Goal: Task Accomplishment & Management: Complete application form

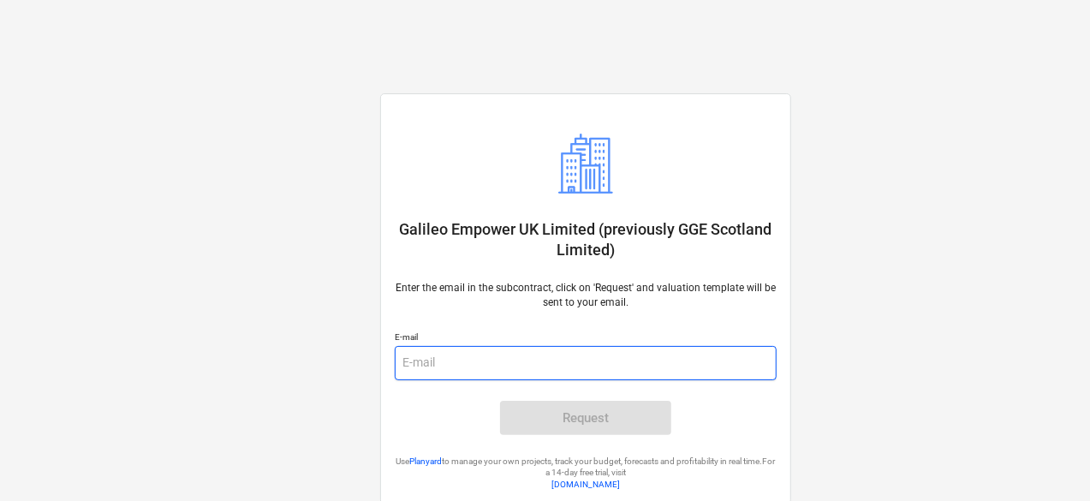
click at [452, 360] on input "email" at bounding box center [586, 363] width 382 height 34
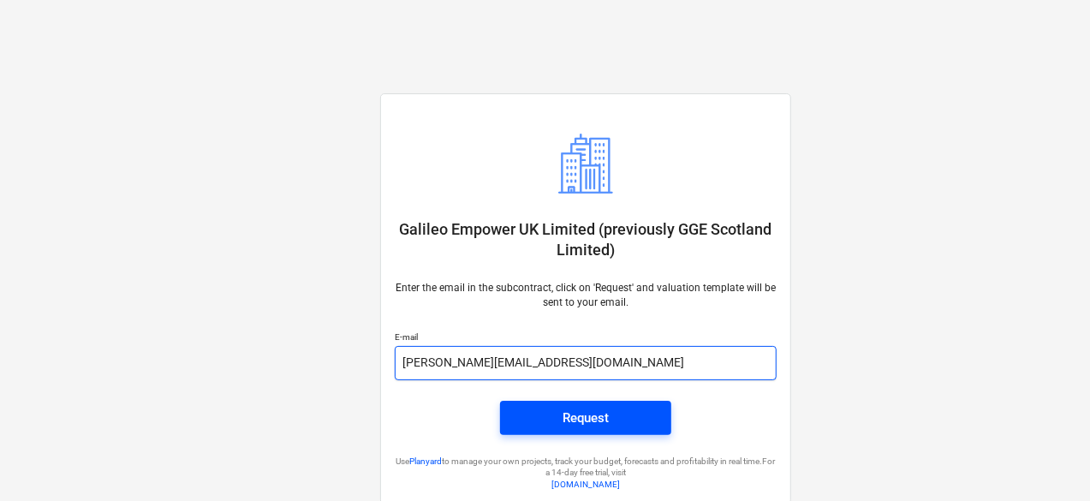
type input "john@grasshopper-comms.co.uk"
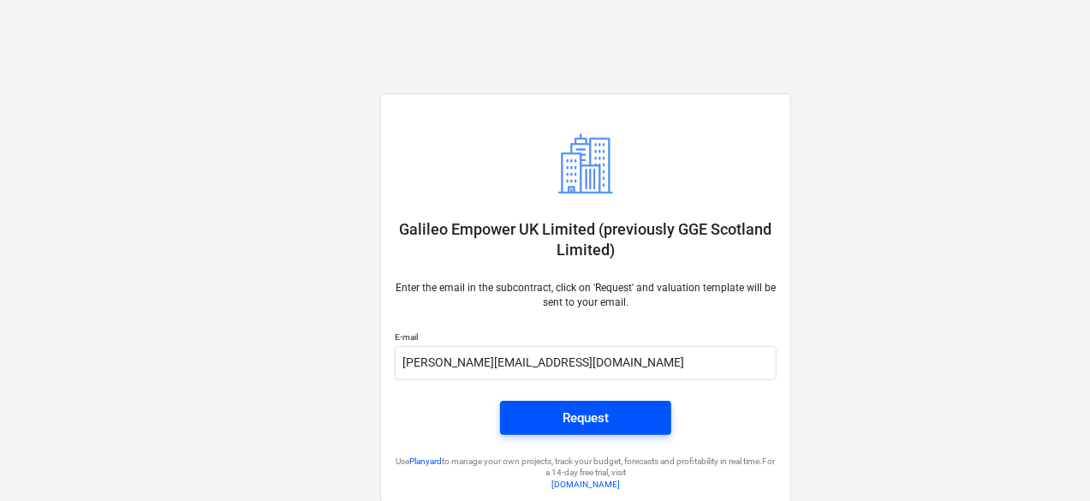
click at [518, 413] on button "Request" at bounding box center [585, 418] width 171 height 34
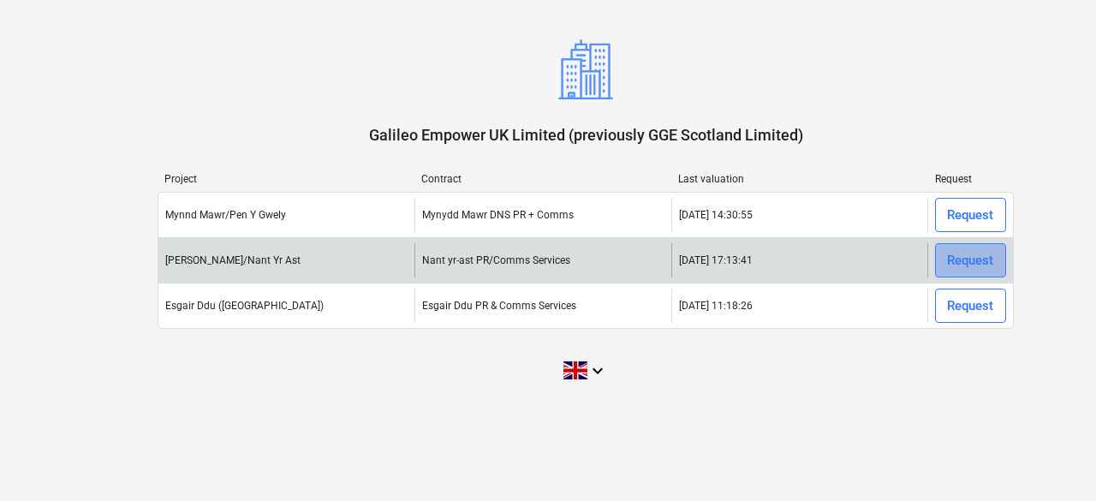
click at [975, 260] on div "Request" at bounding box center [970, 260] width 46 height 22
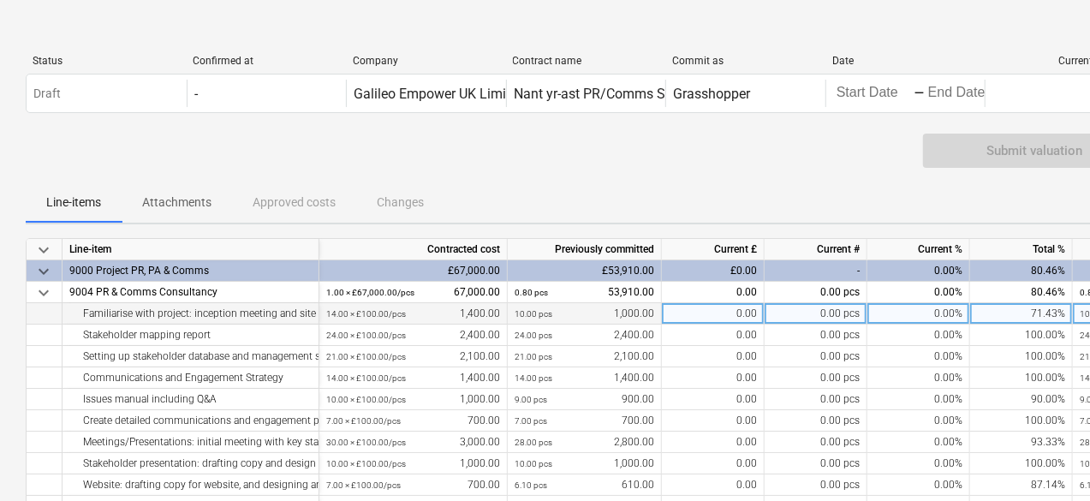
click at [711, 314] on div "0.00" at bounding box center [713, 313] width 103 height 21
type input "400"
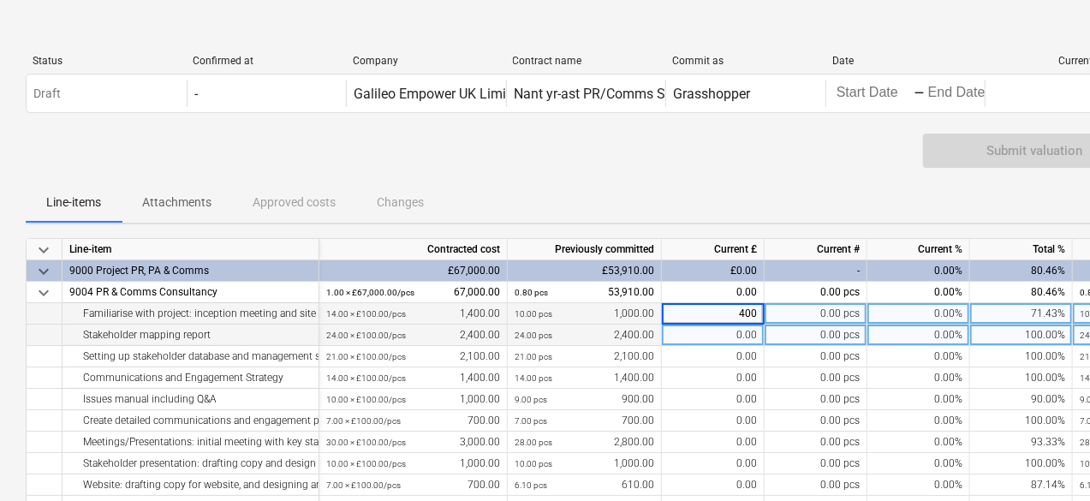
click at [712, 331] on div "0.00" at bounding box center [713, 335] width 103 height 21
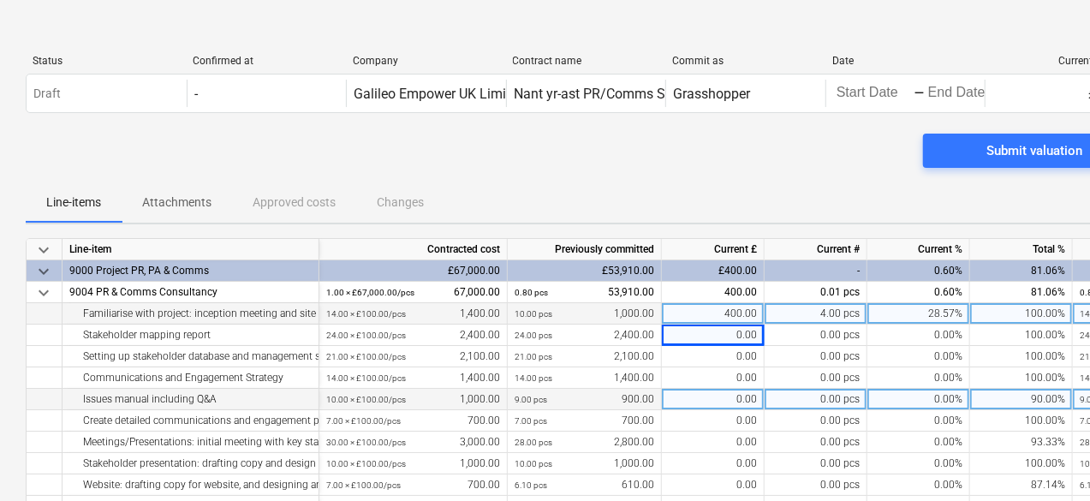
click at [710, 396] on div "0.00" at bounding box center [713, 399] width 103 height 21
type input "100"
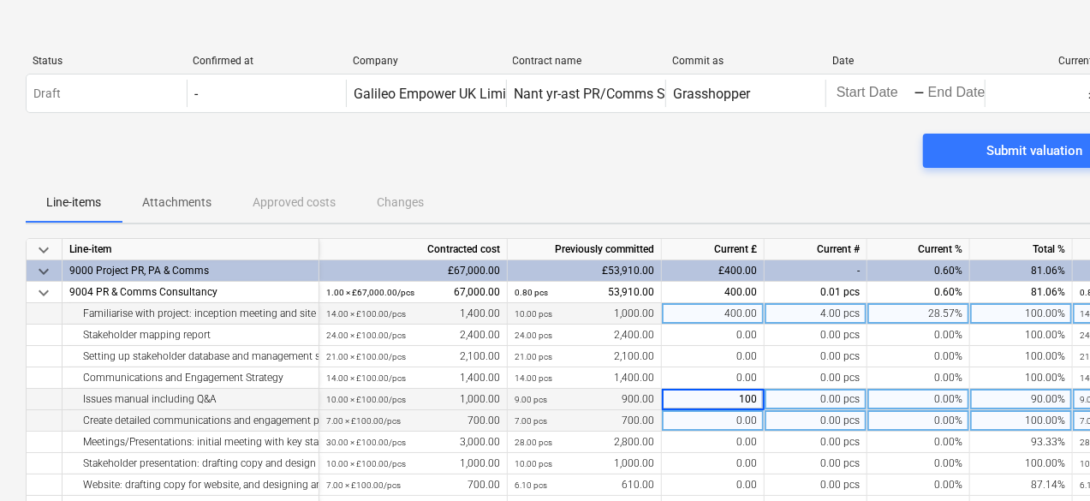
click at [709, 415] on div "0.00" at bounding box center [713, 420] width 103 height 21
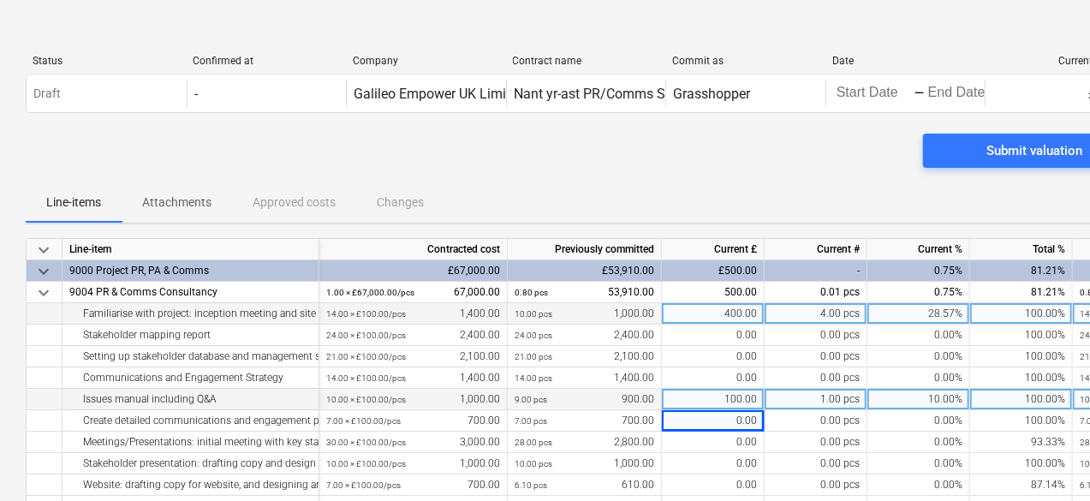
scroll to position [86, 0]
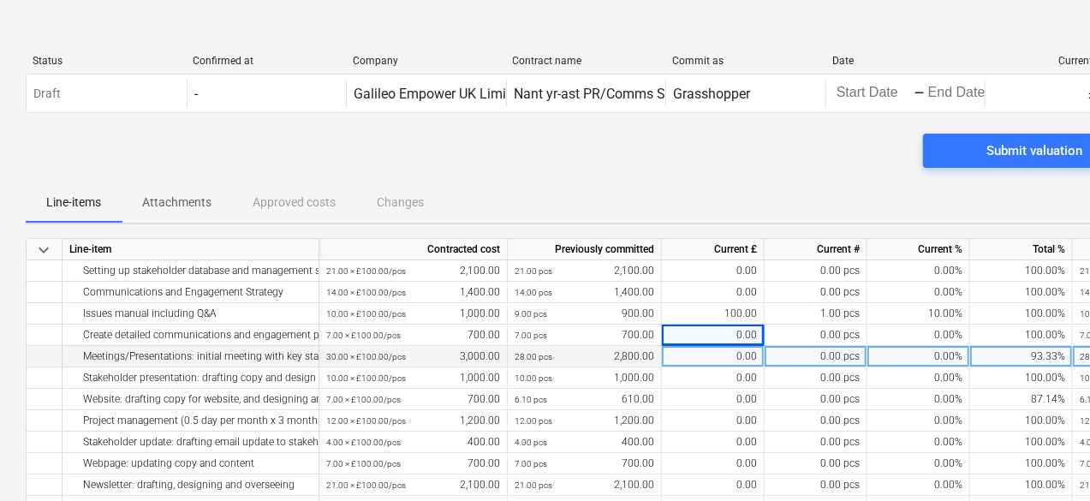
click at [694, 366] on div "0.00" at bounding box center [713, 356] width 103 height 21
type input "200"
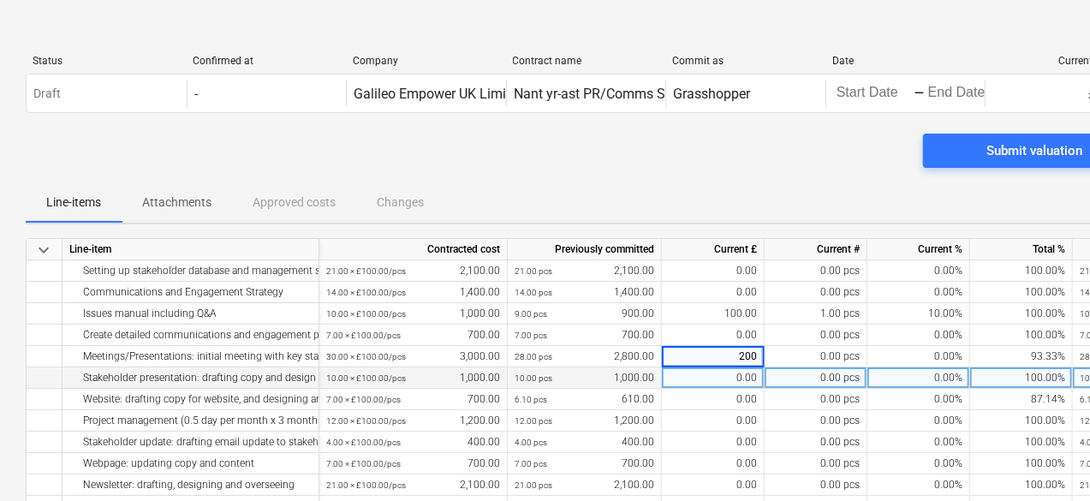
click at [699, 374] on div "0.00" at bounding box center [713, 377] width 103 height 21
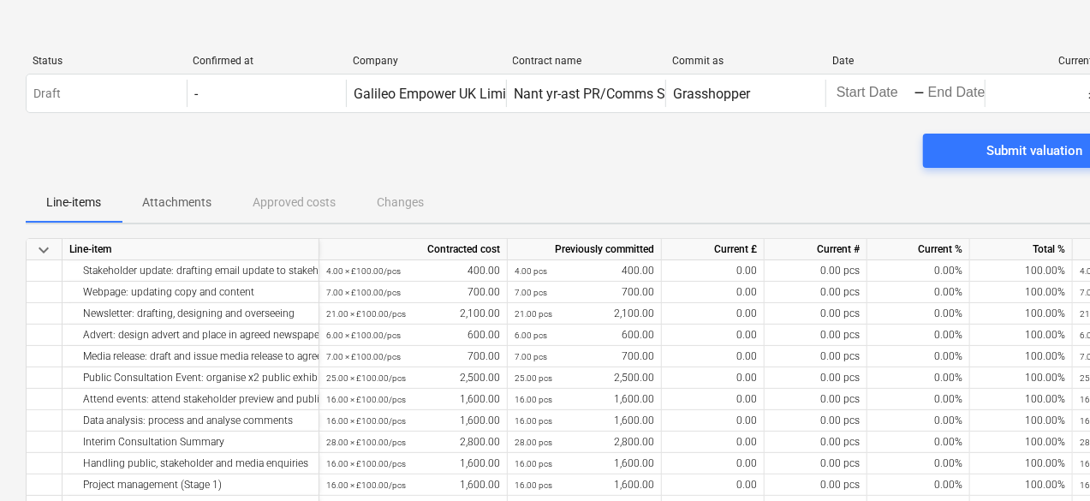
scroll to position [342, 0]
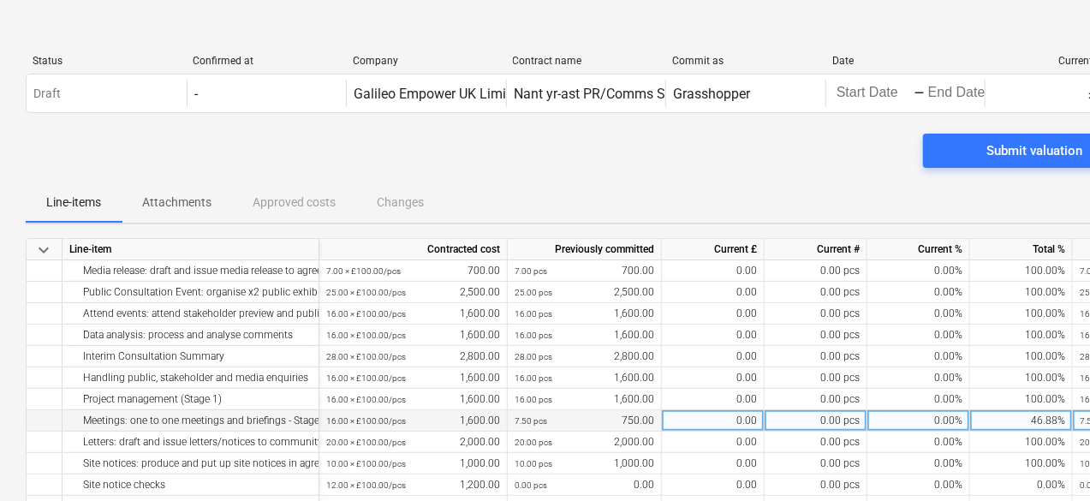
click at [698, 413] on div "0.00" at bounding box center [713, 420] width 103 height 21
type input "300"
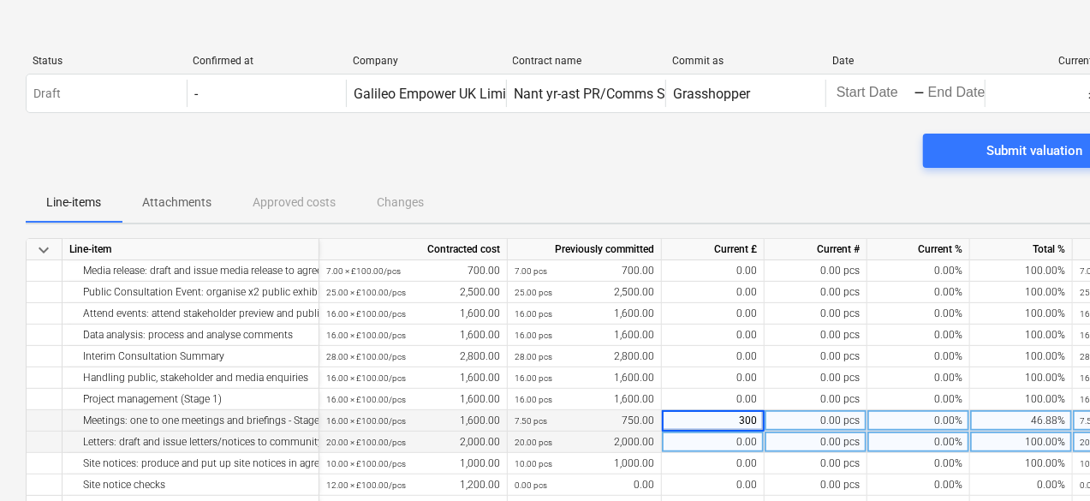
click at [705, 437] on div "0.00" at bounding box center [713, 442] width 103 height 21
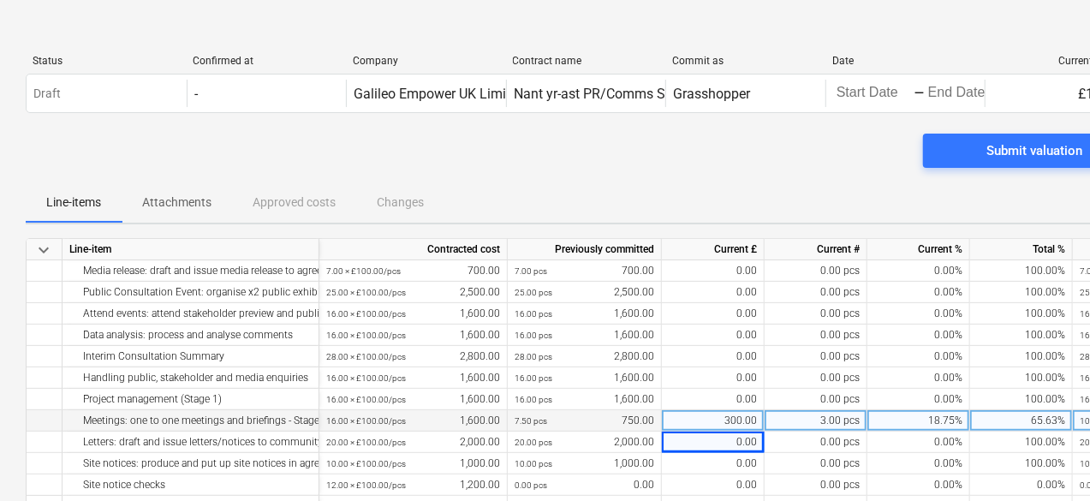
scroll to position [428, 0]
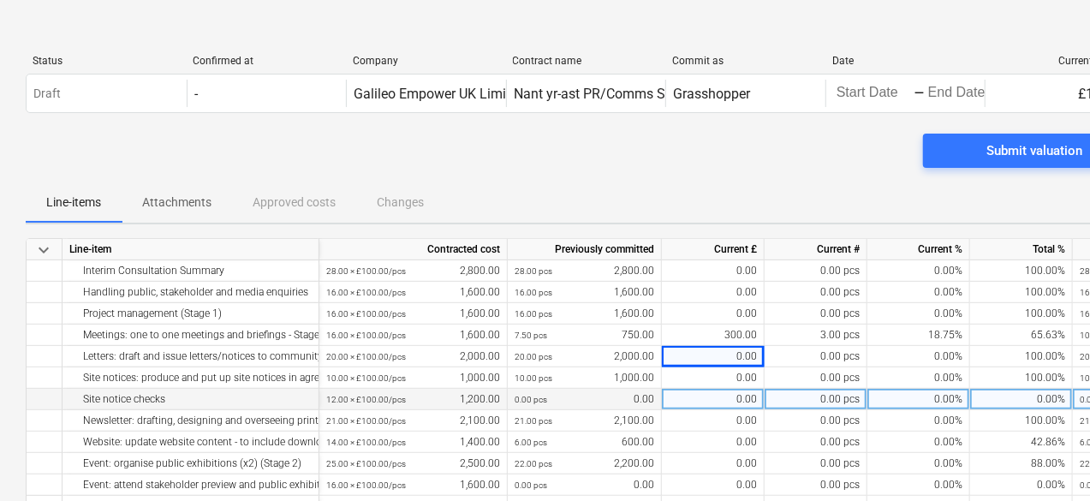
click at [685, 401] on div "0.00" at bounding box center [713, 399] width 103 height 21
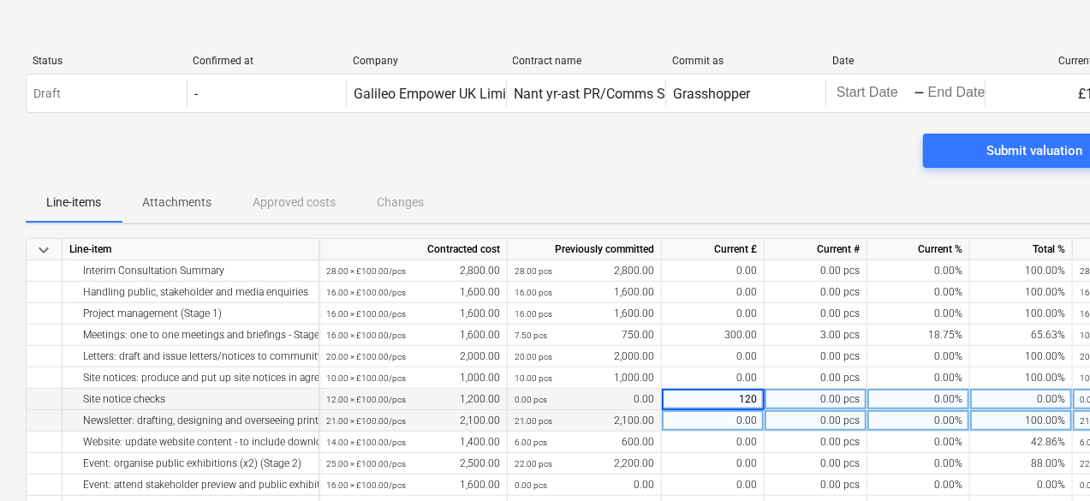
type input "1200"
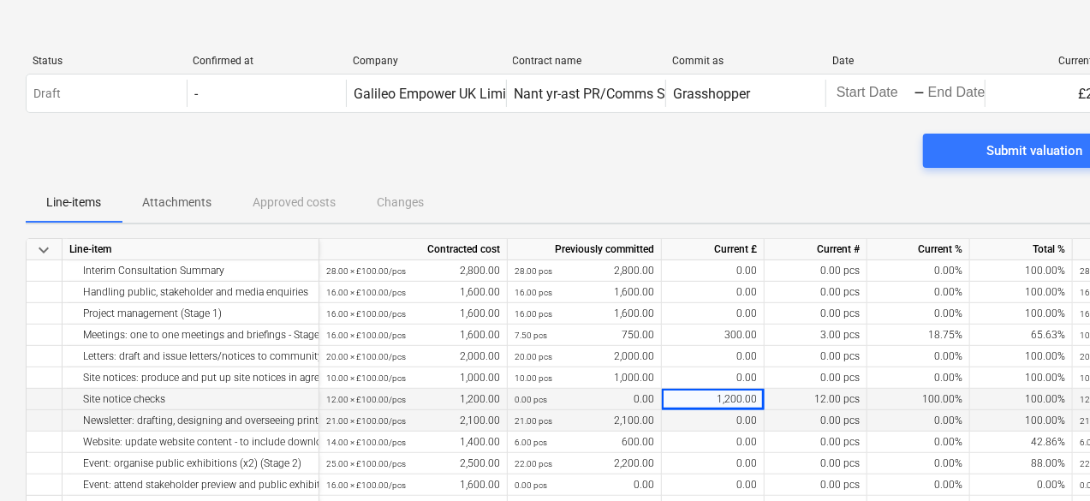
click at [695, 415] on div "0.00" at bounding box center [713, 420] width 103 height 21
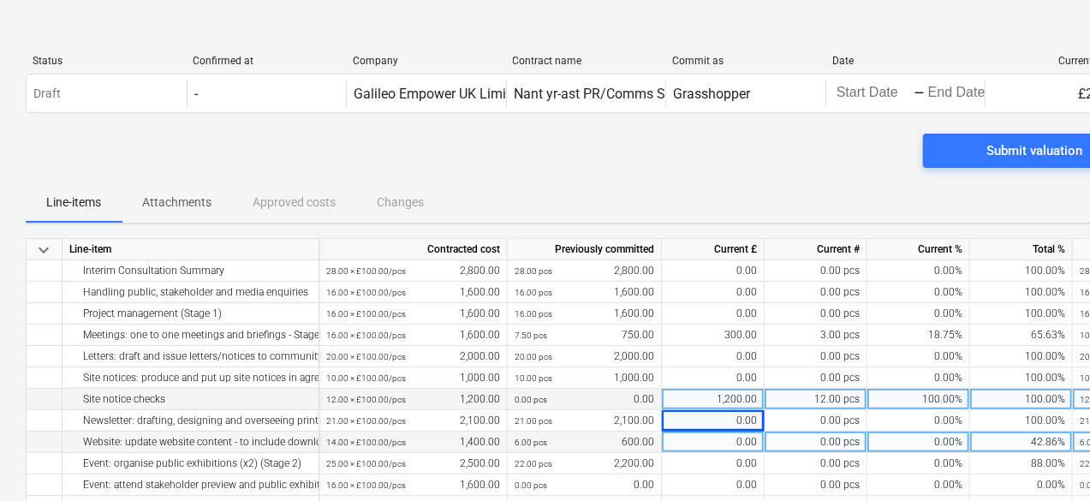
click at [713, 447] on div "0.00" at bounding box center [713, 442] width 103 height 21
type input "800"
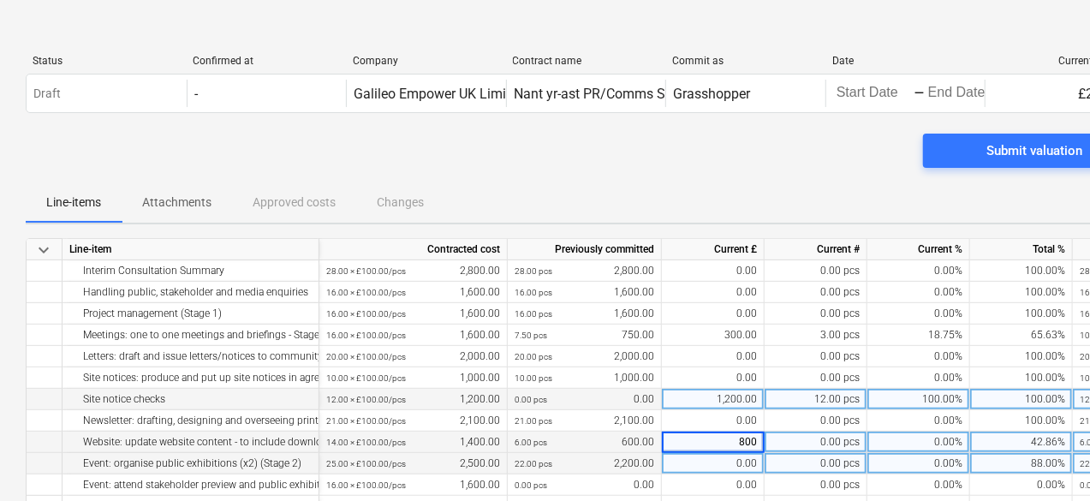
click at [724, 459] on div "0.00" at bounding box center [713, 463] width 103 height 21
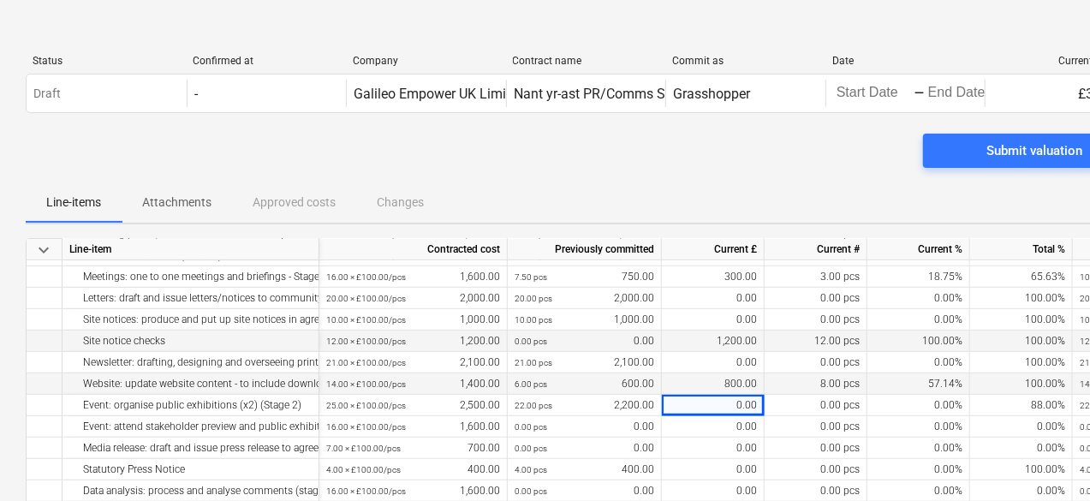
scroll to position [533, 0]
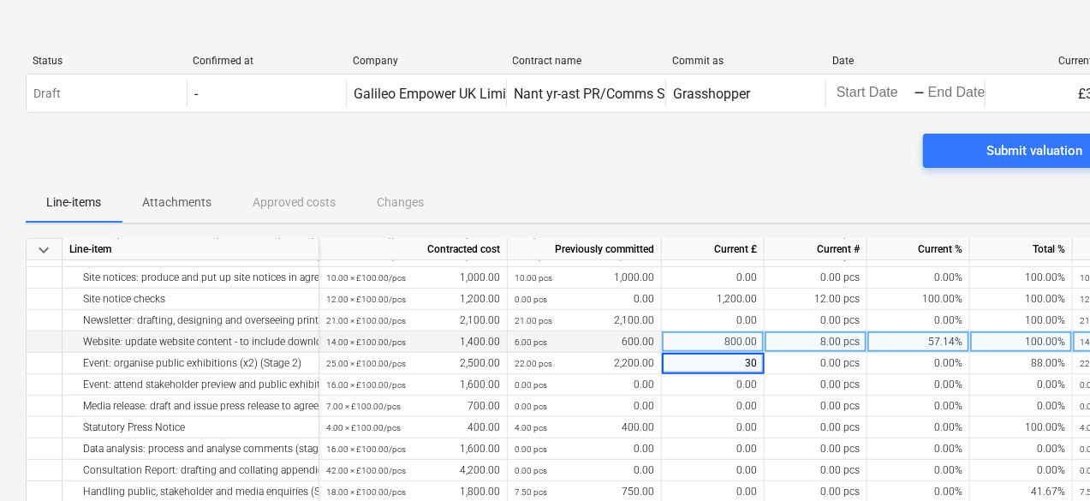
type input "300"
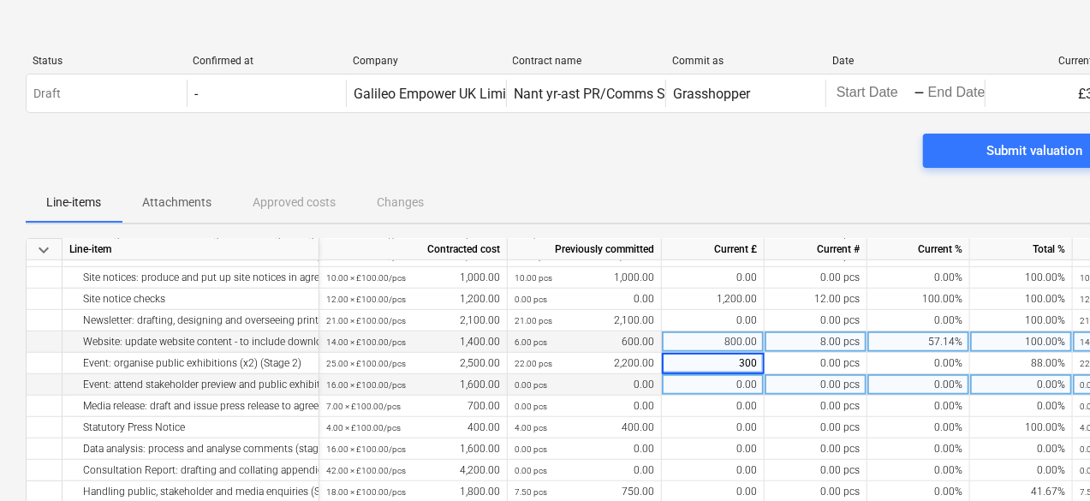
click at [711, 386] on div "0.00" at bounding box center [713, 384] width 103 height 21
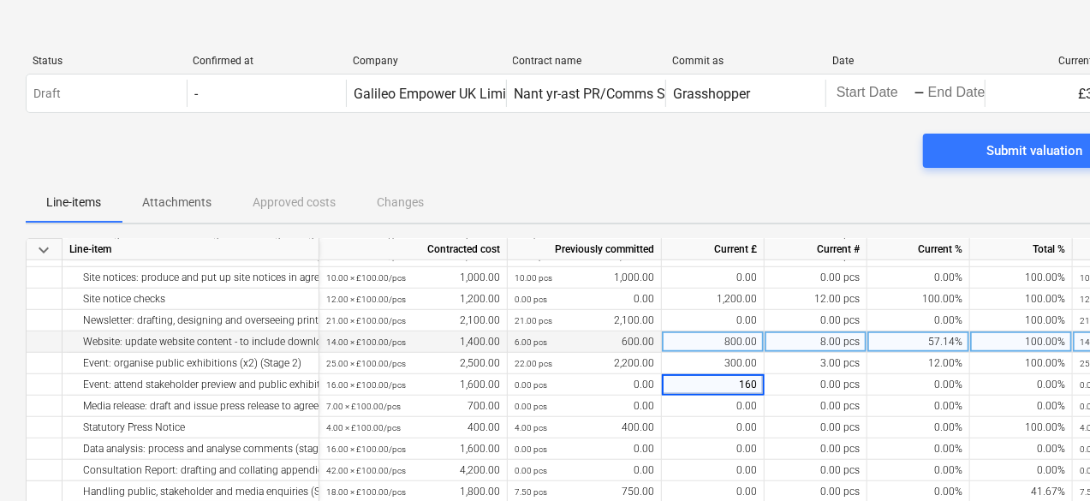
type input "1600"
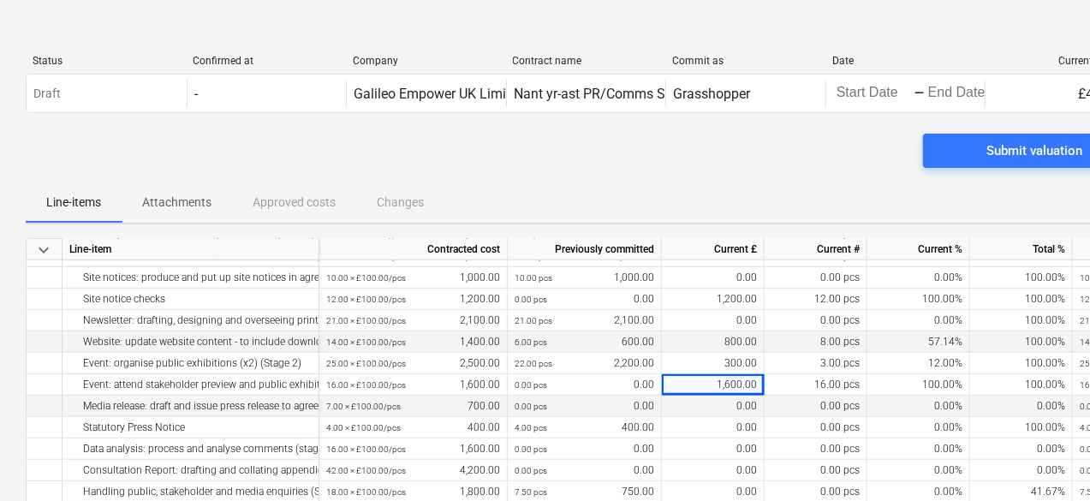
click at [728, 400] on div "0.00" at bounding box center [713, 406] width 103 height 21
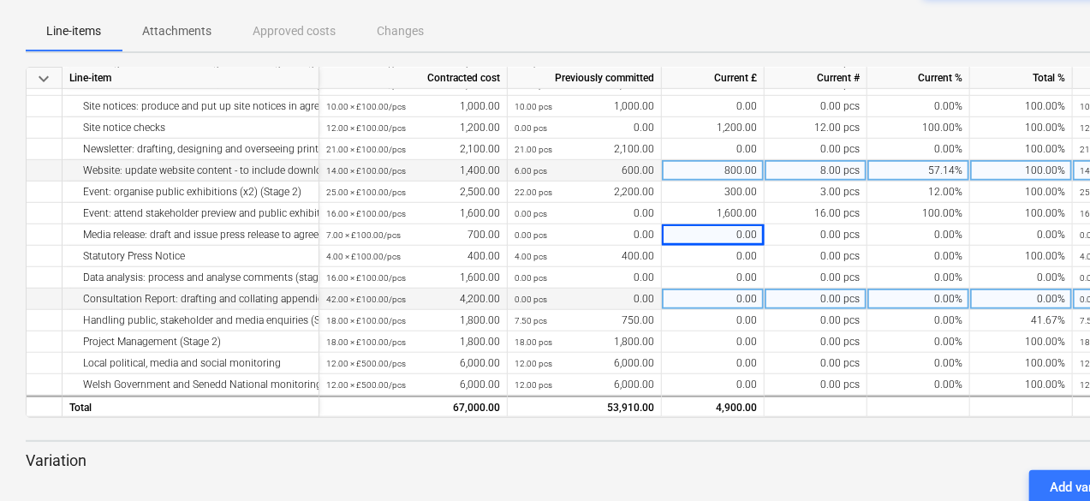
scroll to position [257, 0]
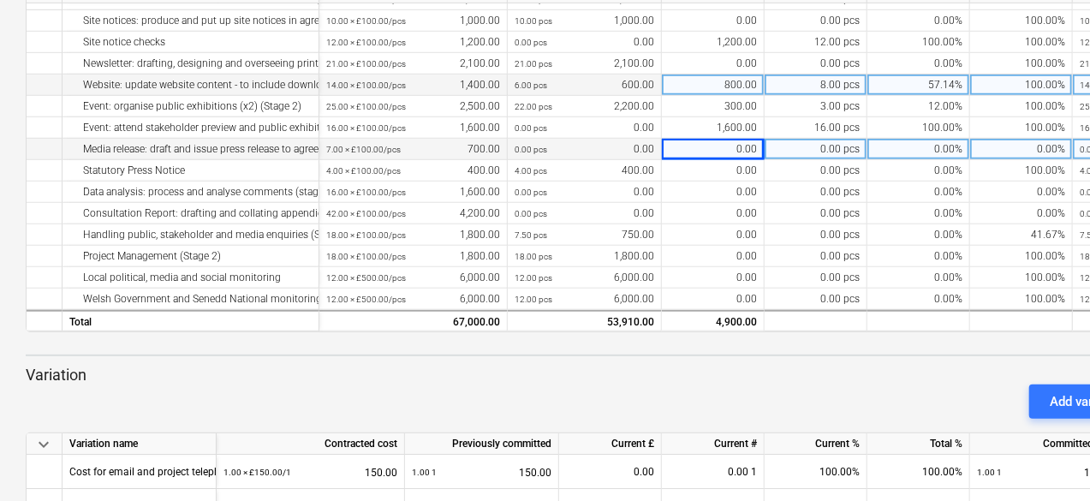
click at [720, 148] on div "0.00" at bounding box center [713, 149] width 103 height 21
type input "700"
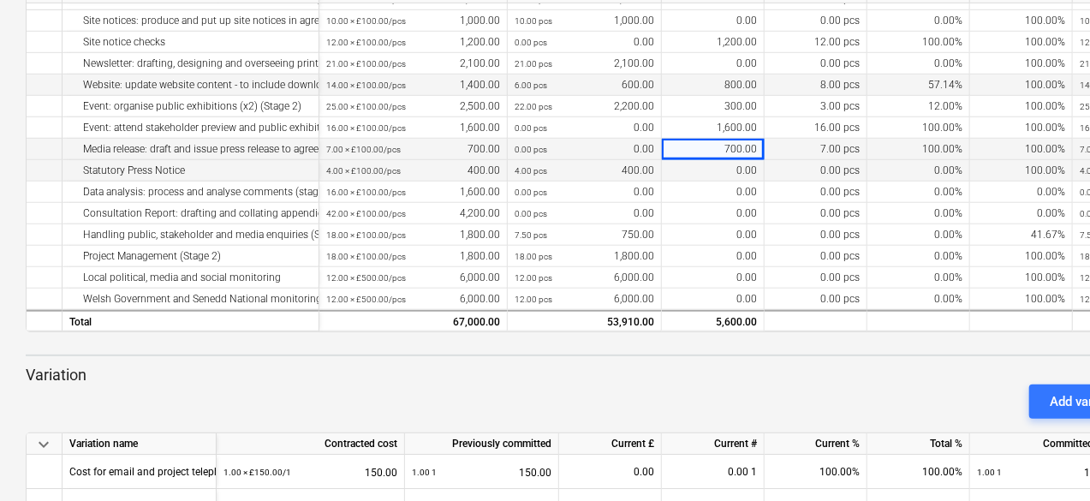
click at [719, 160] on div "0.00" at bounding box center [713, 170] width 103 height 21
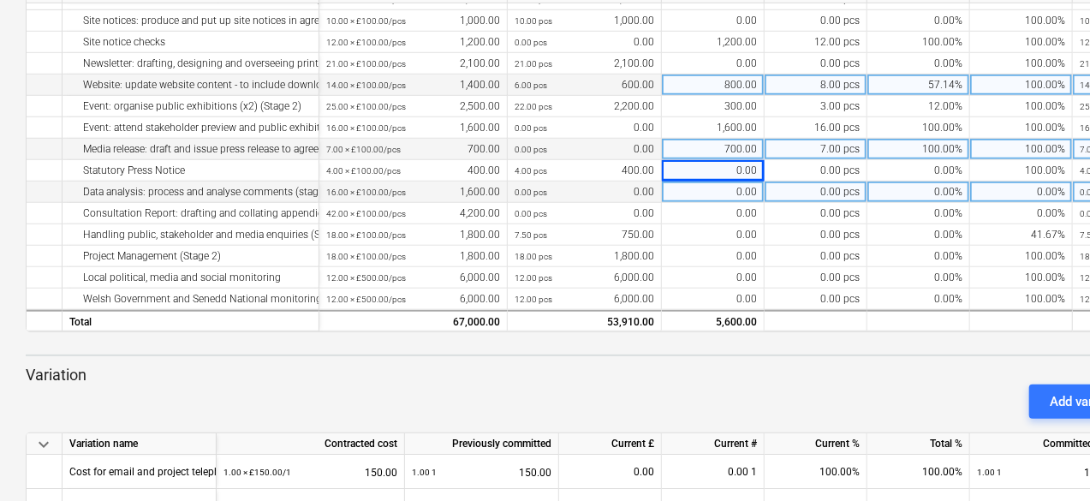
click at [699, 182] on div "0.00" at bounding box center [713, 192] width 103 height 21
type input "200"
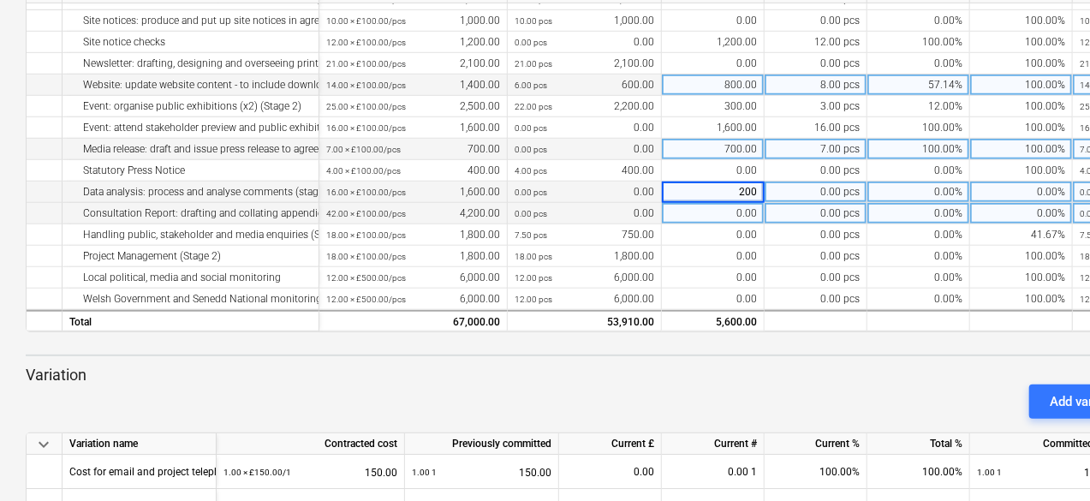
click at [709, 212] on div "0.00" at bounding box center [713, 213] width 103 height 21
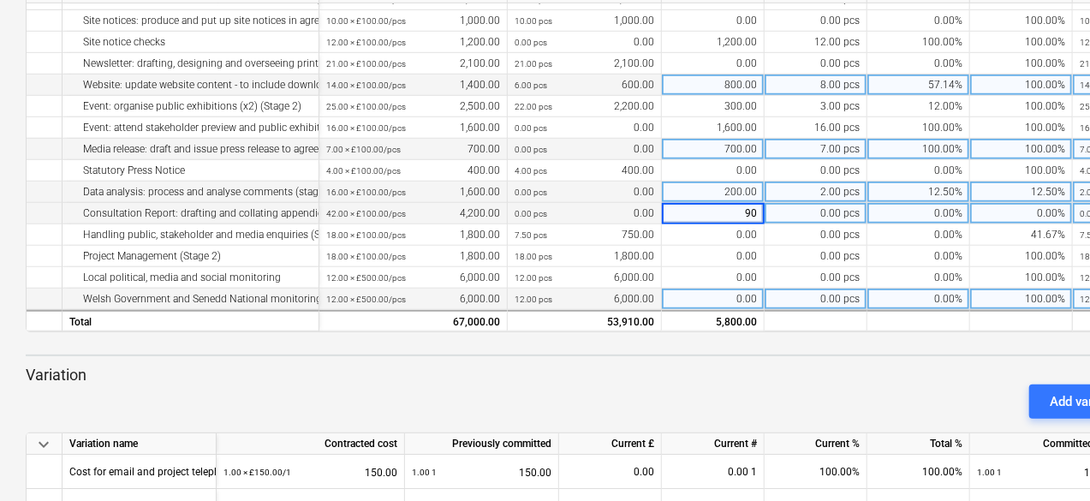
type input "900"
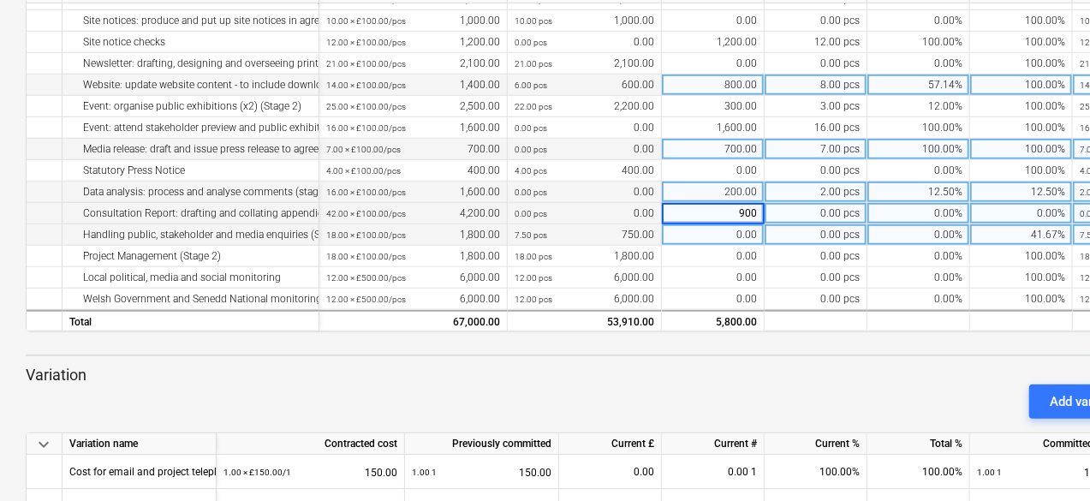
click at [714, 224] on div "0.00" at bounding box center [713, 234] width 103 height 21
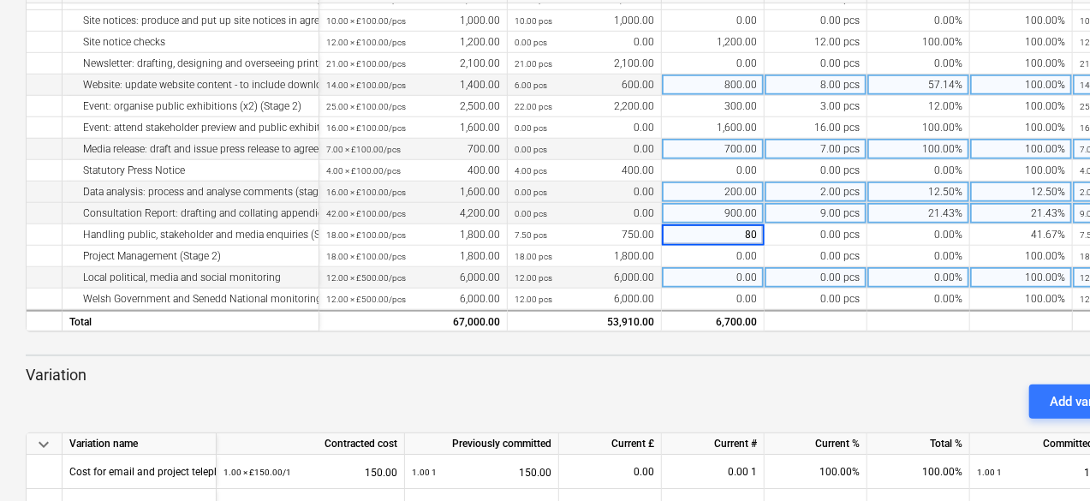
type input "800"
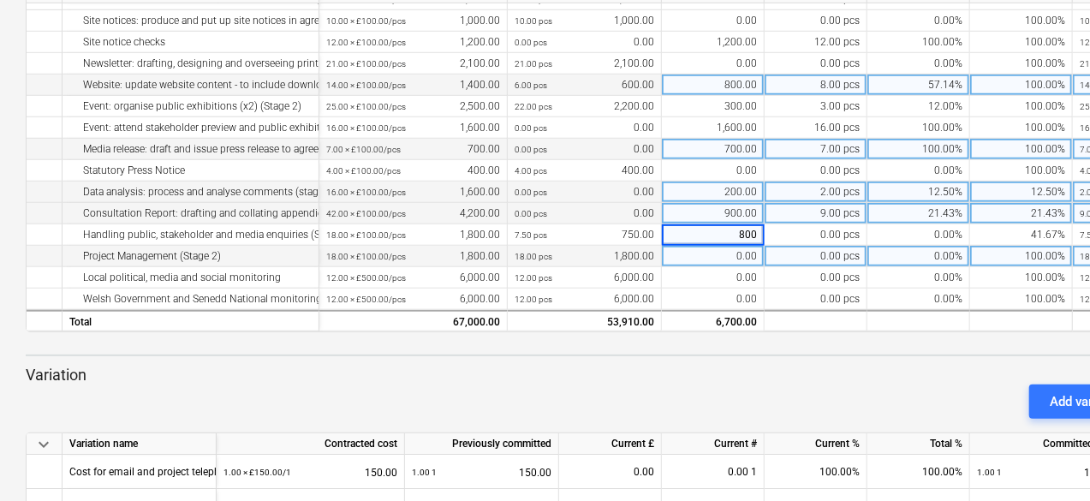
click at [714, 248] on div "0.00" at bounding box center [713, 256] width 103 height 21
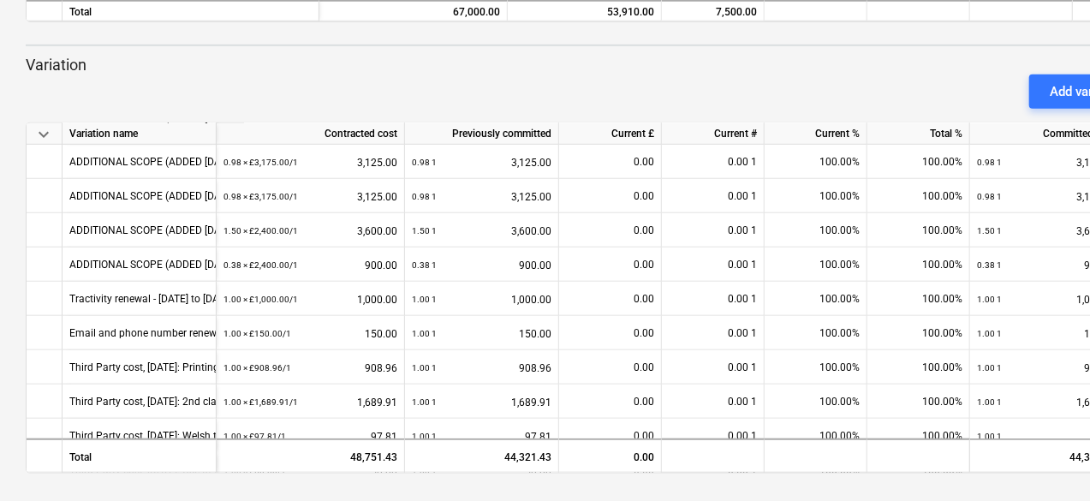
scroll to position [599, 0]
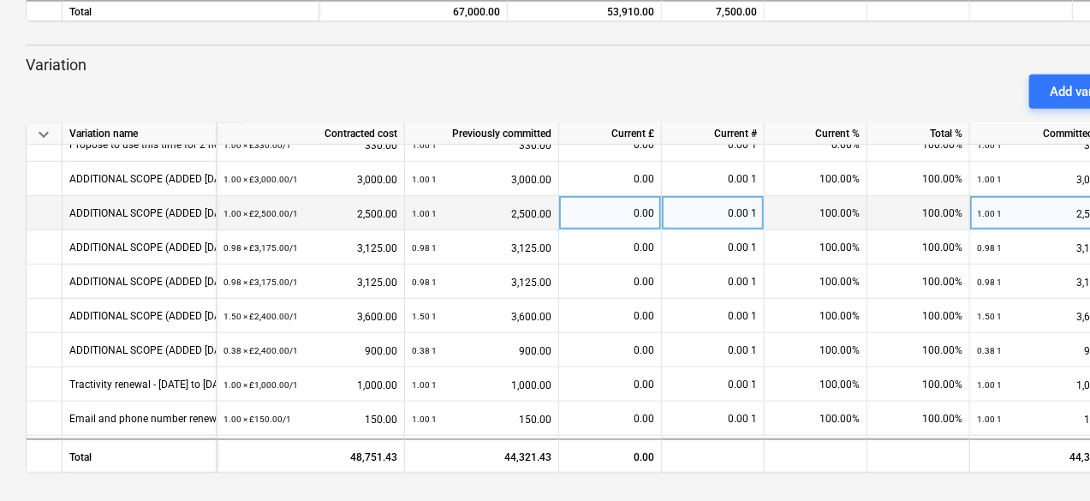
click at [200, 211] on div "ADDITIONAL SCOPE (ADDED MARCH 2024): Newsletter - to update residents on progre…" at bounding box center [497, 212] width 857 height 33
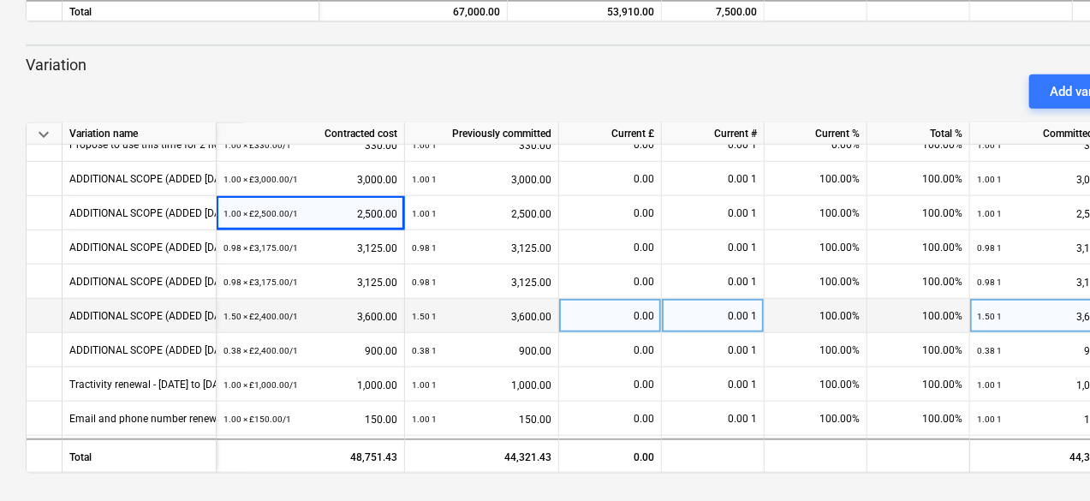
click at [632, 316] on div "0.00" at bounding box center [610, 316] width 88 height 34
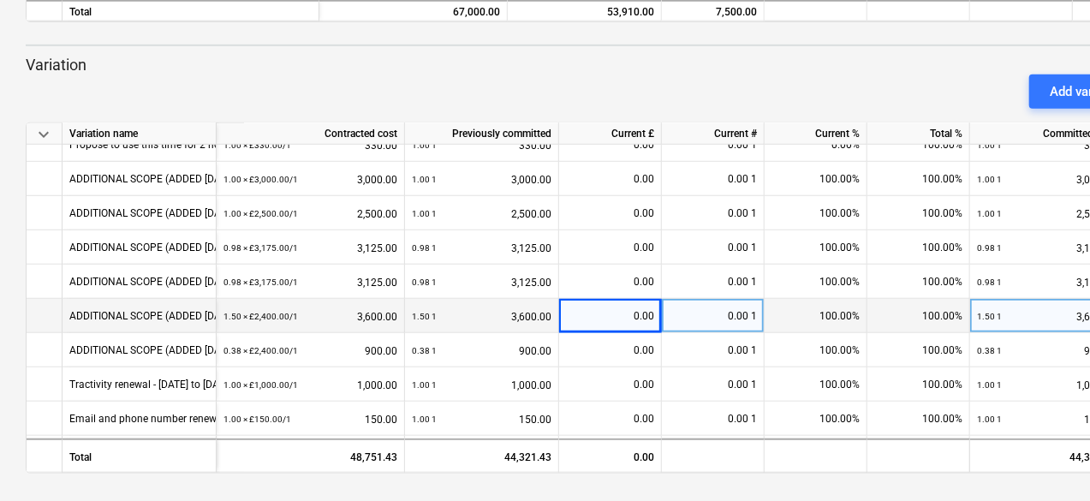
click at [627, 323] on div "0.00" at bounding box center [610, 316] width 88 height 34
type input "800"
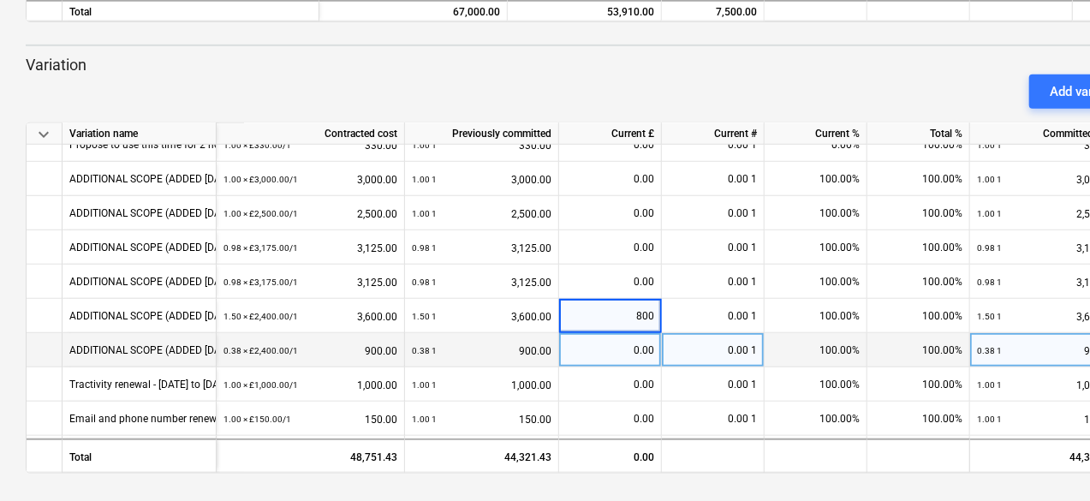
click at [639, 348] on div "0.00" at bounding box center [610, 350] width 88 height 34
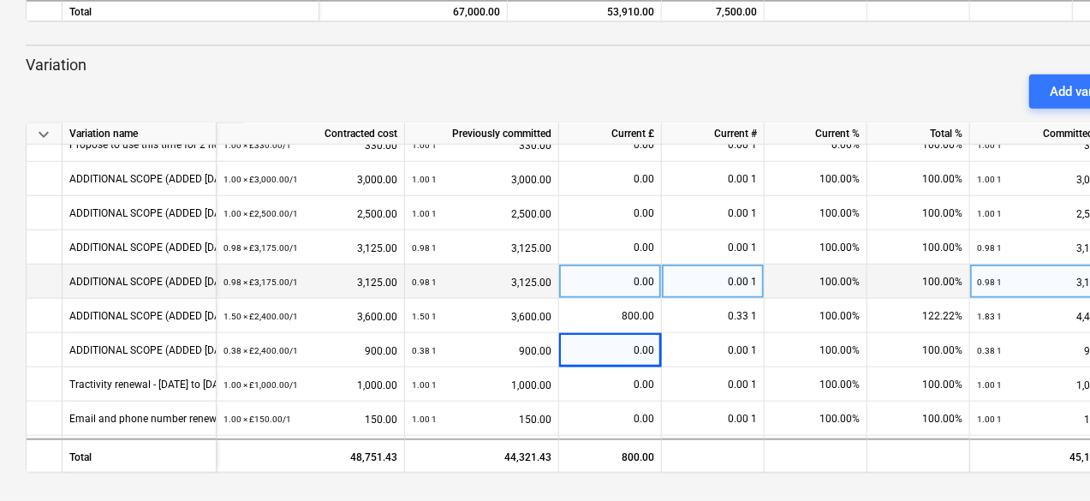
click at [598, 286] on div "0.00" at bounding box center [610, 282] width 88 height 34
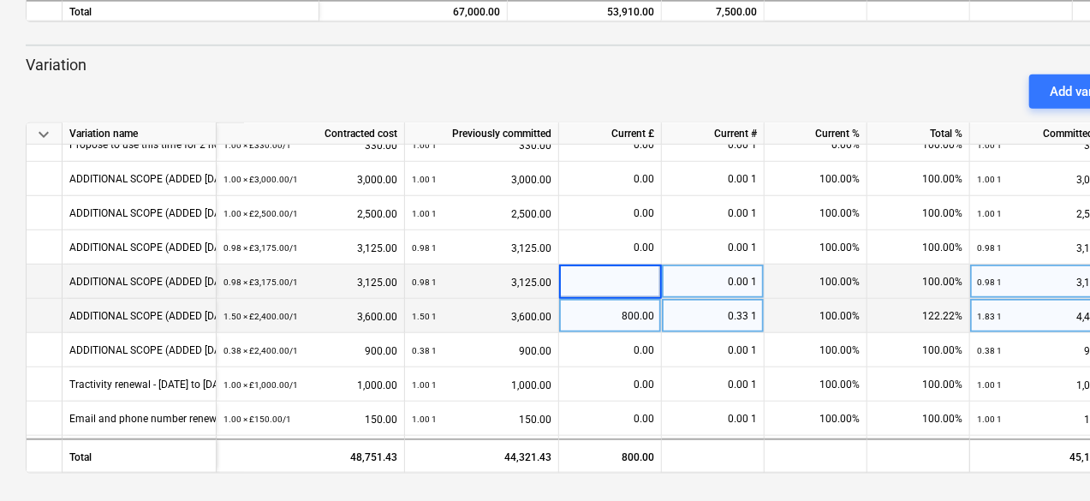
click at [601, 311] on div "800.00" at bounding box center [610, 316] width 88 height 34
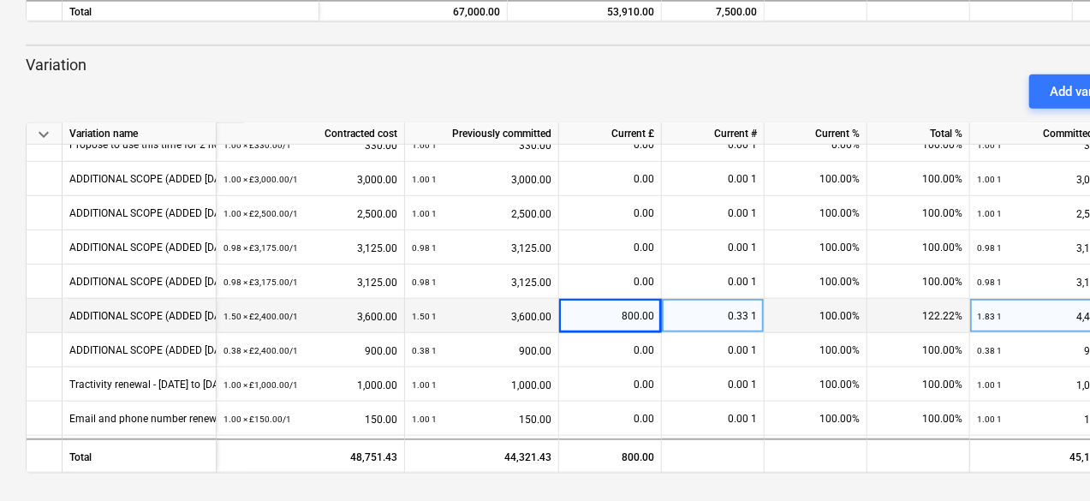
drag, startPoint x: 217, startPoint y: 128, endPoint x: 239, endPoint y: 126, distance: 22.3
click at [253, 123] on div "Contracted cost" at bounding box center [311, 133] width 188 height 21
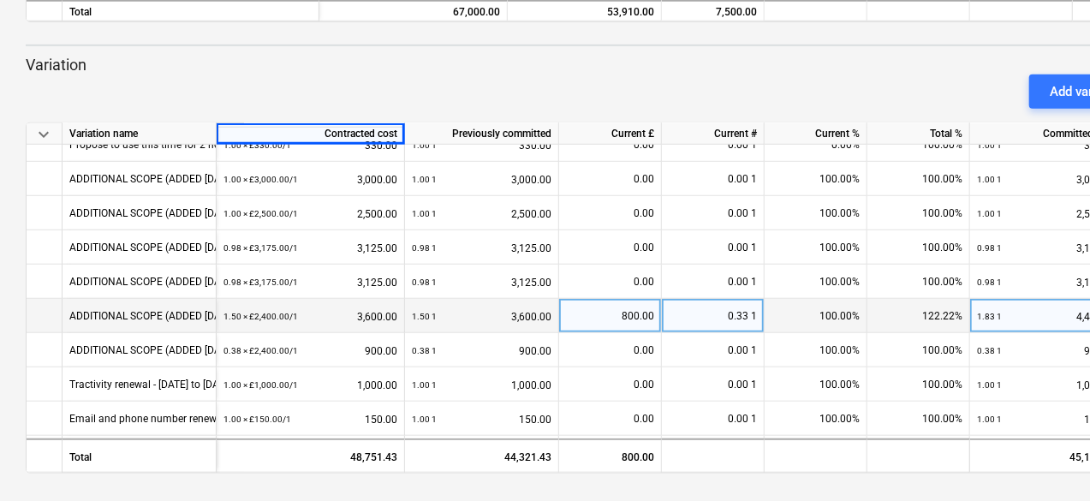
click at [217, 134] on div "Contracted cost" at bounding box center [311, 133] width 188 height 21
click at [190, 132] on div "Variation name" at bounding box center [140, 133] width 154 height 21
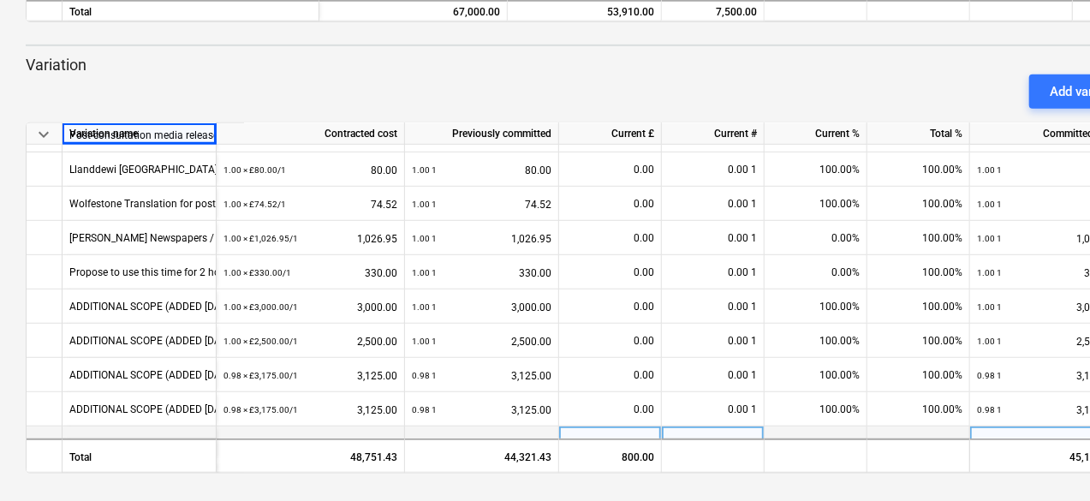
drag, startPoint x: 215, startPoint y: 131, endPoint x: 236, endPoint y: 130, distance: 21.4
click at [0, 0] on div "keyboard_arrow_down Variation name Contracted cost Previously committed Current…" at bounding box center [0, 0] width 0 height 0
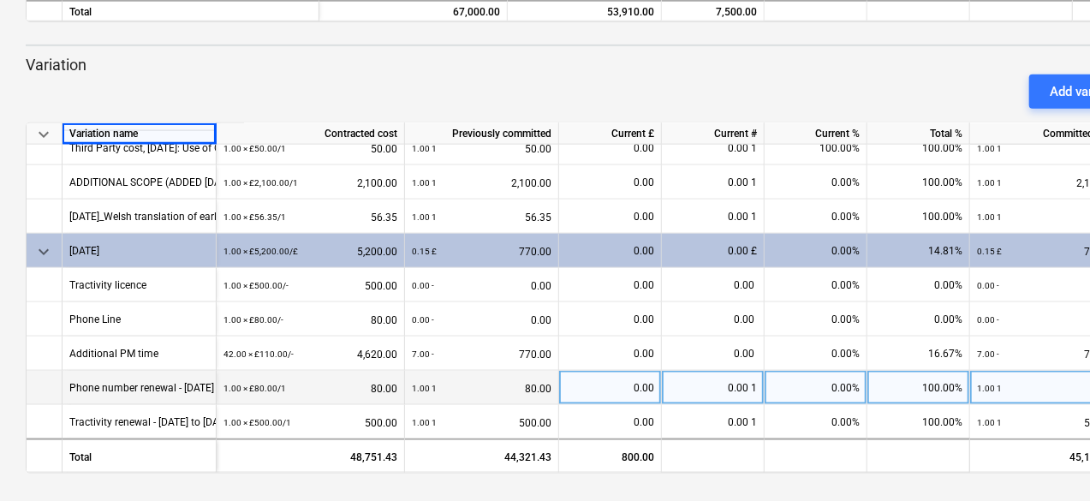
scroll to position [980, 0]
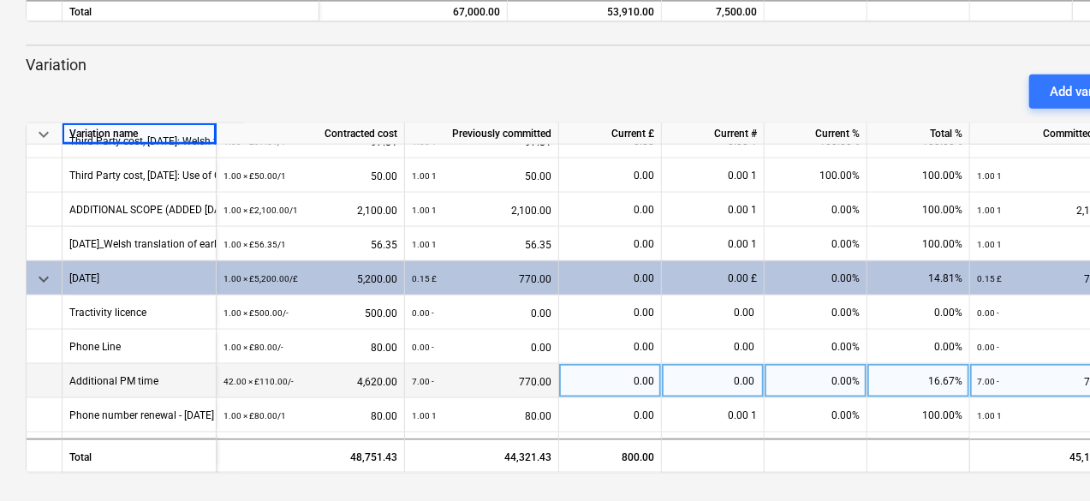
click at [613, 380] on div "0.00" at bounding box center [610, 381] width 88 height 34
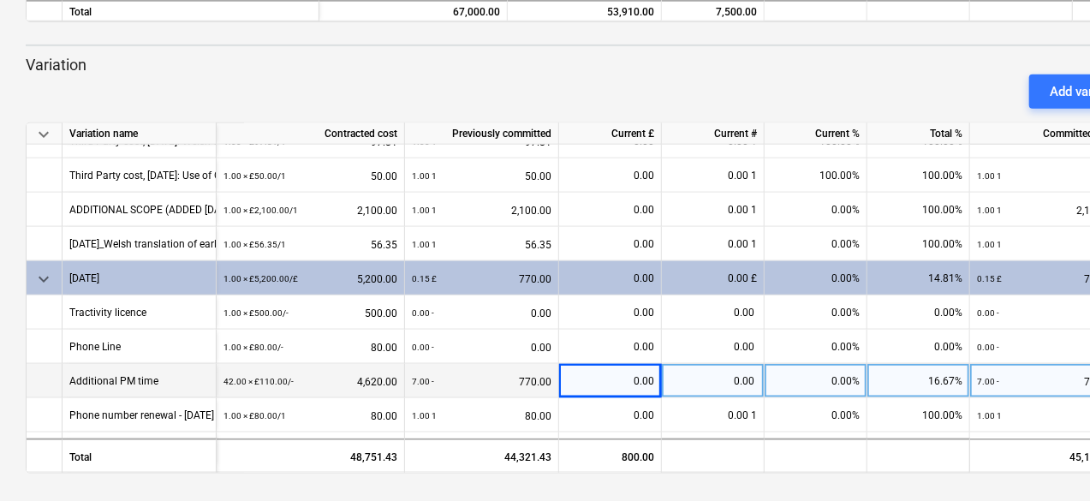
click at [610, 387] on div "0.00" at bounding box center [610, 381] width 88 height 34
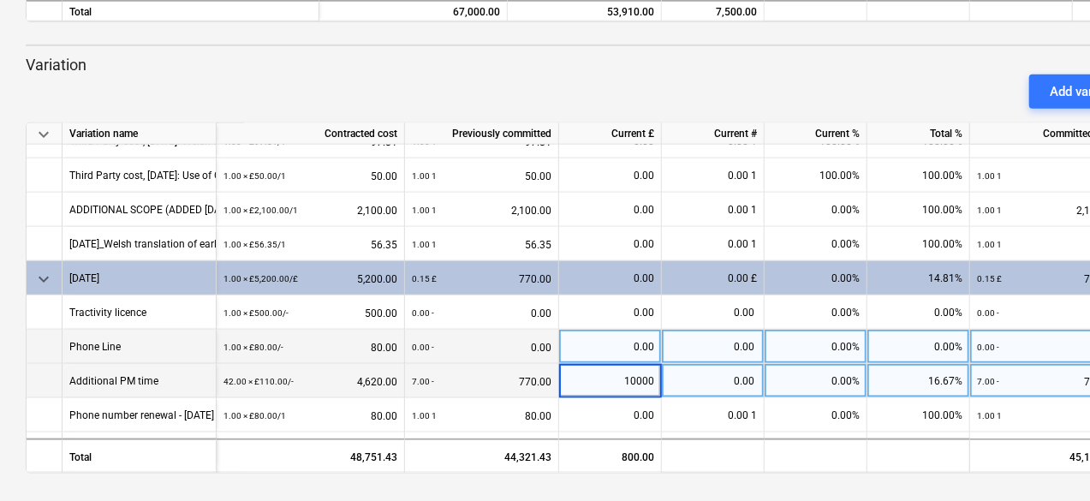
type input "1000"
click at [615, 351] on div "0.00" at bounding box center [610, 347] width 88 height 34
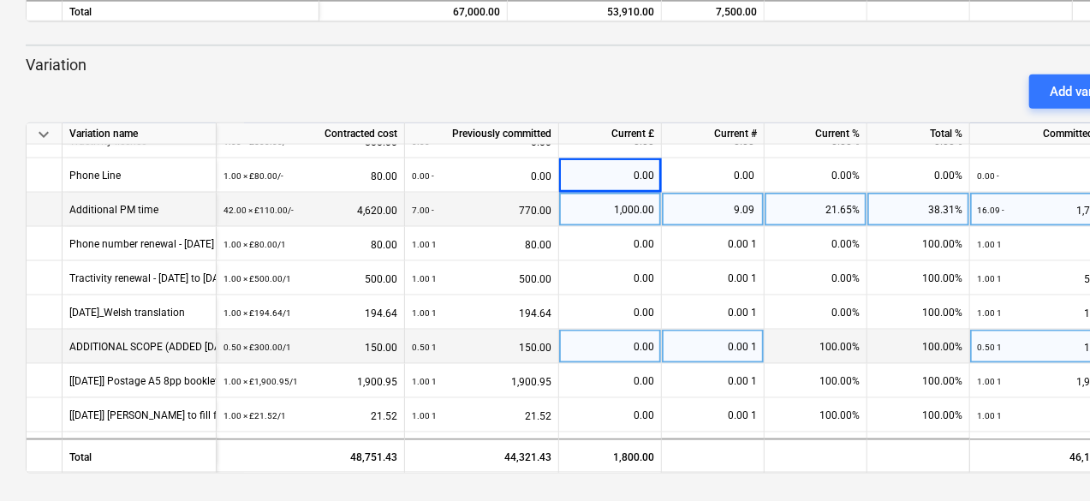
scroll to position [1236, 0]
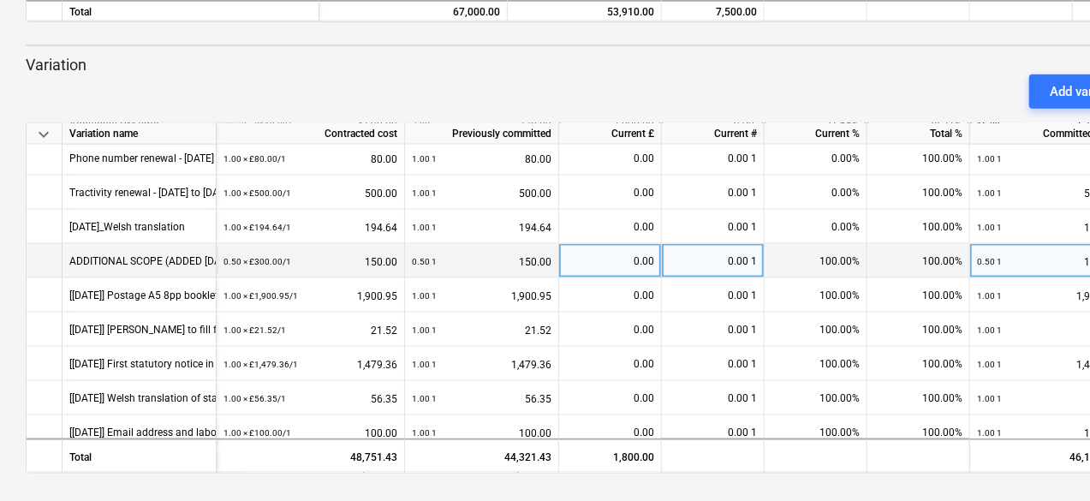
click at [612, 258] on div "0.00" at bounding box center [610, 261] width 88 height 34
type input "150"
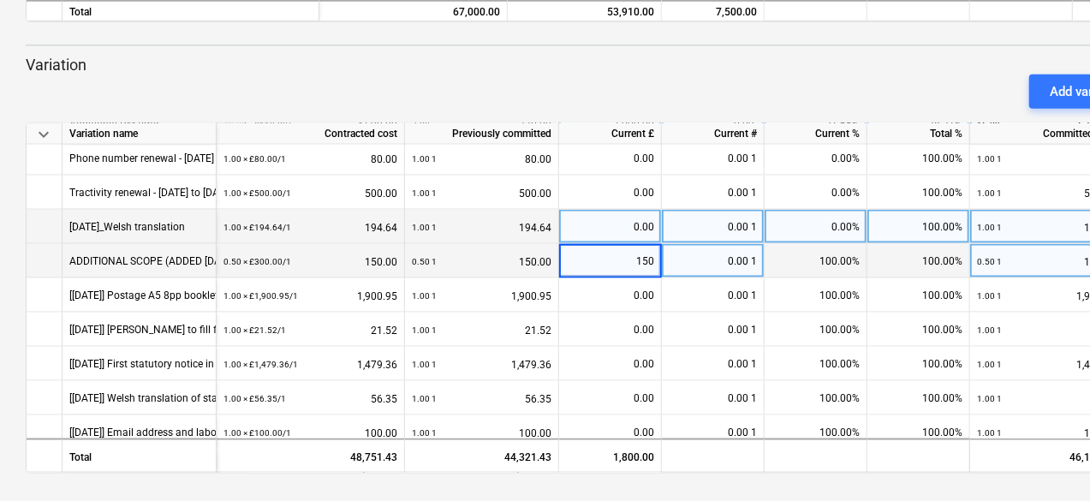
click at [615, 238] on div "0.00" at bounding box center [610, 227] width 88 height 34
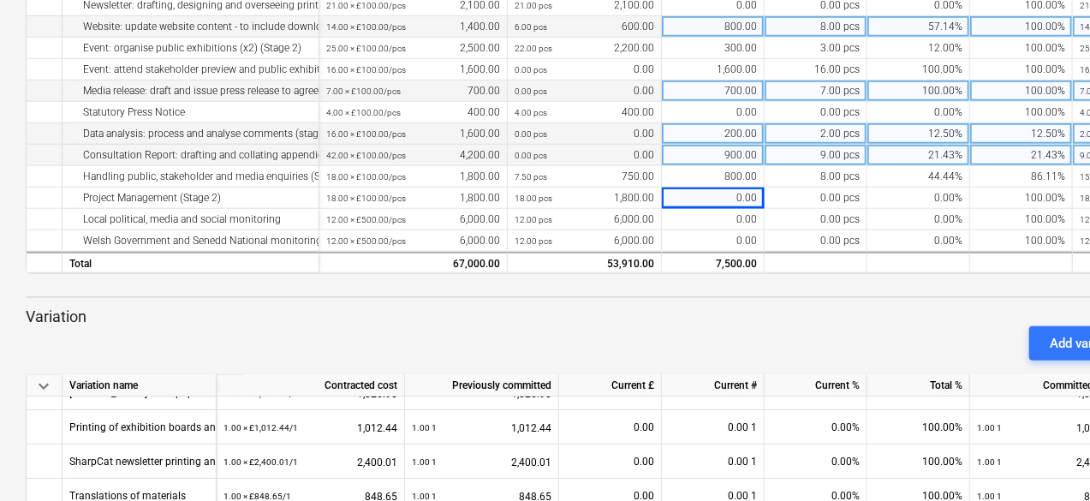
scroll to position [0, 0]
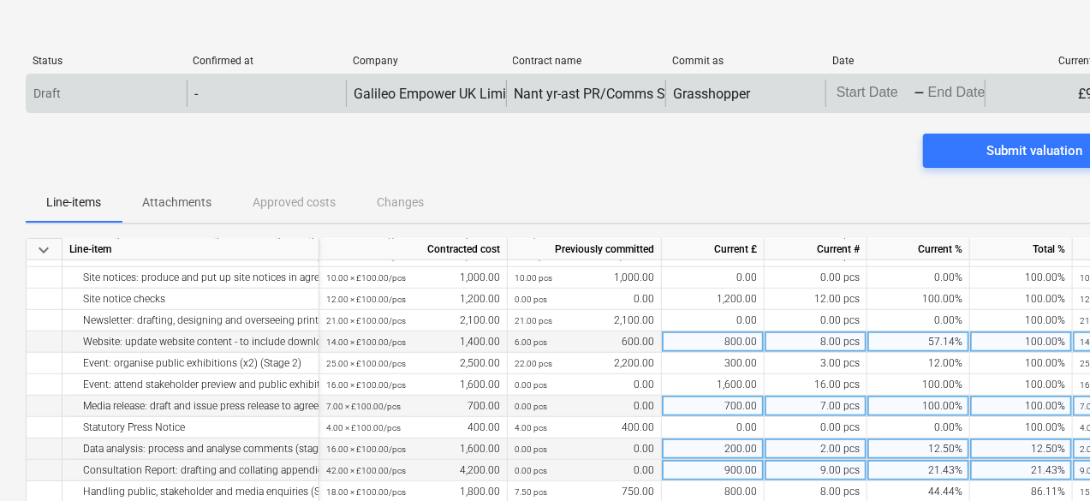
click at [1045, 88] on div "£9,450.00" at bounding box center [1065, 93] width 160 height 27
click at [879, 94] on body "keyboard_arrow_down Status Confirmed at Company Contract name Commit as Date Cu…" at bounding box center [545, 250] width 1090 height 501
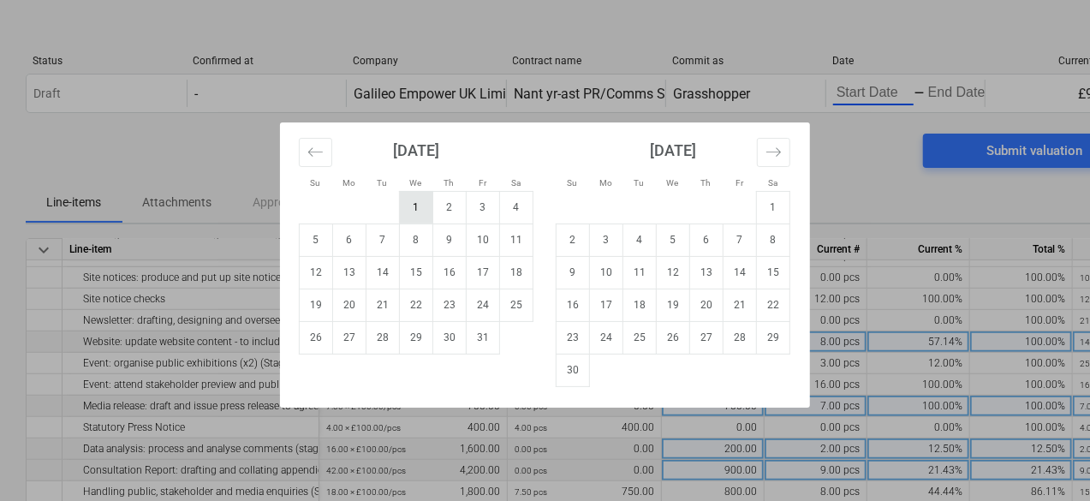
click at [418, 210] on td "1" at bounding box center [416, 207] width 33 height 33
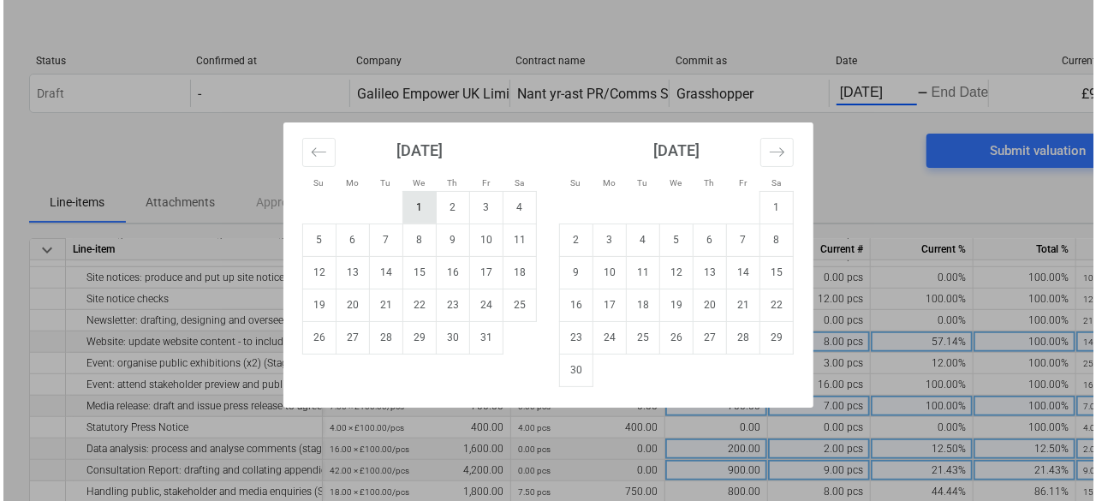
scroll to position [0, 20]
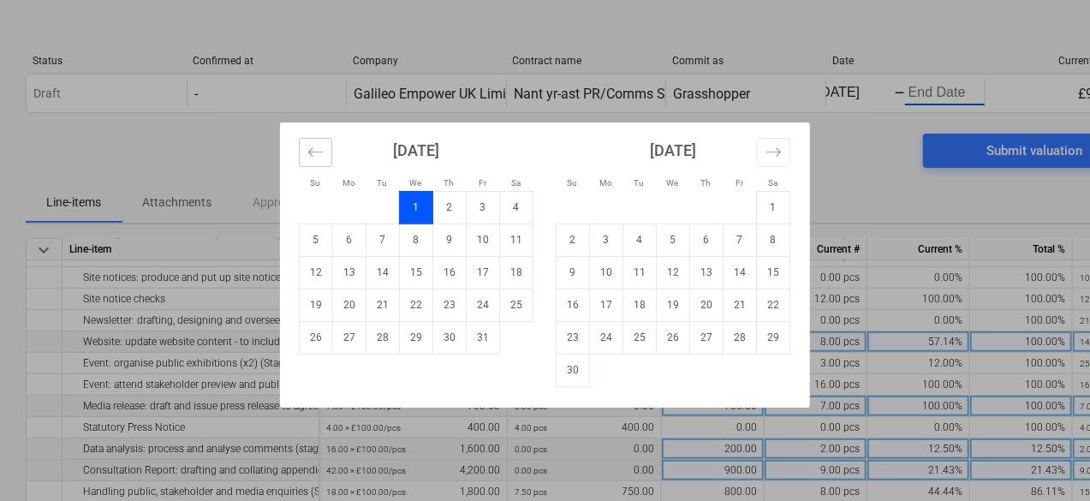
click at [312, 155] on icon "Move backward to switch to the previous month." at bounding box center [315, 151] width 15 height 9
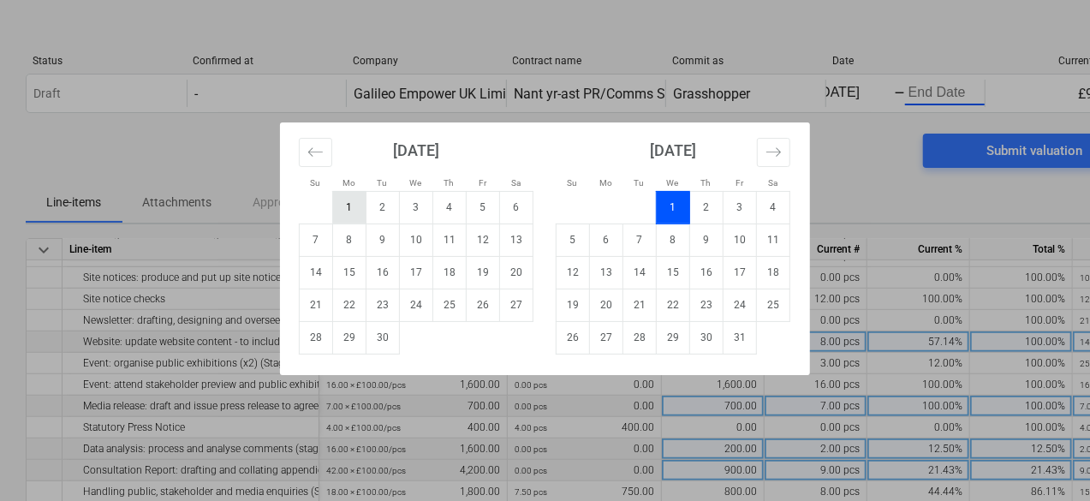
click at [355, 206] on td "1" at bounding box center [349, 207] width 33 height 33
type input "[DATE]"
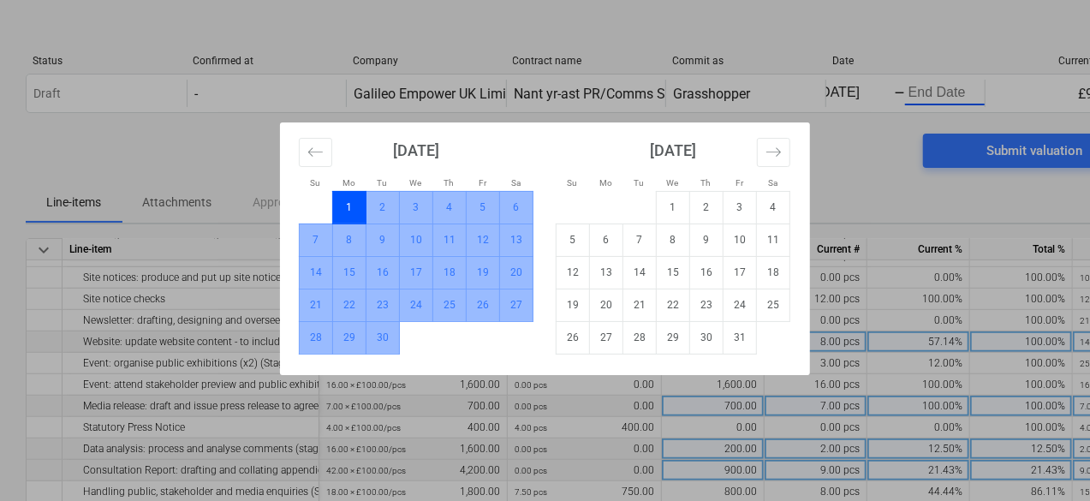
click at [385, 339] on td "30" at bounding box center [382, 337] width 33 height 33
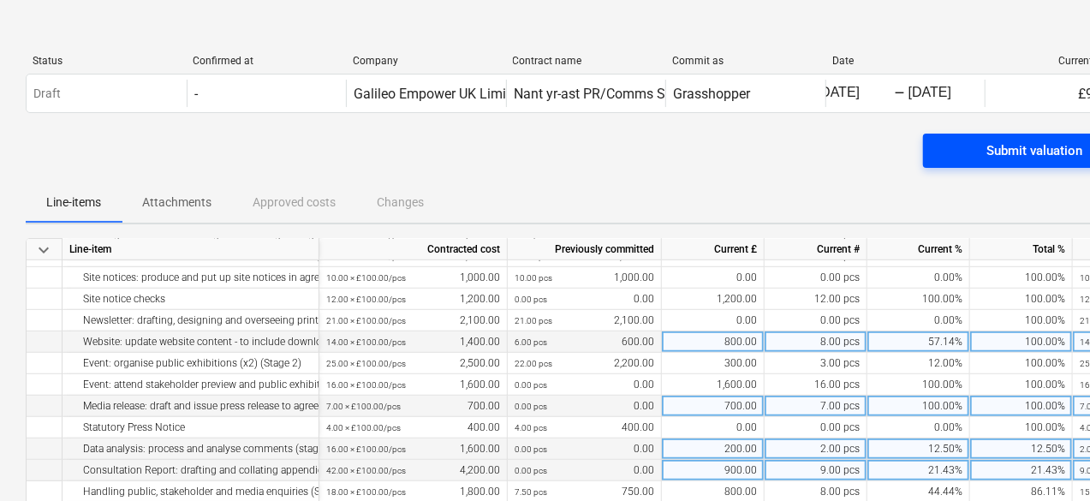
click at [956, 155] on span "Submit valuation" at bounding box center [1035, 151] width 182 height 22
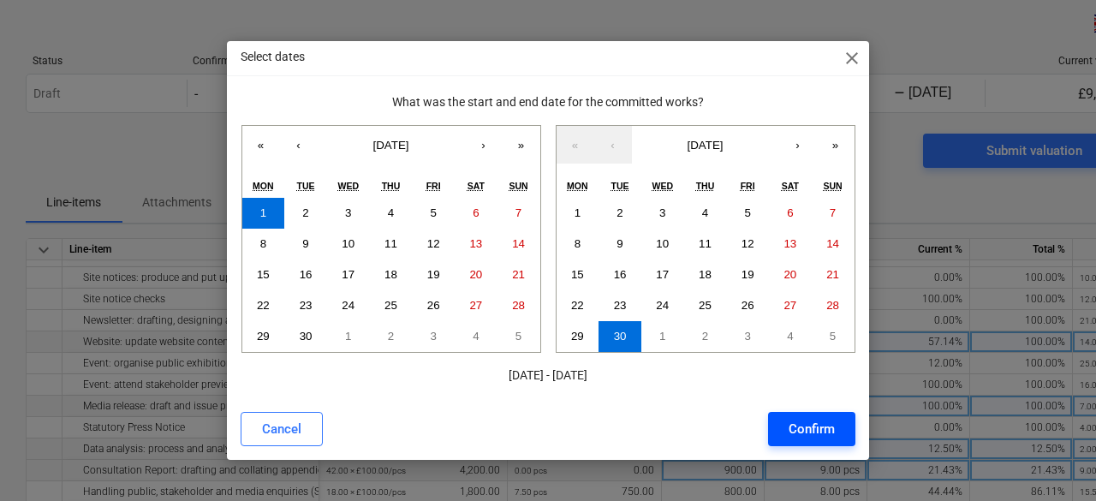
click at [832, 431] on div "Confirm" at bounding box center [812, 429] width 46 height 22
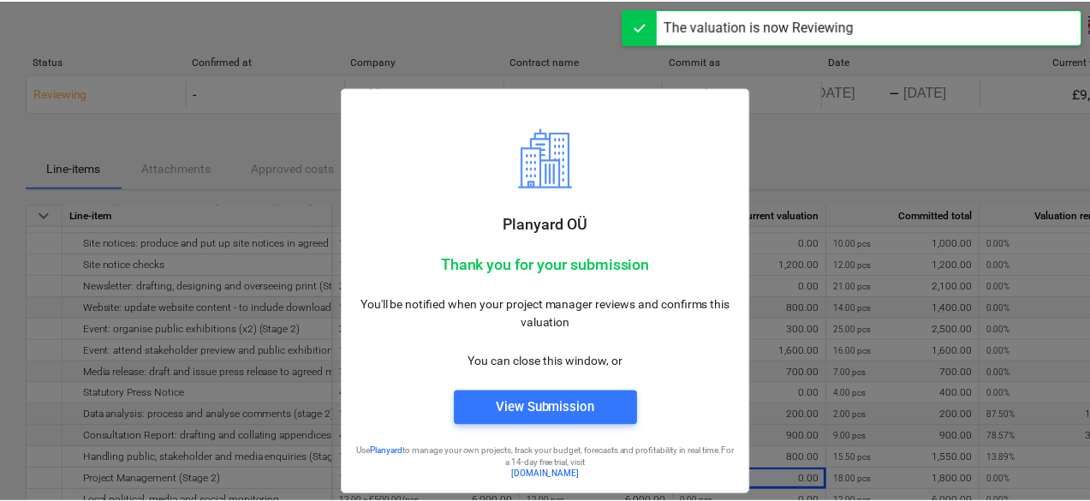
scroll to position [527, 0]
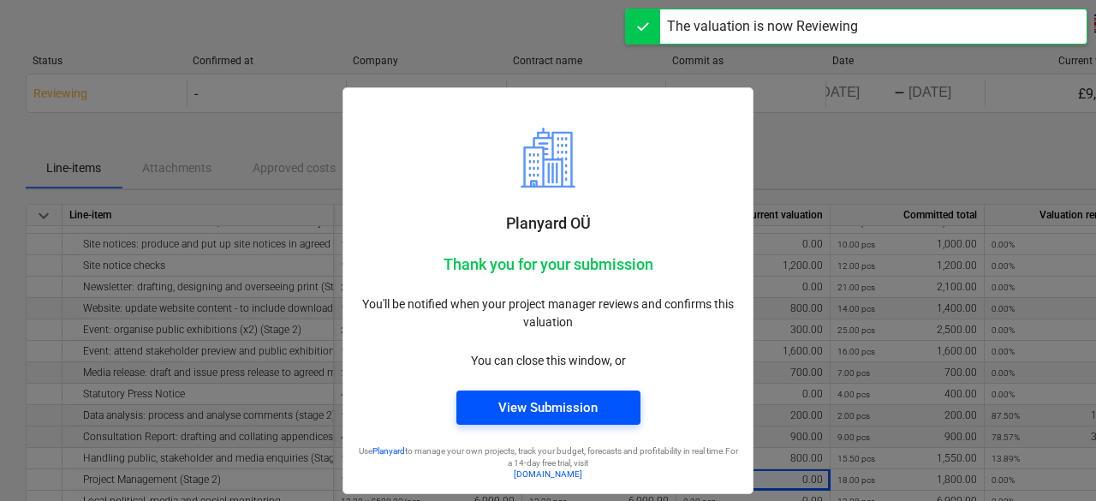
click at [598, 399] on span "View Submission" at bounding box center [548, 407] width 143 height 22
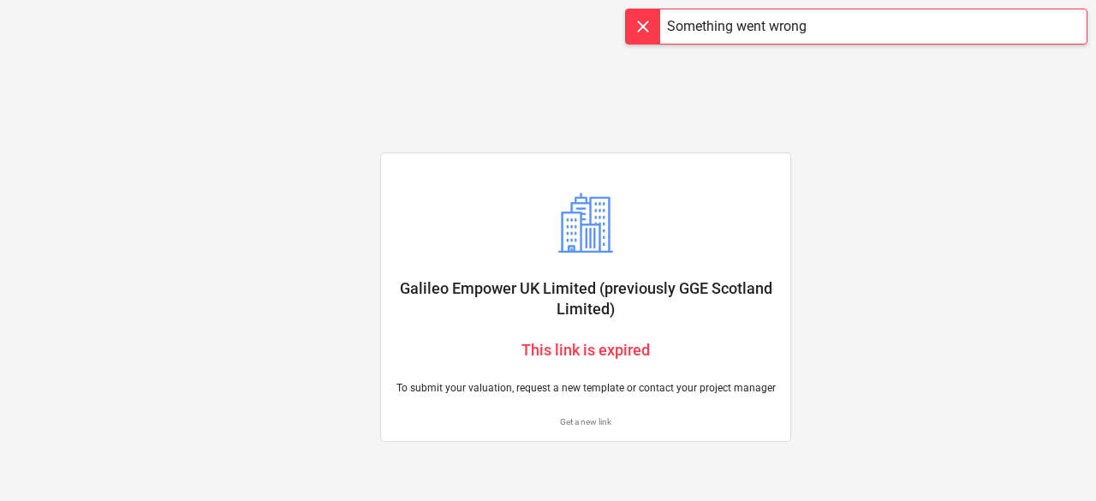
click at [522, 92] on div "Galileo Empower UK Limited (previously GGE Scotland Limited) This link is expir…" at bounding box center [585, 251] width 411 height 384
click at [575, 422] on p "Get a new link" at bounding box center [586, 421] width 382 height 11
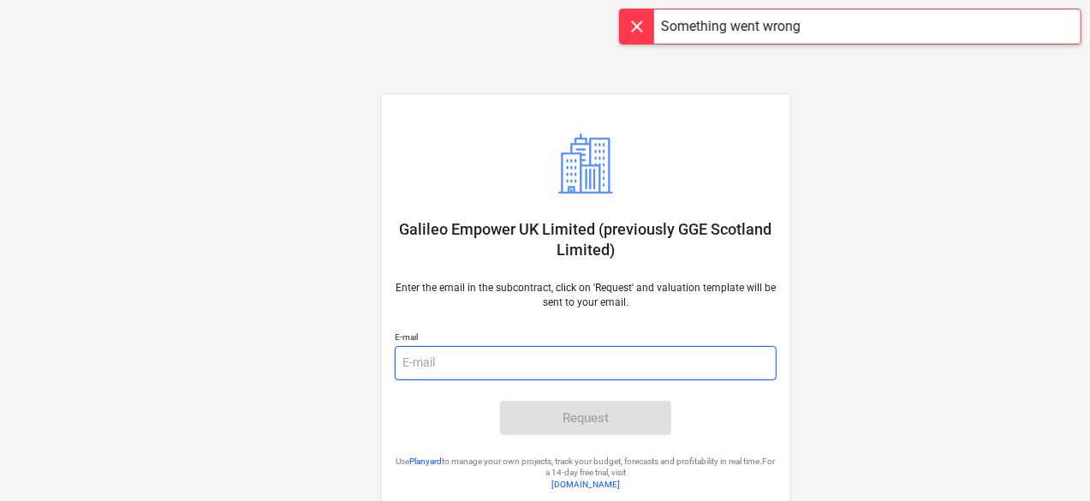
click at [555, 354] on input "email" at bounding box center [586, 363] width 382 height 34
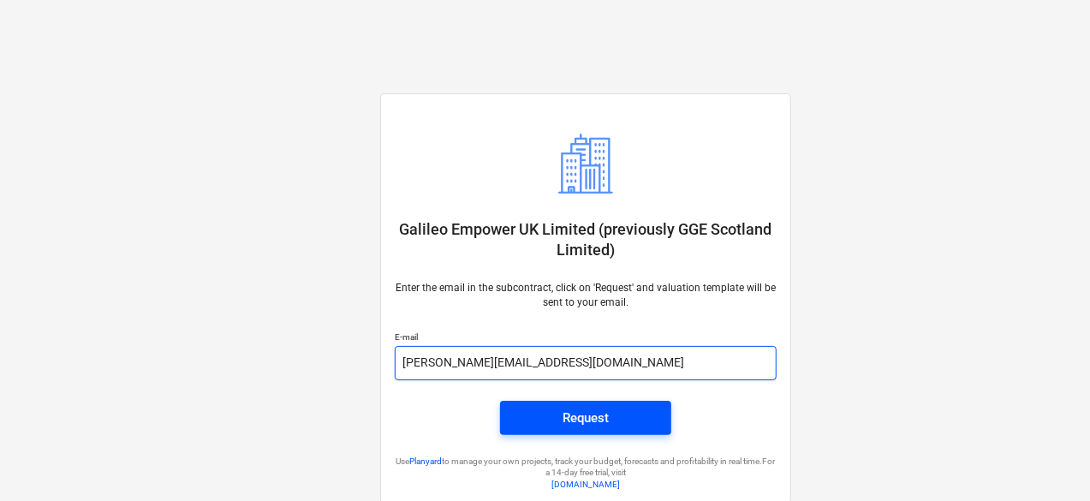
type input "john@grasshopper-comms.co.uk"
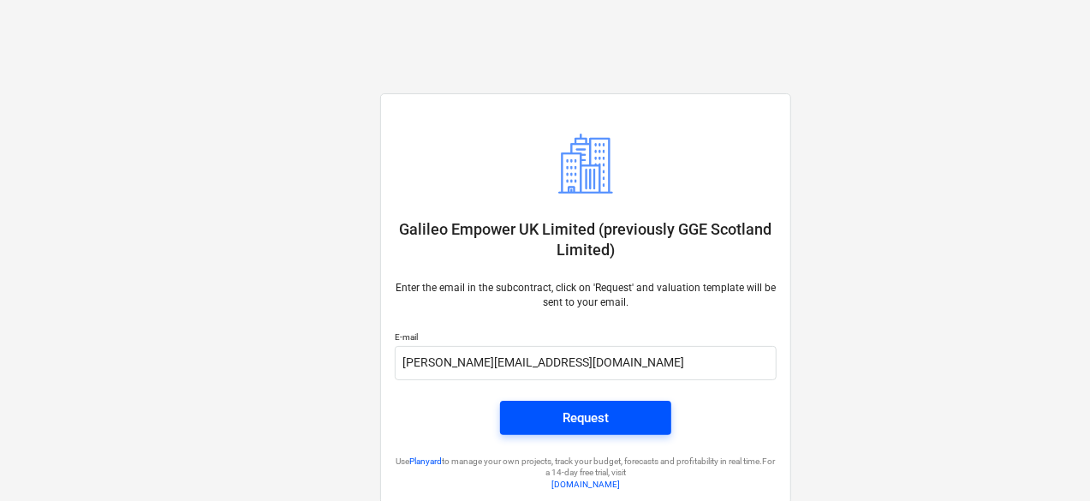
click at [599, 416] on div "Request" at bounding box center [586, 418] width 46 height 22
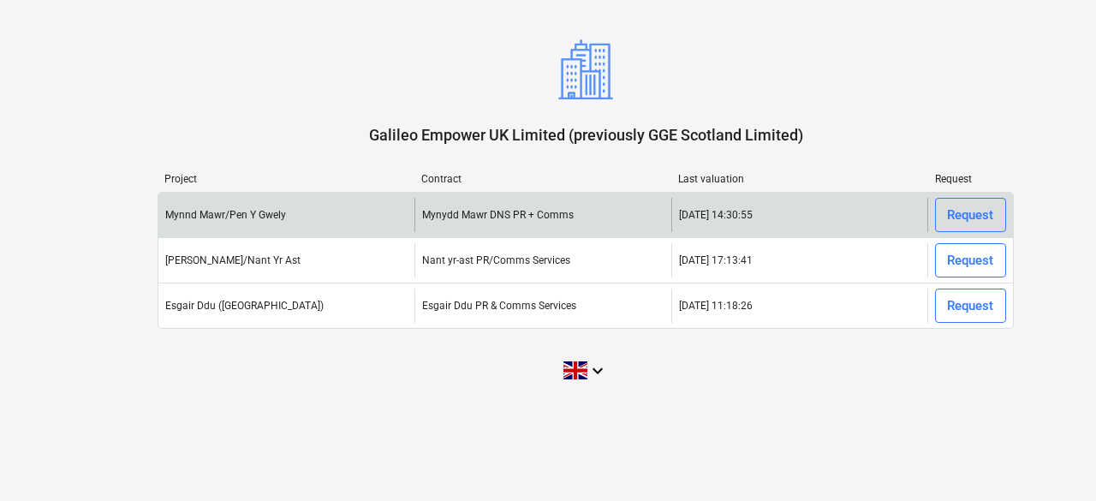
click at [955, 209] on div "Request" at bounding box center [970, 215] width 46 height 22
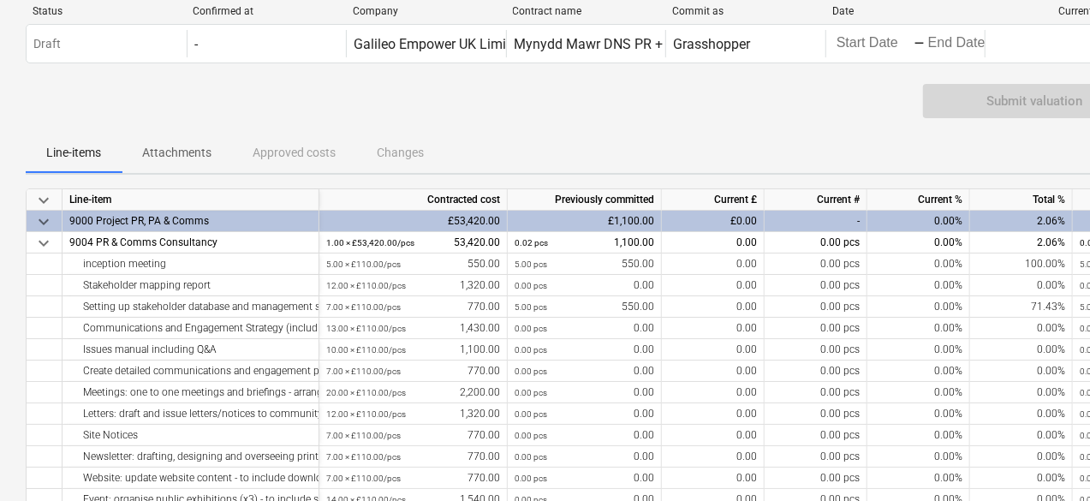
scroll to position [171, 0]
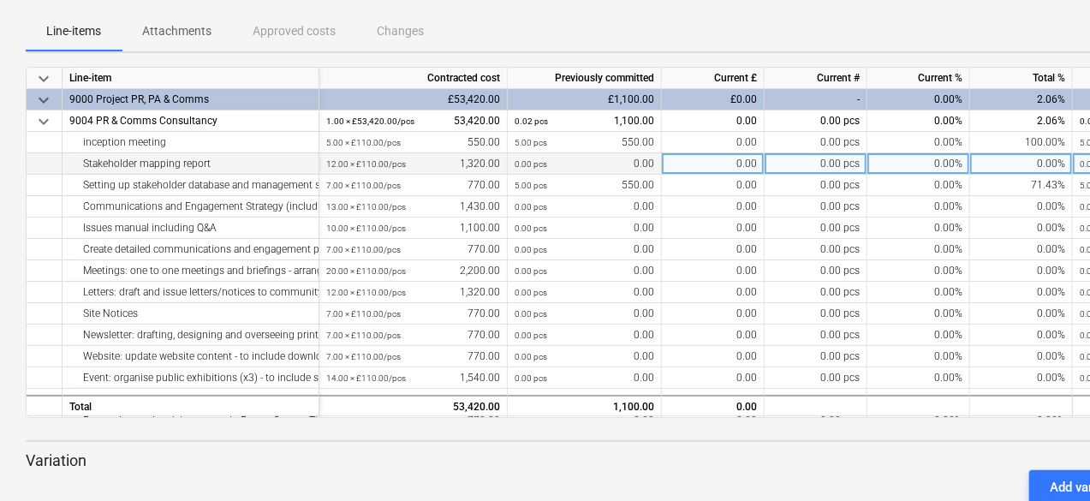
click at [708, 162] on div "0.00" at bounding box center [713, 163] width 103 height 21
type input "440"
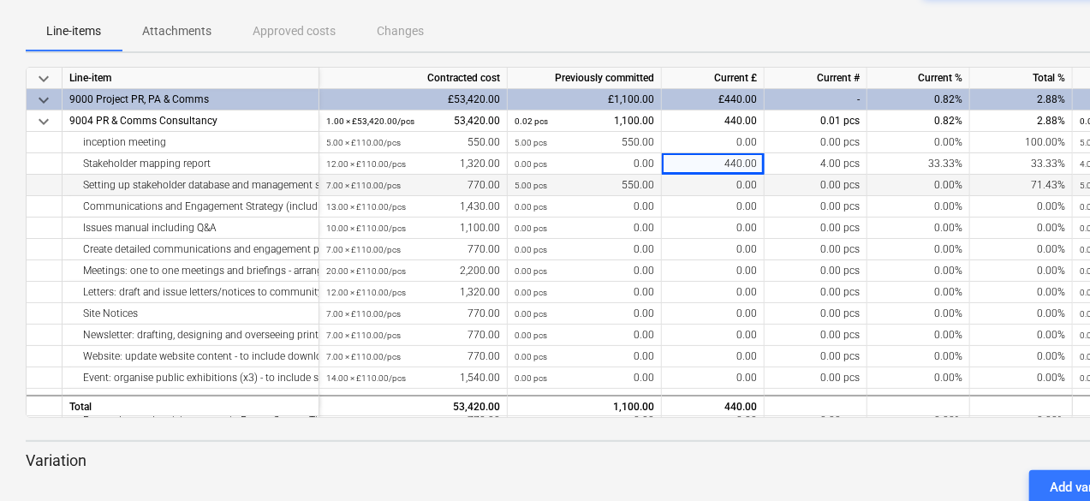
click at [711, 182] on div "0.00" at bounding box center [713, 185] width 103 height 21
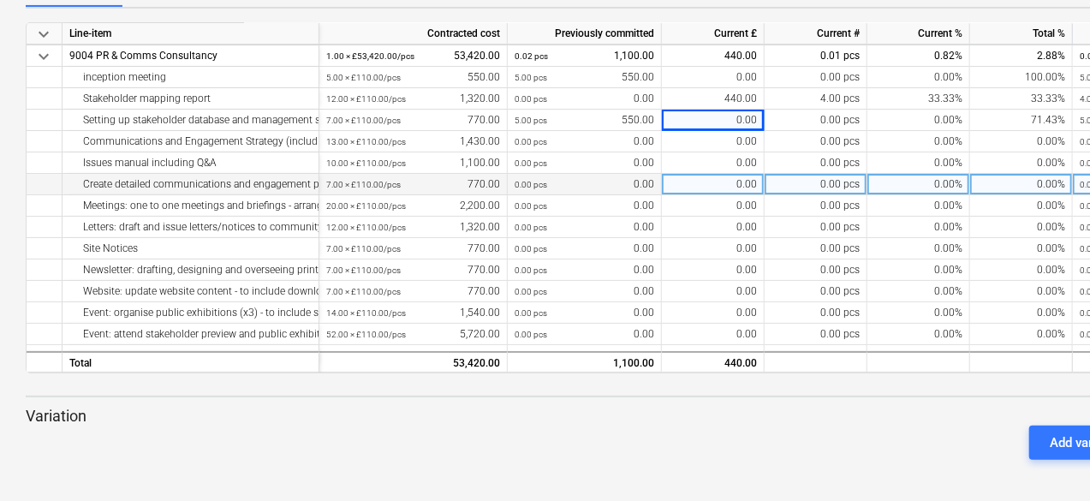
scroll to position [0, 0]
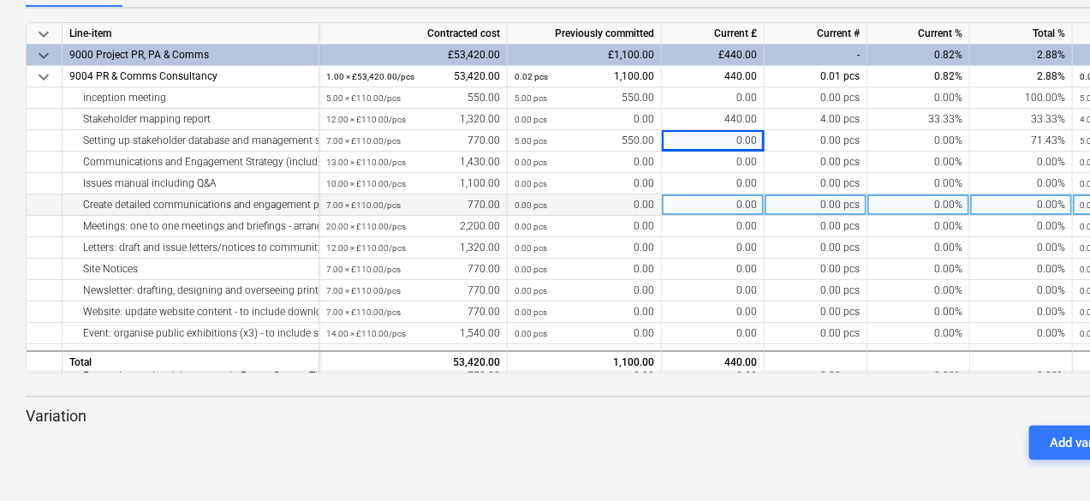
click at [718, 204] on div "0.00" at bounding box center [713, 204] width 103 height 21
type input "330"
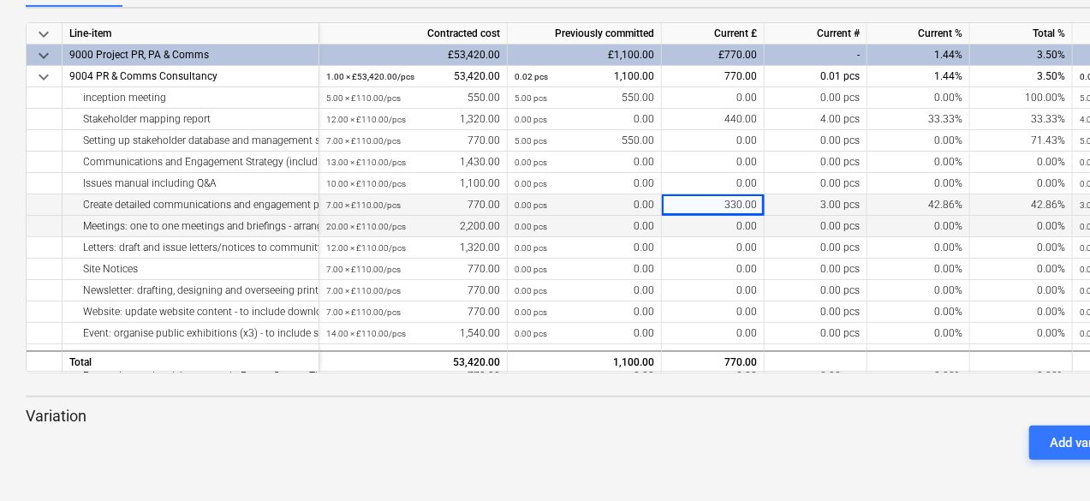
click at [726, 227] on div "0.00" at bounding box center [713, 226] width 103 height 21
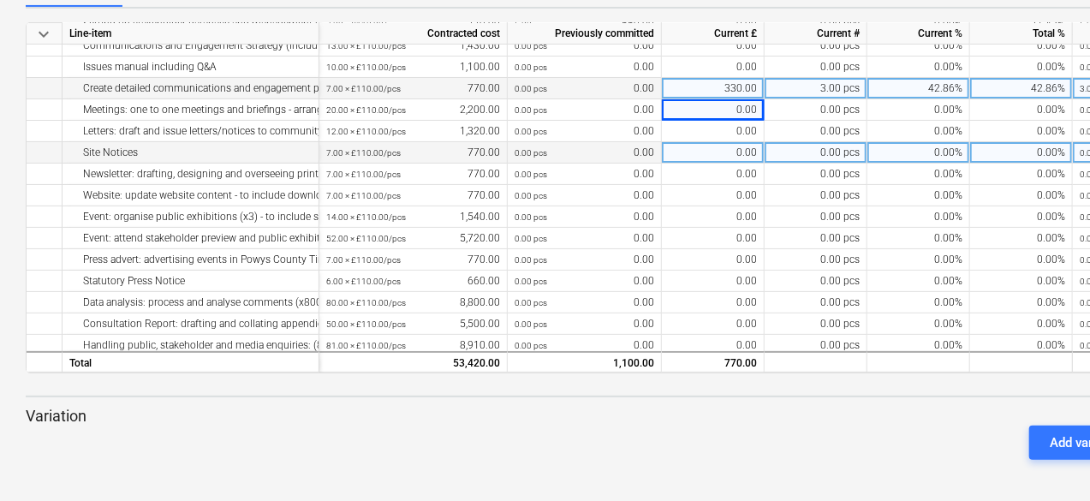
scroll to position [170, 0]
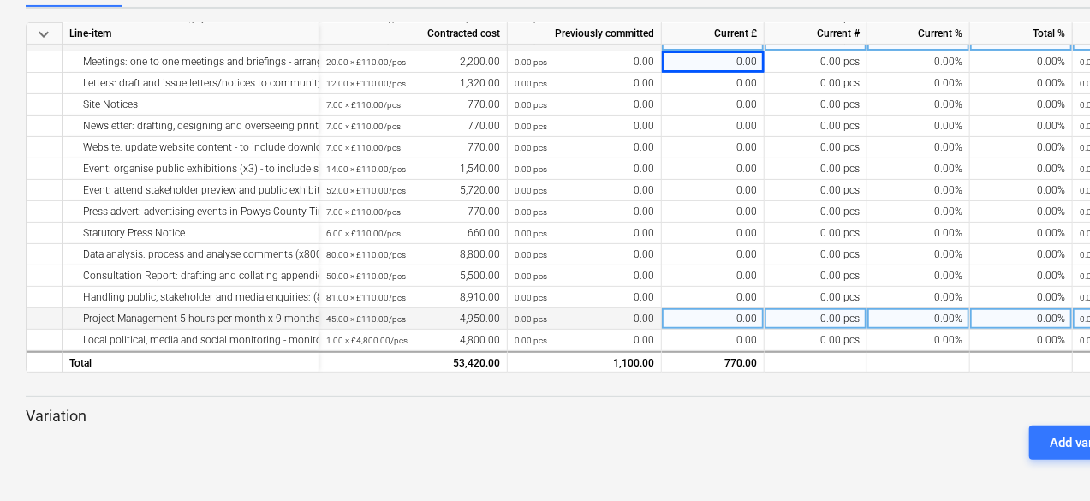
click at [737, 320] on div "0.00" at bounding box center [713, 318] width 103 height 21
type input "660"
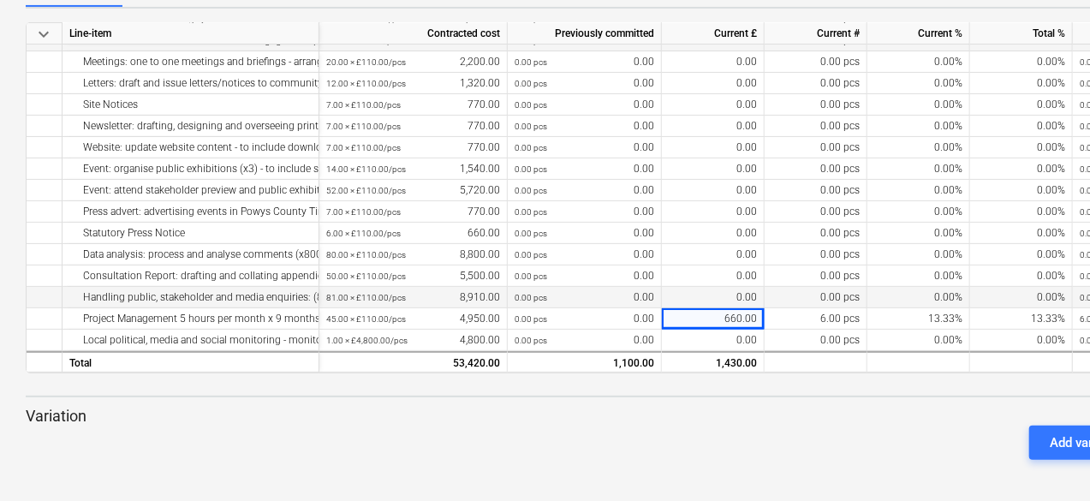
click at [732, 288] on div "0.00" at bounding box center [713, 297] width 103 height 21
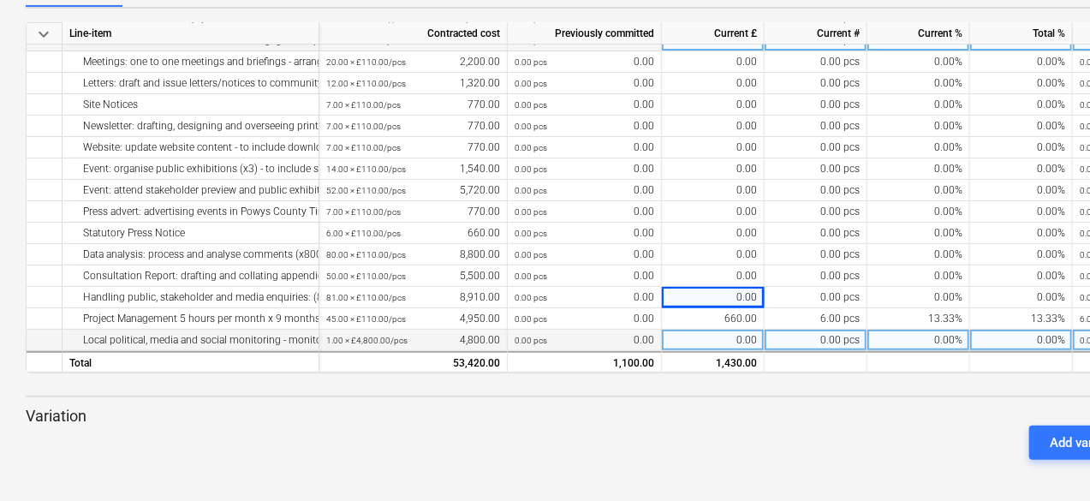
click at [694, 340] on div "0.00" at bounding box center [713, 340] width 103 height 21
type input "440"
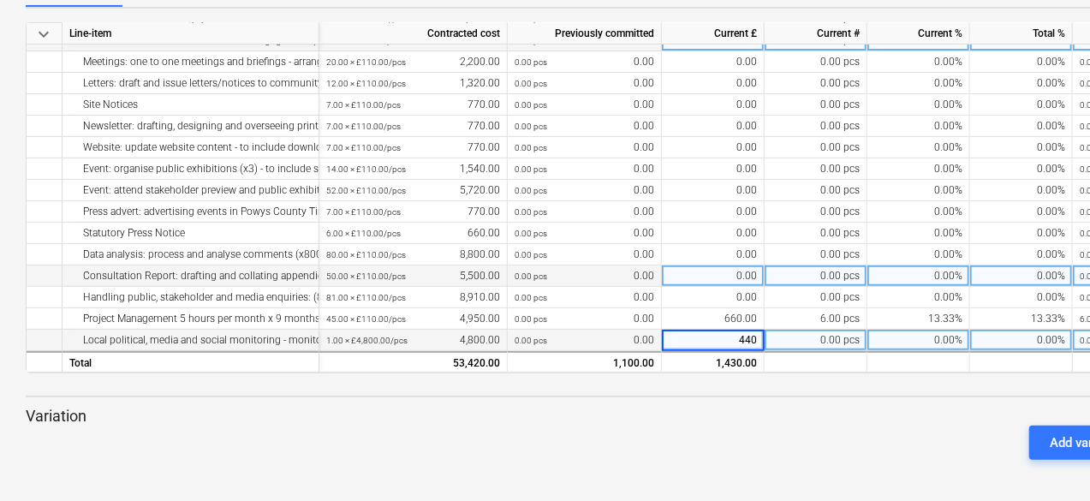
click at [699, 271] on div "0.00" at bounding box center [713, 275] width 103 height 21
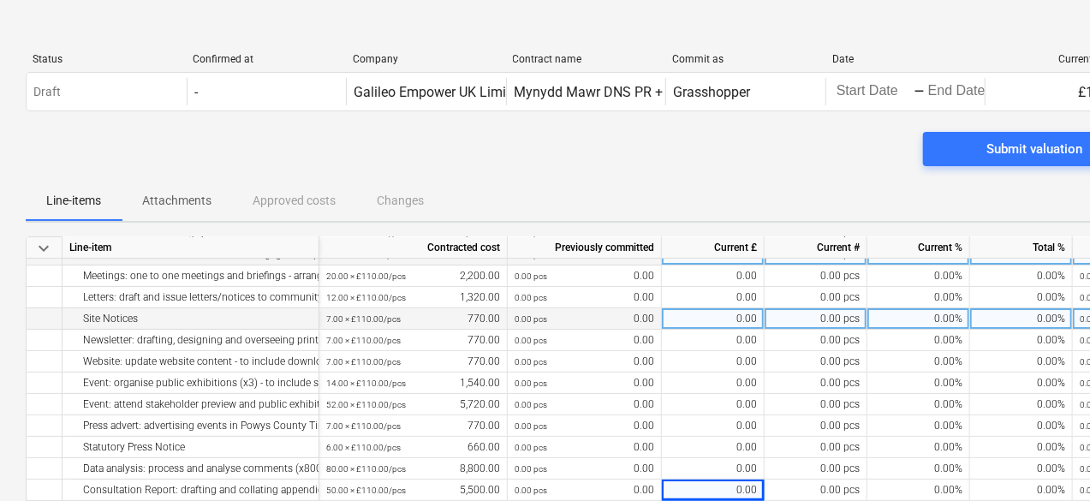
scroll to position [0, 0]
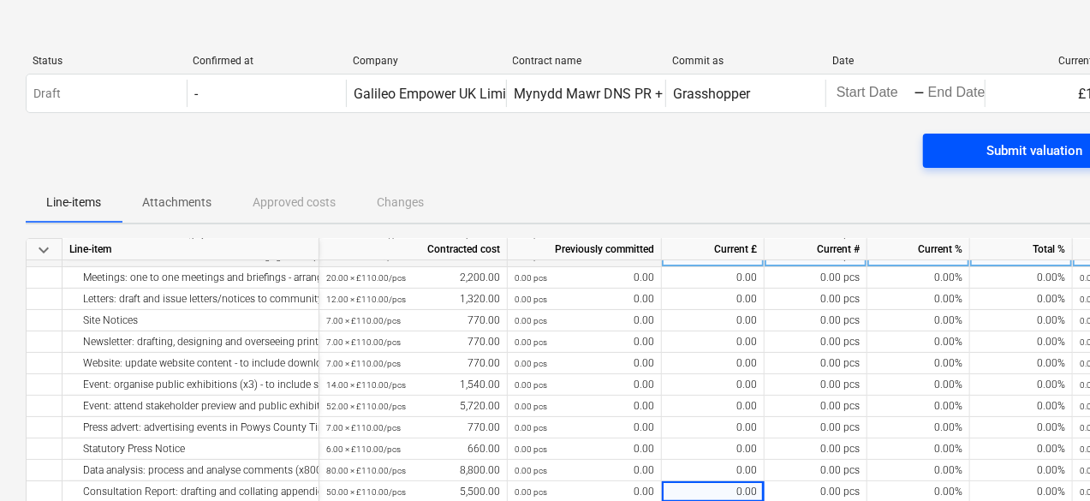
click at [971, 149] on span "Submit valuation" at bounding box center [1035, 151] width 182 height 22
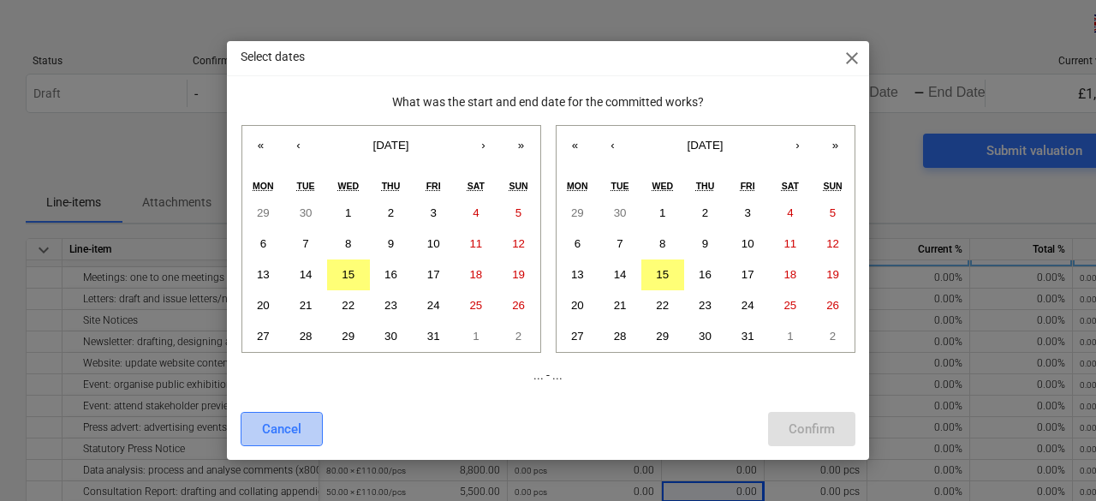
click at [249, 426] on button "Cancel" at bounding box center [282, 429] width 82 height 34
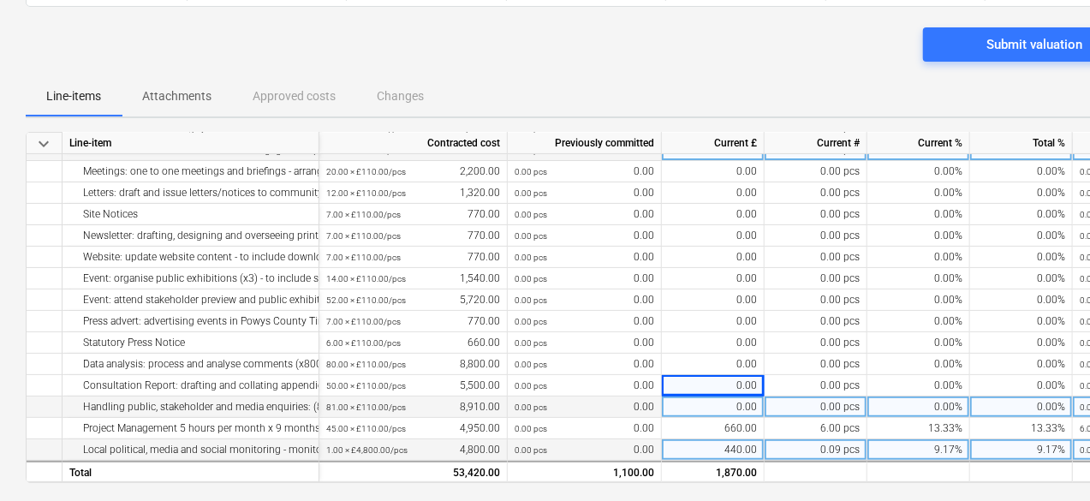
scroll to position [216, 0]
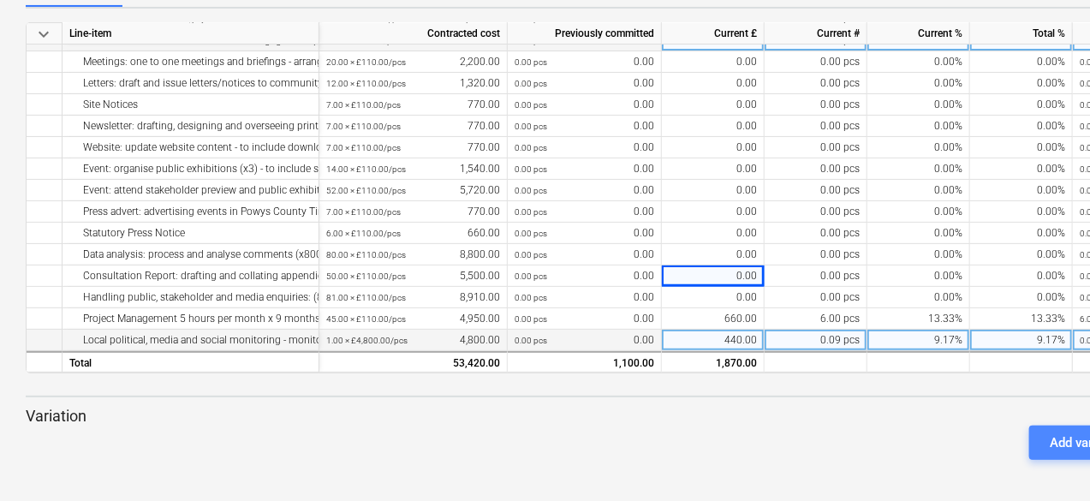
click at [1057, 445] on div "Add variation" at bounding box center [1087, 443] width 75 height 22
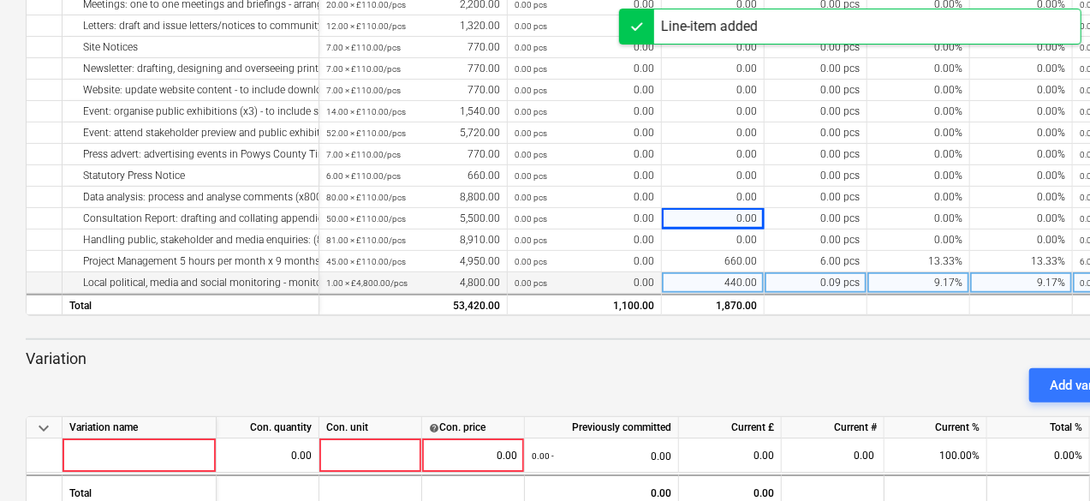
scroll to position [314, 0]
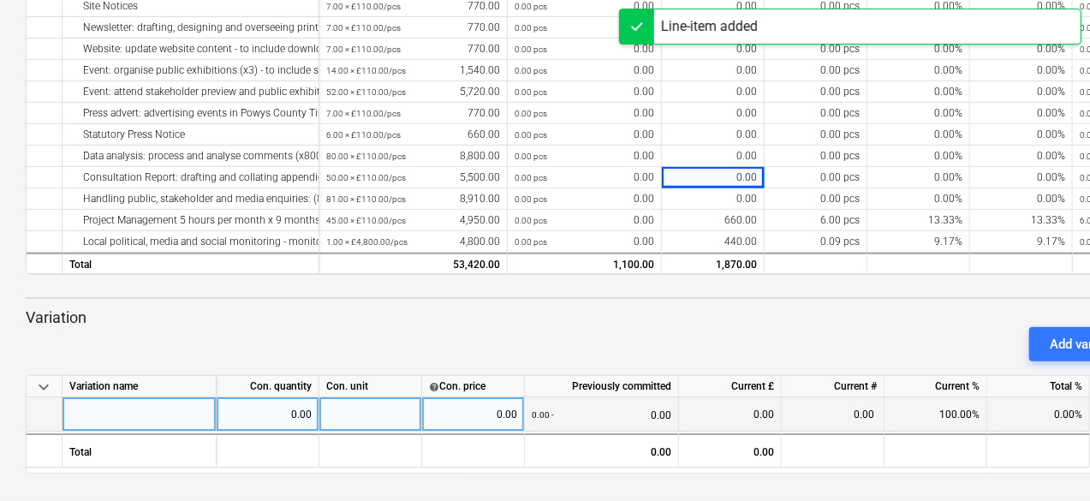
click at [210, 414] on div at bounding box center [140, 414] width 154 height 34
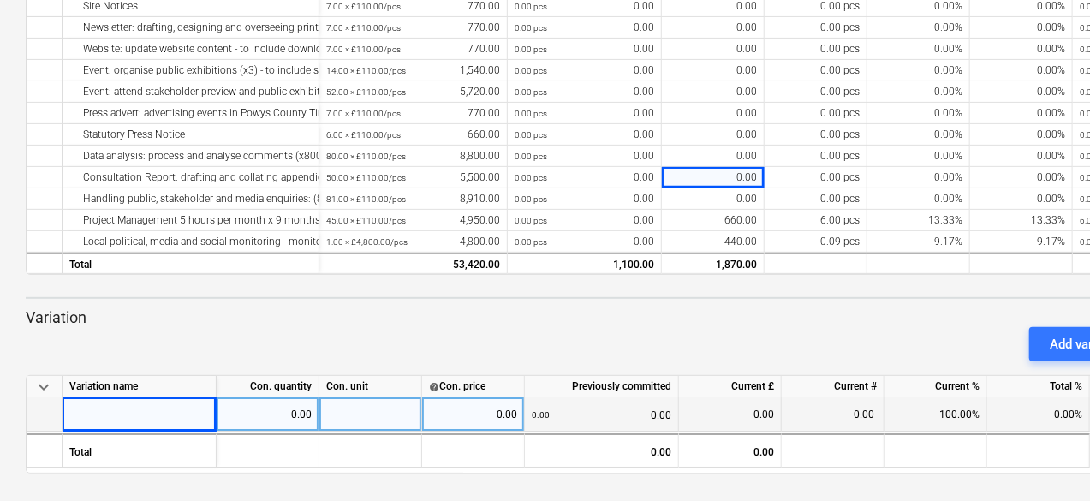
click at [117, 425] on div at bounding box center [140, 414] width 154 height 34
type input "[DEMOGRAPHIC_DATA] conference"
click at [342, 417] on div at bounding box center [370, 414] width 103 height 34
type input "427.50"
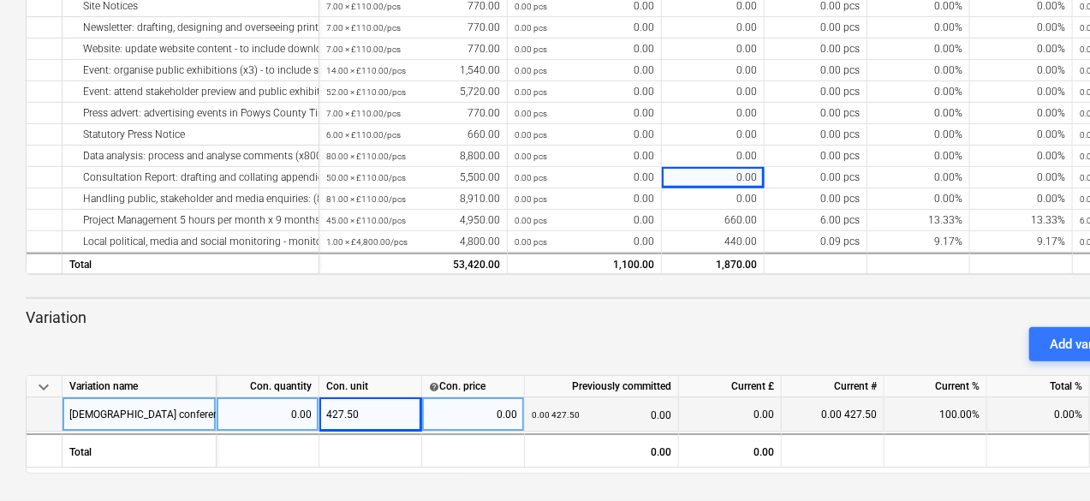
click at [452, 414] on div "0.00" at bounding box center [473, 414] width 88 height 34
type input "427.50"
click at [620, 417] on div "0.00 427.50 0.00" at bounding box center [602, 414] width 140 height 35
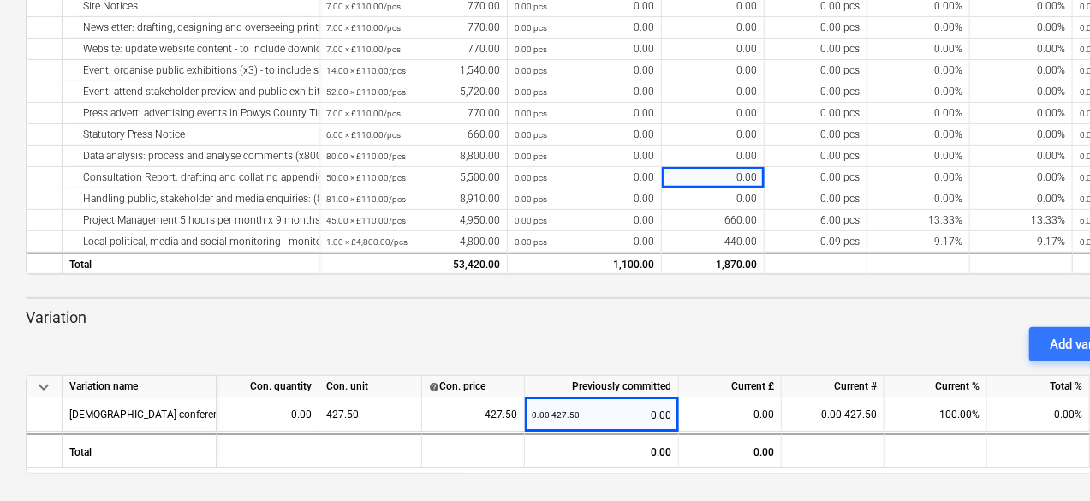
click at [668, 309] on p "Variation" at bounding box center [586, 317] width 1120 height 21
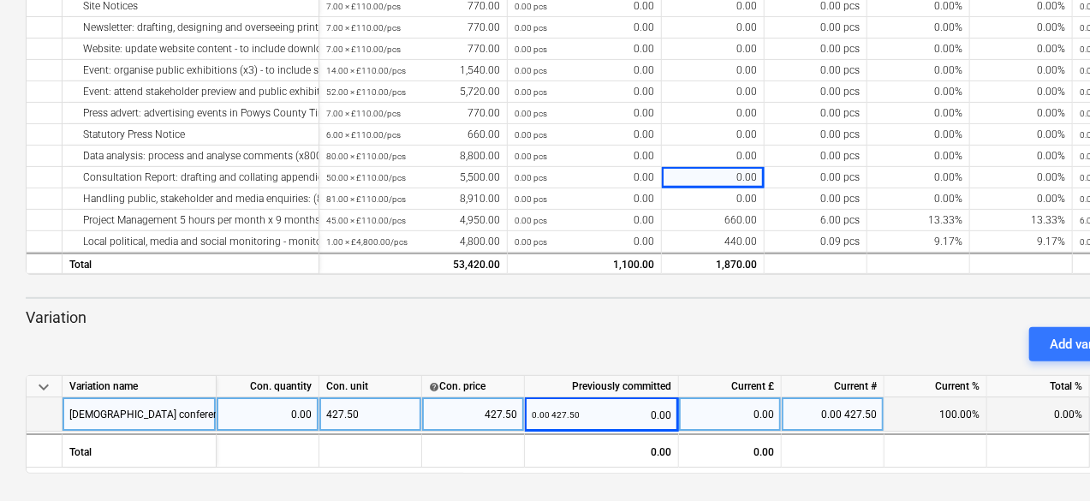
click at [842, 412] on div "0.00 427.50" at bounding box center [833, 414] width 103 height 34
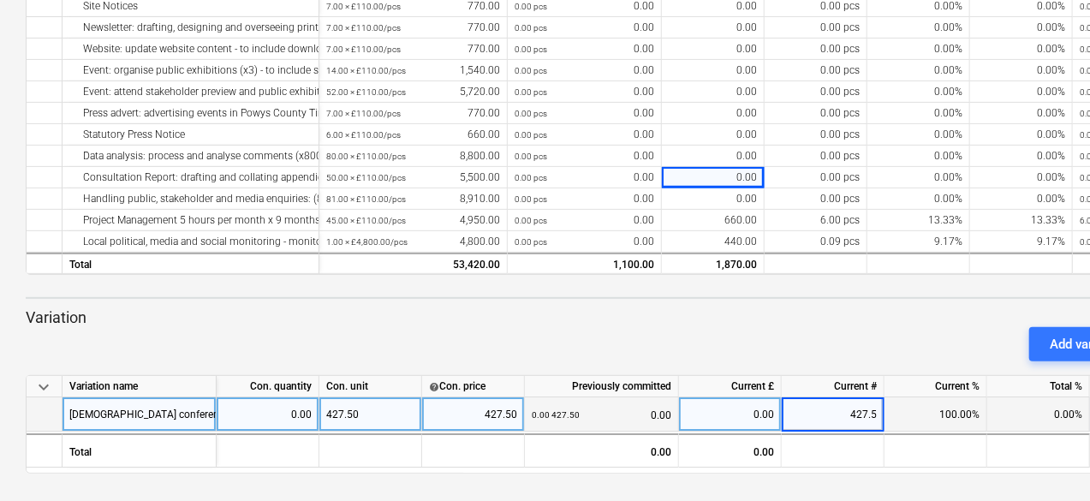
type input "427.50"
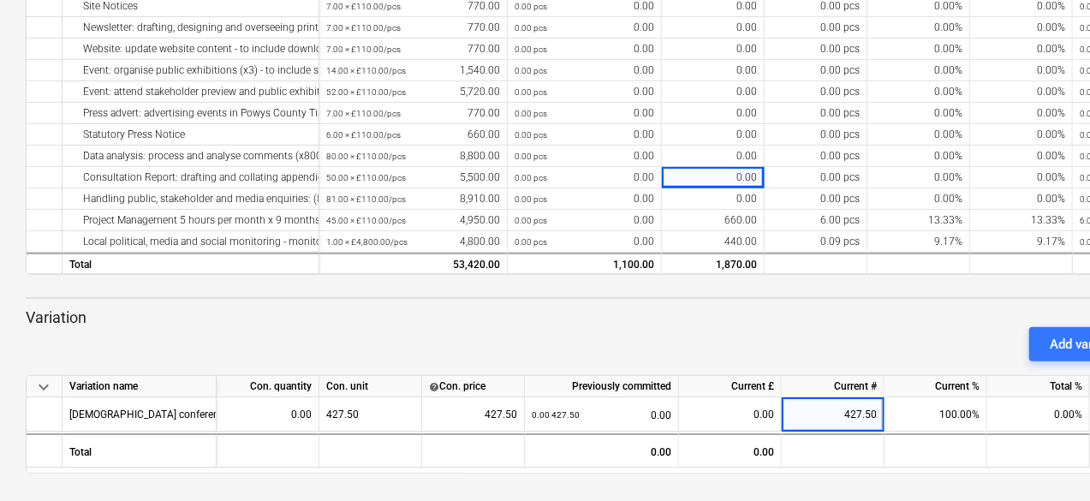
click at [694, 338] on div "Add variation" at bounding box center [586, 344] width 1134 height 48
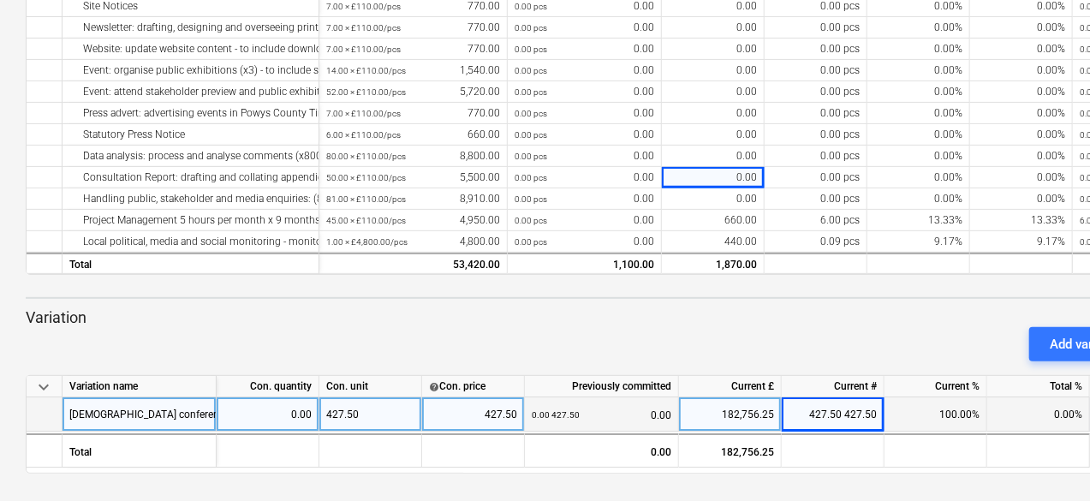
click at [734, 414] on div "182,756.25" at bounding box center [730, 414] width 88 height 34
click at [846, 414] on div "427.50 427.50" at bounding box center [833, 414] width 103 height 34
type input "1"
click at [749, 421] on div "427.50" at bounding box center [730, 414] width 88 height 34
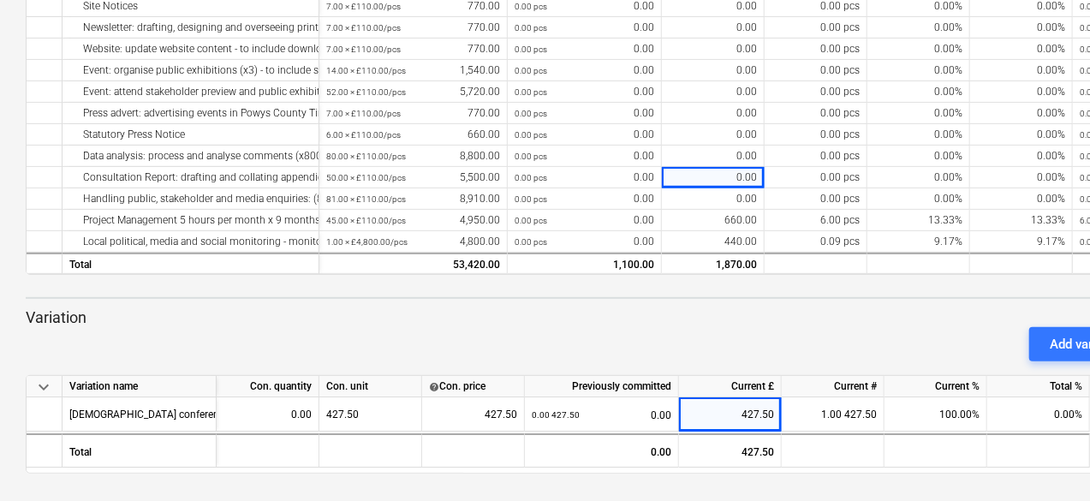
click at [771, 326] on div "Add variation" at bounding box center [586, 344] width 1134 height 48
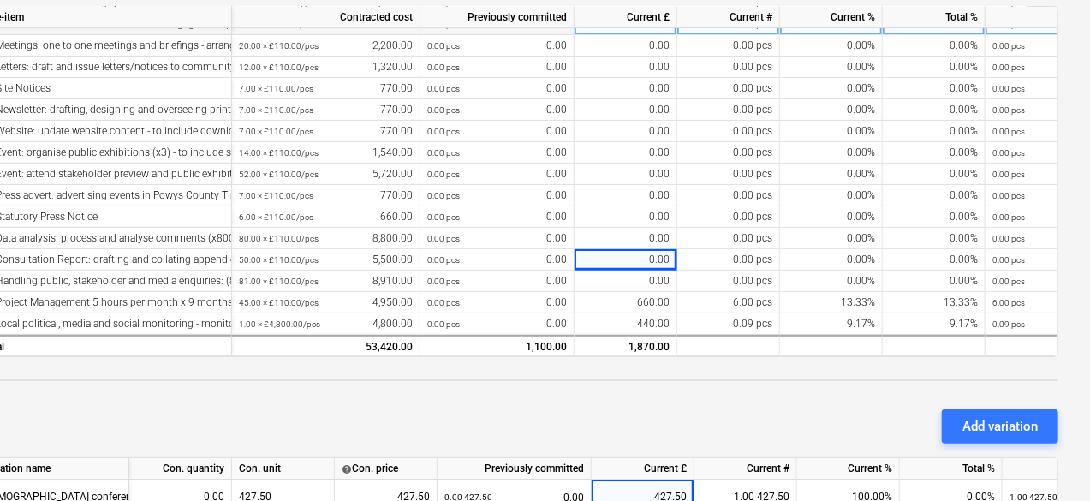
scroll to position [0, 80]
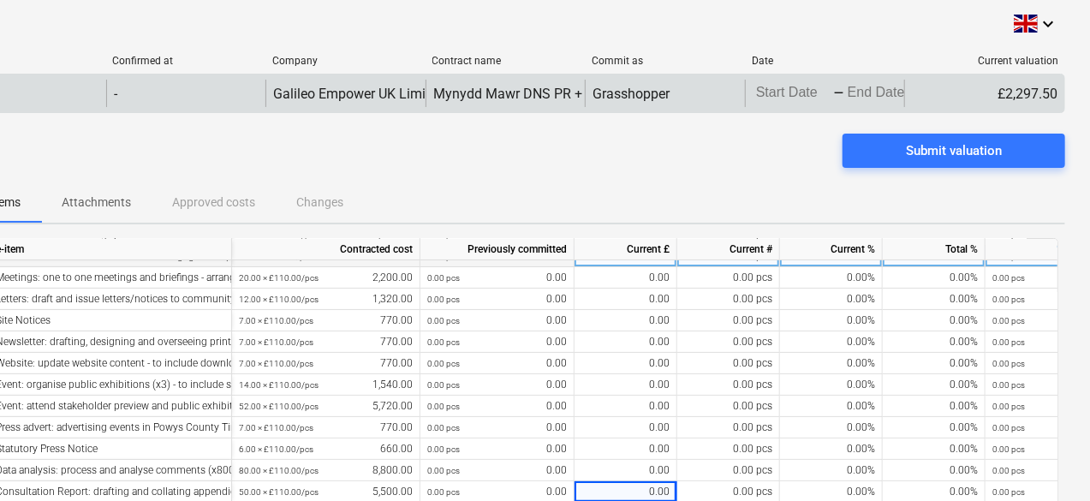
click at [792, 96] on body "keyboard_arrow_down Status Confirmed at Company Contract name Commit as Date Cu…" at bounding box center [465, 250] width 1090 height 501
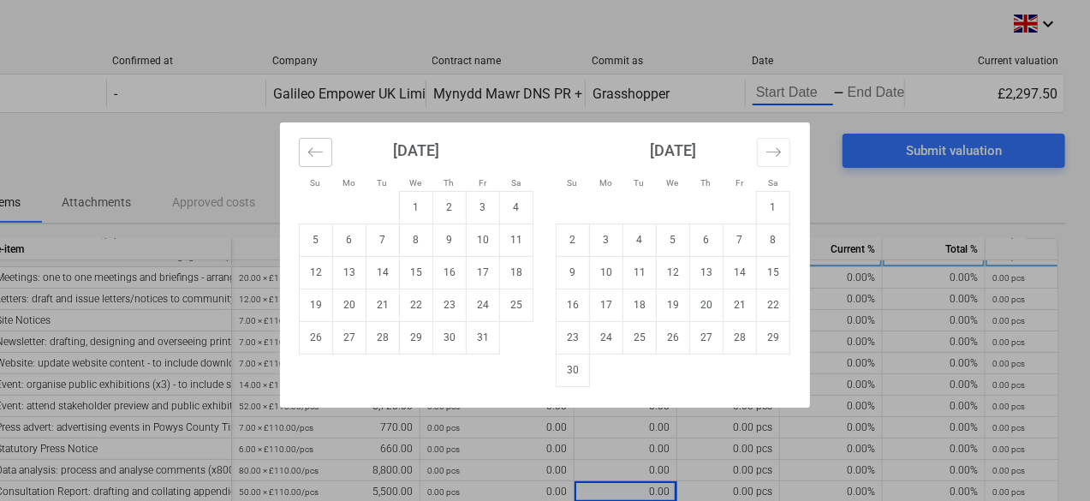
click at [319, 152] on icon "Move backward to switch to the previous month." at bounding box center [315, 151] width 15 height 9
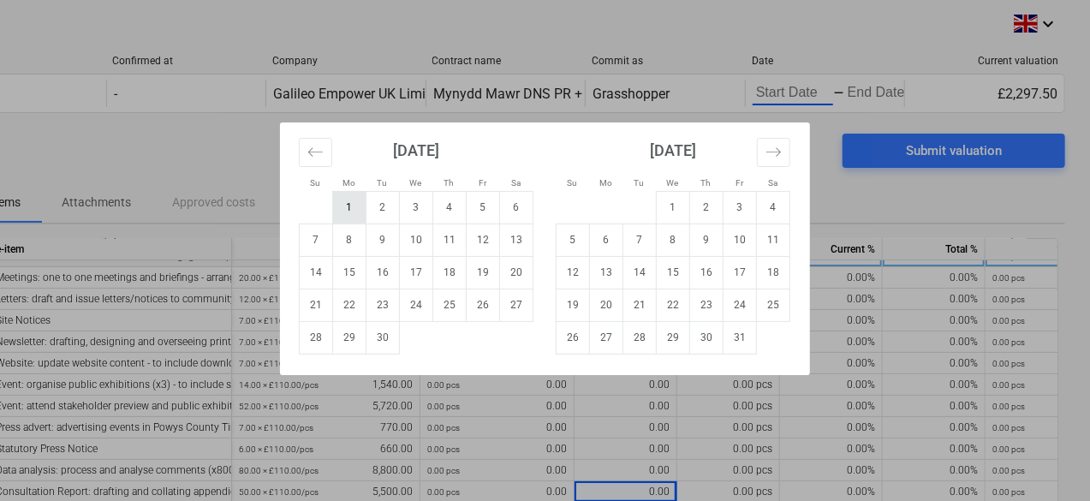
click at [353, 199] on td "1" at bounding box center [349, 207] width 33 height 33
type input "[DATE]"
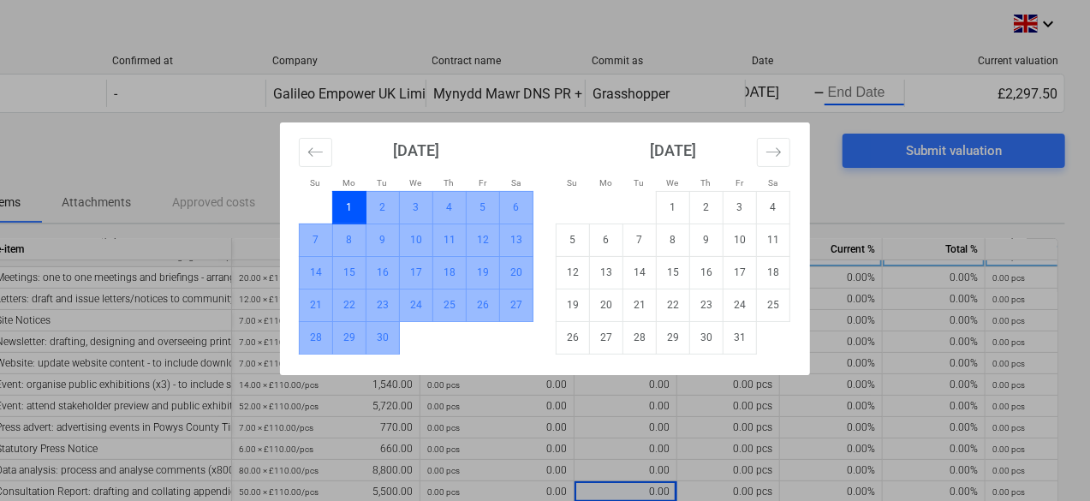
click at [391, 325] on td "30" at bounding box center [382, 337] width 33 height 33
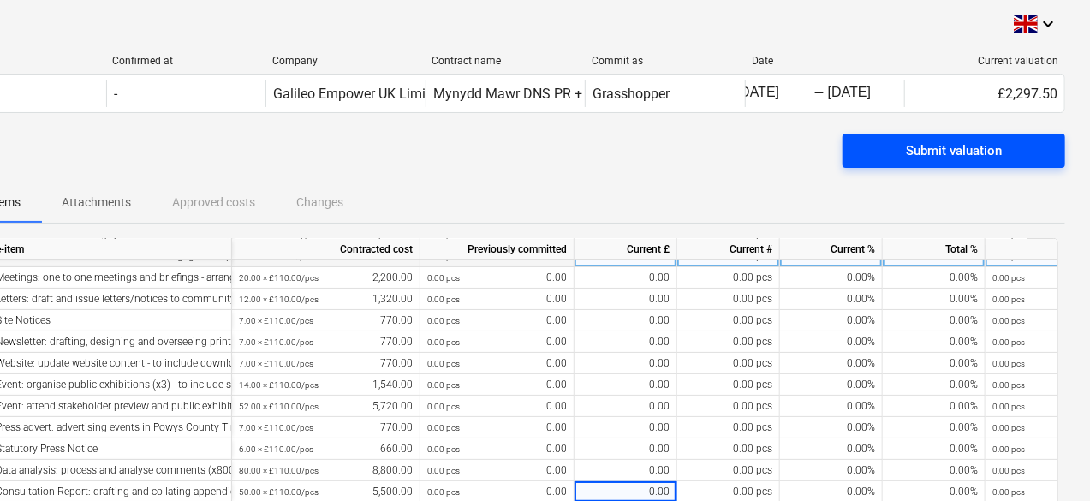
click at [978, 161] on div "Submit valuation" at bounding box center [954, 151] width 96 height 22
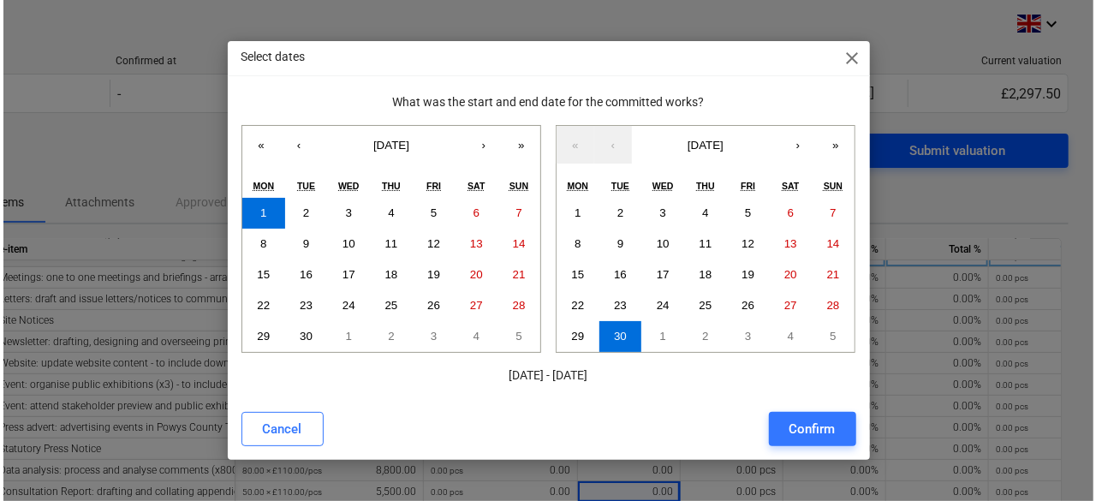
scroll to position [0, 75]
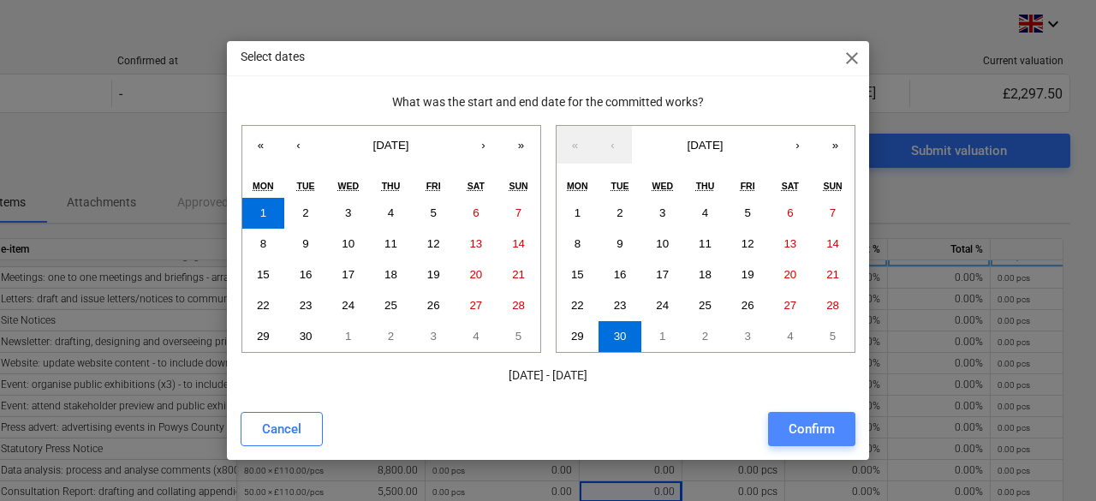
click at [796, 422] on div "Confirm" at bounding box center [812, 429] width 46 height 22
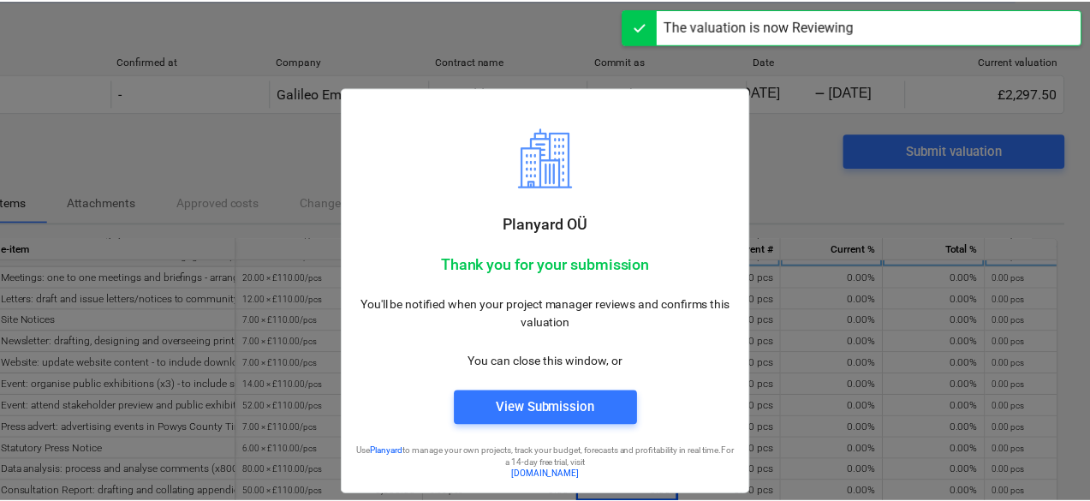
scroll to position [164, 0]
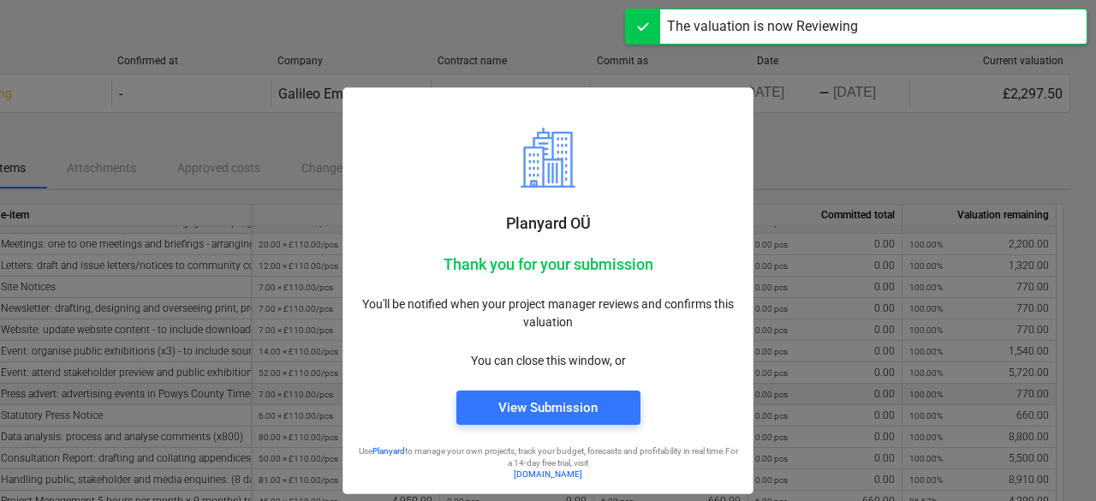
click at [562, 405] on div "View Submission" at bounding box center [547, 407] width 99 height 22
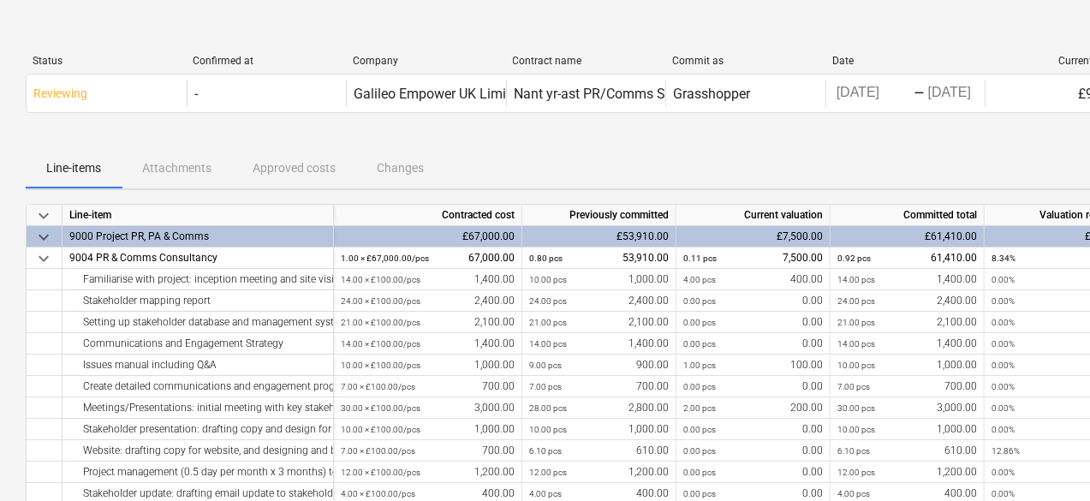
click at [394, 170] on div "Line-items Attachments Approved costs Changes" at bounding box center [586, 167] width 1120 height 41
click at [271, 169] on div "Line-items Attachments Approved costs Changes" at bounding box center [586, 167] width 1120 height 41
click at [195, 169] on div "Line-items Attachments Approved costs Changes" at bounding box center [586, 167] width 1120 height 41
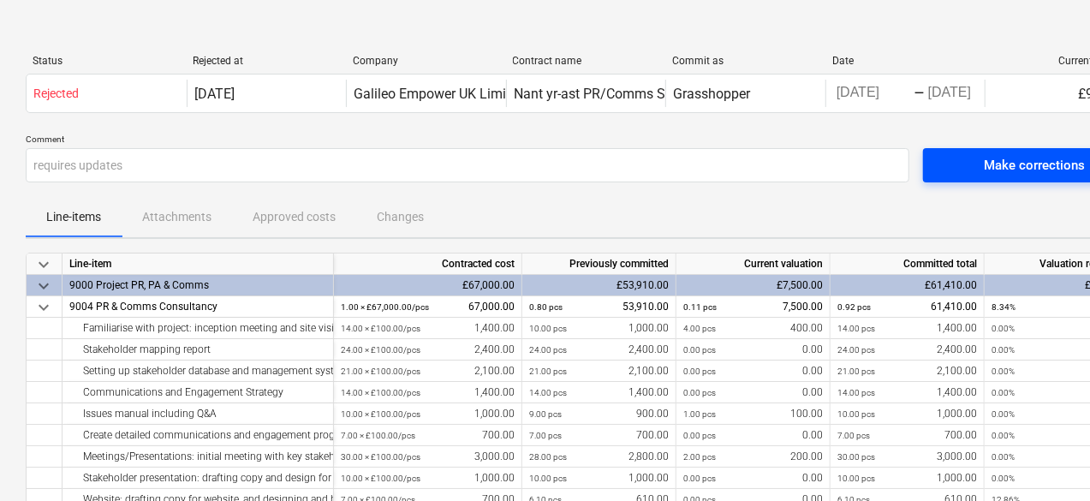
click at [983, 162] on span "Make corrections" at bounding box center [1035, 165] width 182 height 22
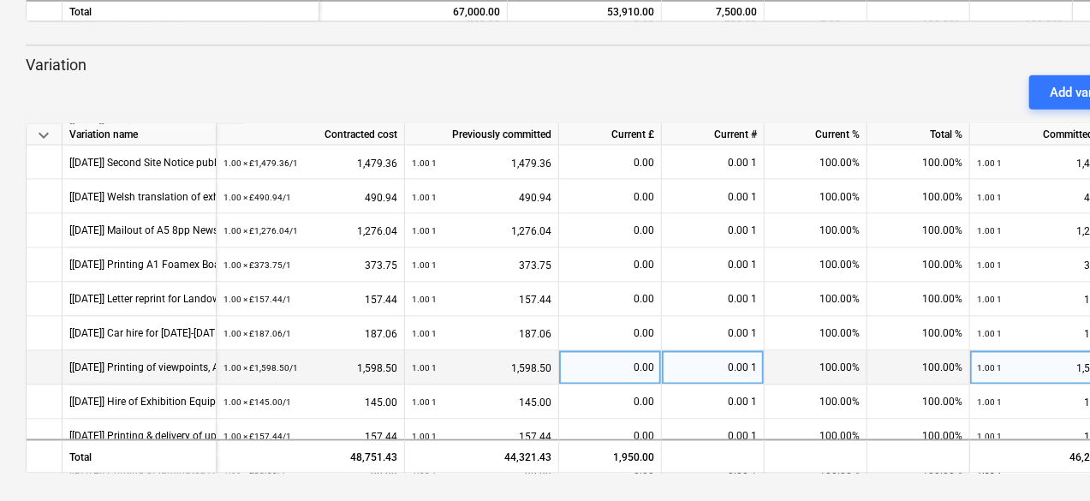
scroll to position [1595, 0]
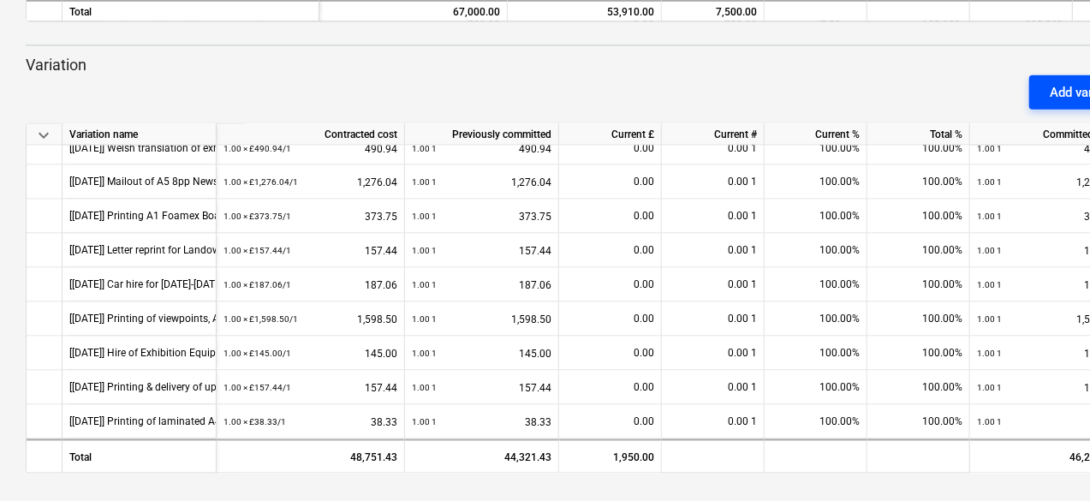
click at [1051, 97] on div "Add variation" at bounding box center [1087, 92] width 75 height 22
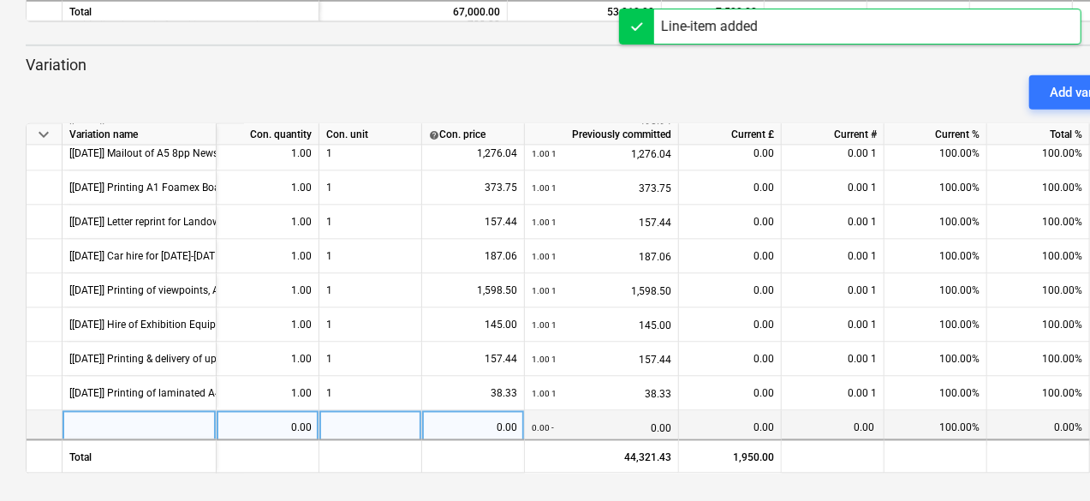
scroll to position [1629, 0]
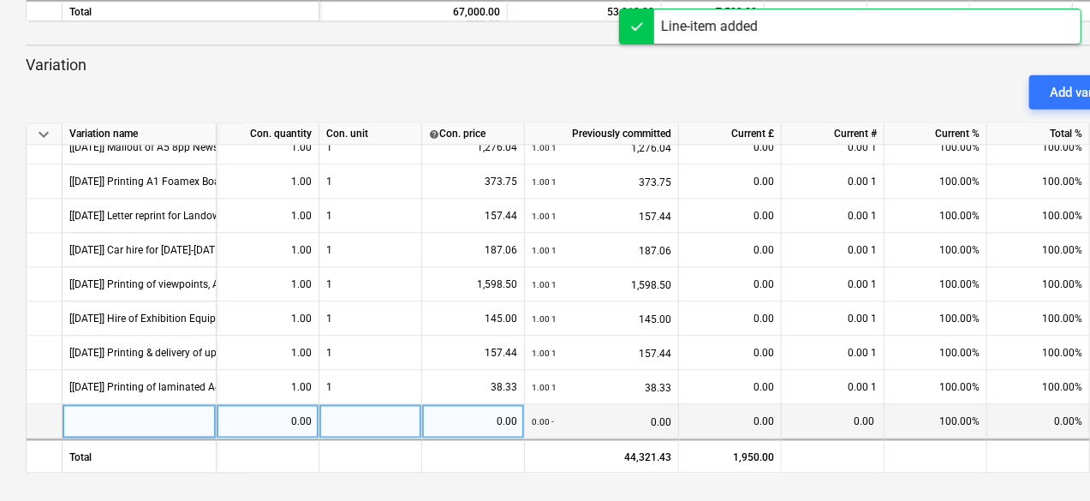
click at [186, 412] on div at bounding box center [140, 422] width 154 height 34
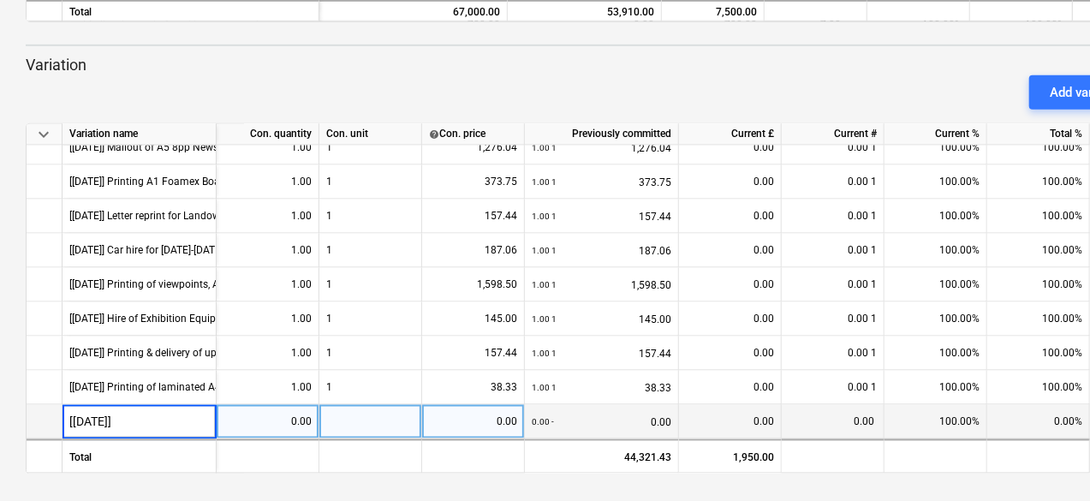
type input "[SEP2025]"
click at [151, 412] on div "[SEP2025]" at bounding box center [140, 422] width 154 height 34
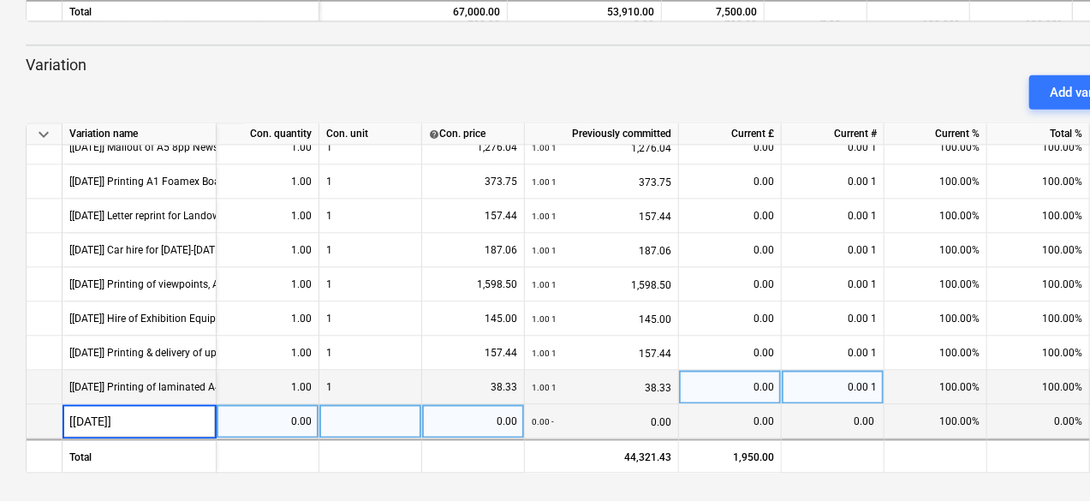
click at [161, 382] on div "[AUG2025] Printing of laminated A4 site notices" at bounding box center [172, 387] width 206 height 33
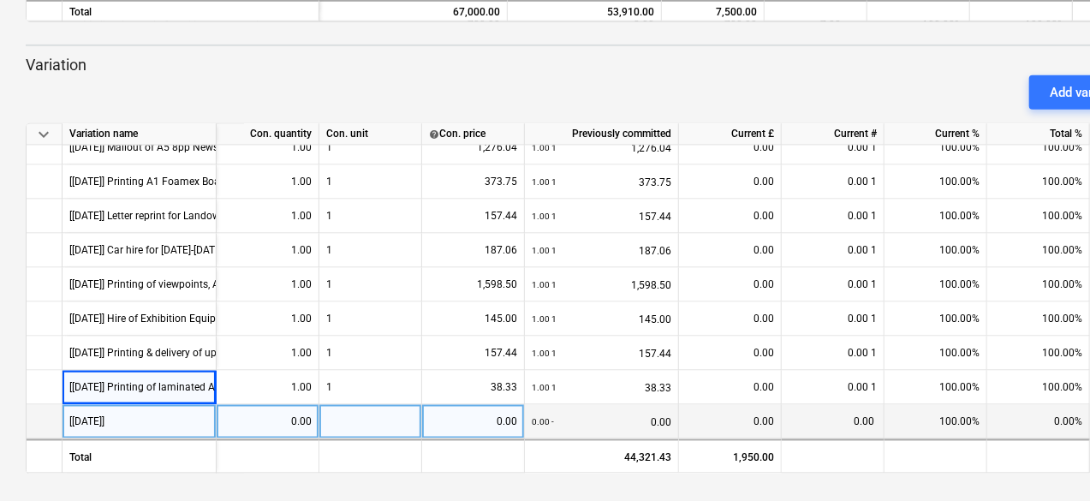
click at [155, 426] on div "[SEP2025]" at bounding box center [140, 422] width 154 height 34
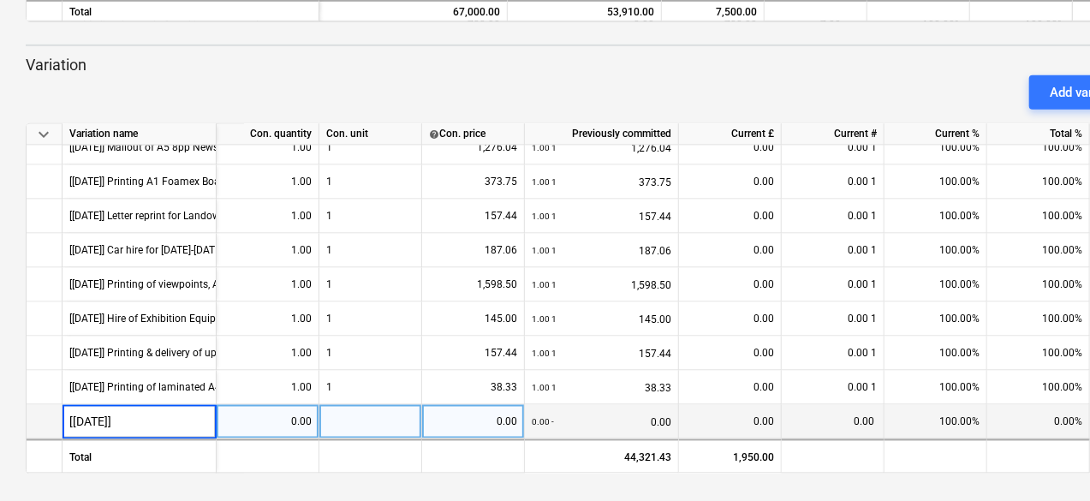
click at [152, 414] on input "[SEP2025]" at bounding box center [139, 421] width 153 height 33
type input "[SEP2025] Printing of roll up banners for exhibition events"
click at [354, 417] on div at bounding box center [370, 422] width 103 height 34
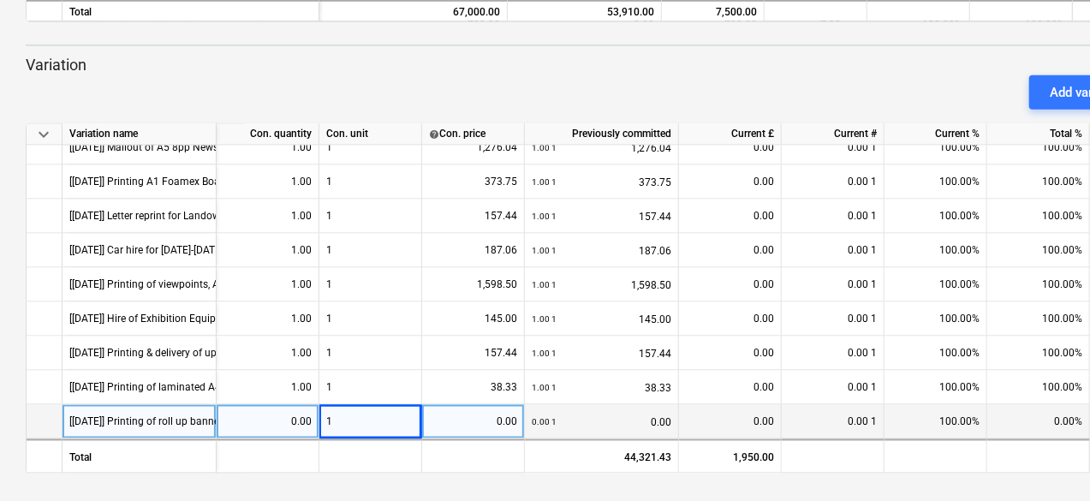
click at [445, 415] on div "0.00" at bounding box center [473, 422] width 88 height 34
type input "1380.75"
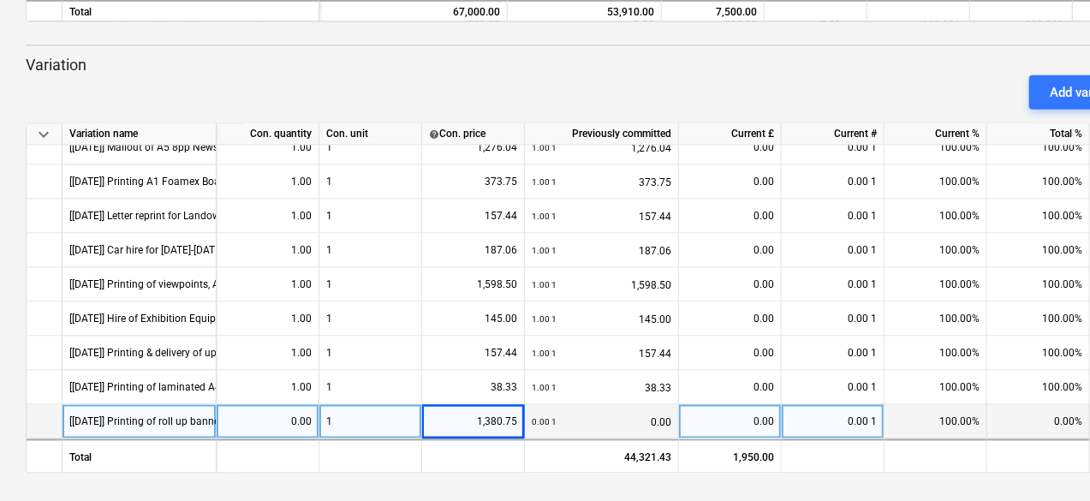
click at [727, 418] on div "0.00" at bounding box center [730, 422] width 88 height 34
type input "1380.75"
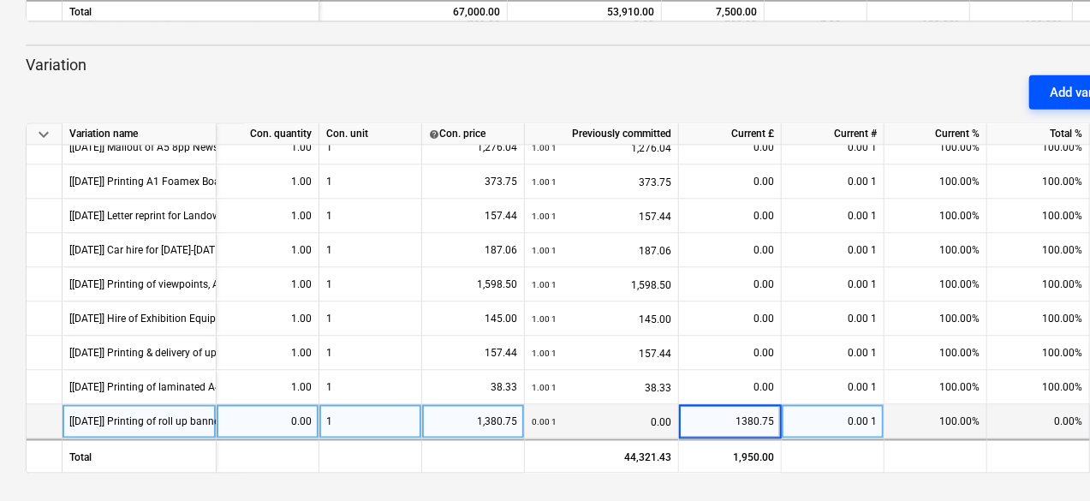
click at [1034, 86] on button "Add variation" at bounding box center [1087, 92] width 116 height 34
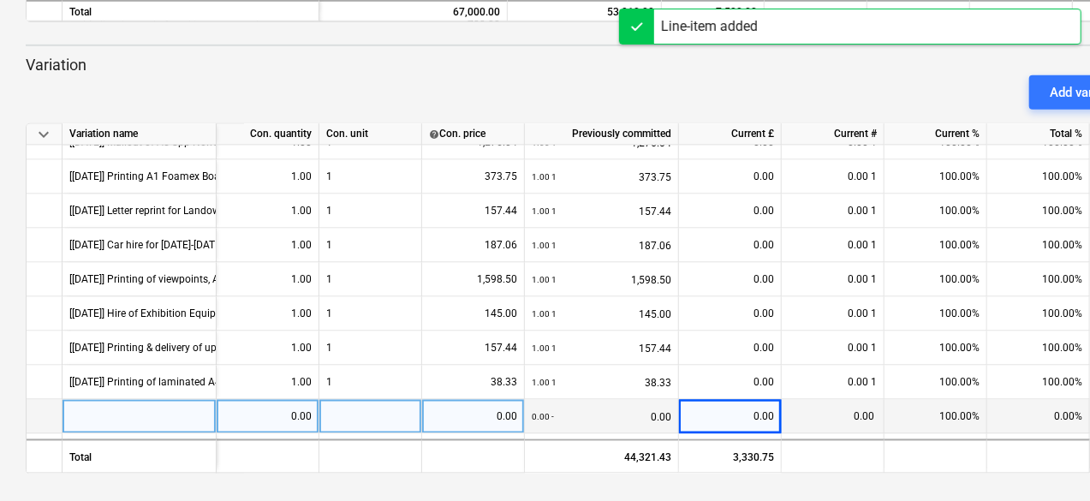
click at [130, 418] on div at bounding box center [140, 417] width 154 height 34
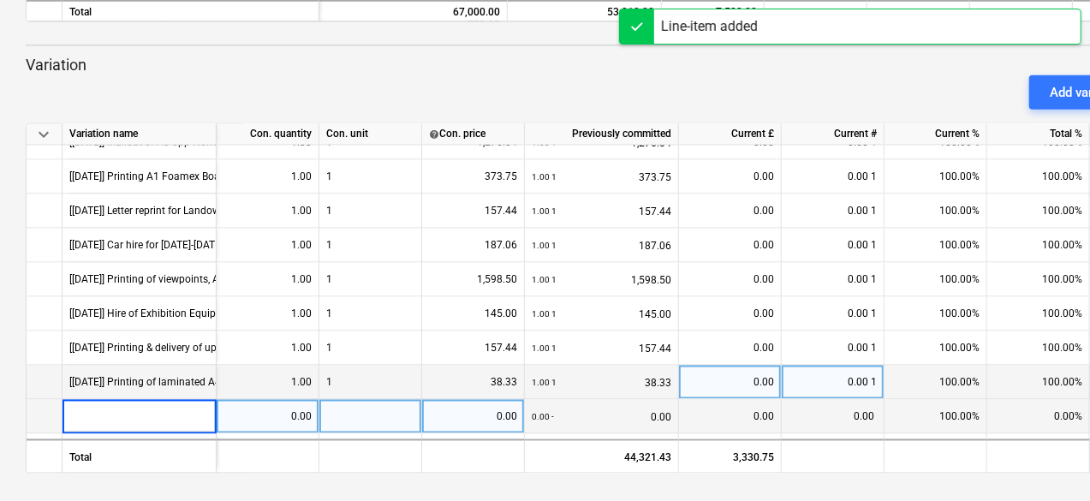
scroll to position [1664, 0]
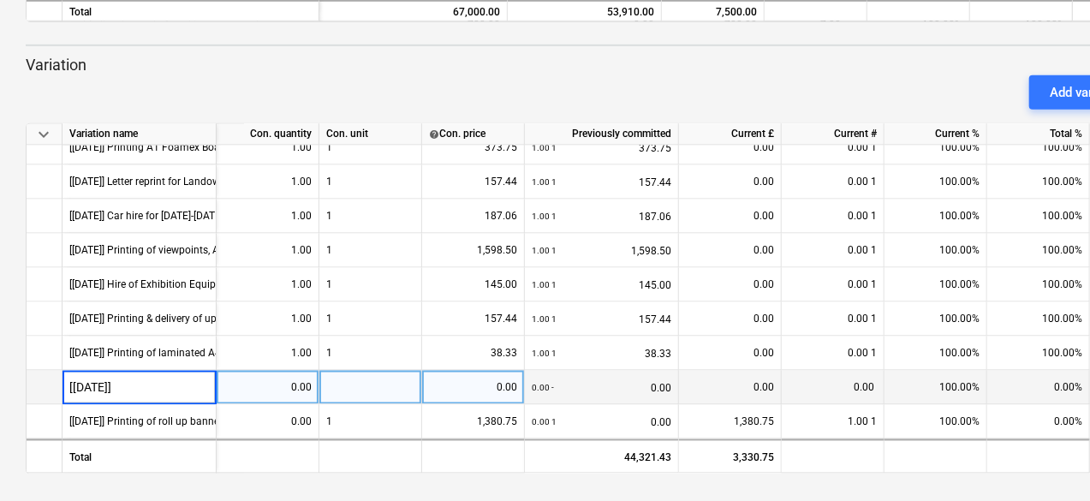
type input "[SEP2025]"
click at [154, 379] on div "[SEP2025]" at bounding box center [140, 388] width 154 height 34
click at [154, 379] on input "[SEP2025]" at bounding box center [139, 387] width 153 height 33
type input "[SEP2025] Hotel for one night for exhibition event JP"
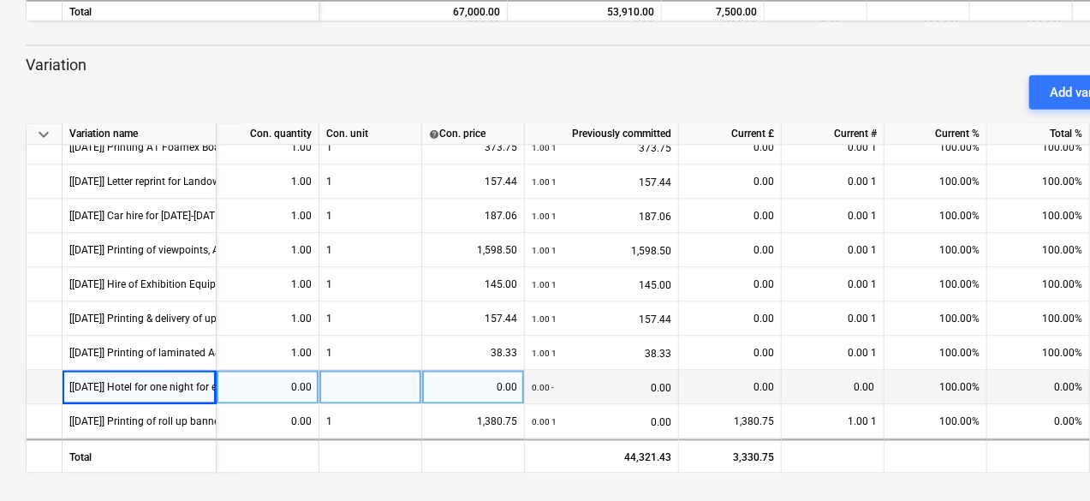
click at [402, 378] on div at bounding box center [370, 388] width 103 height 34
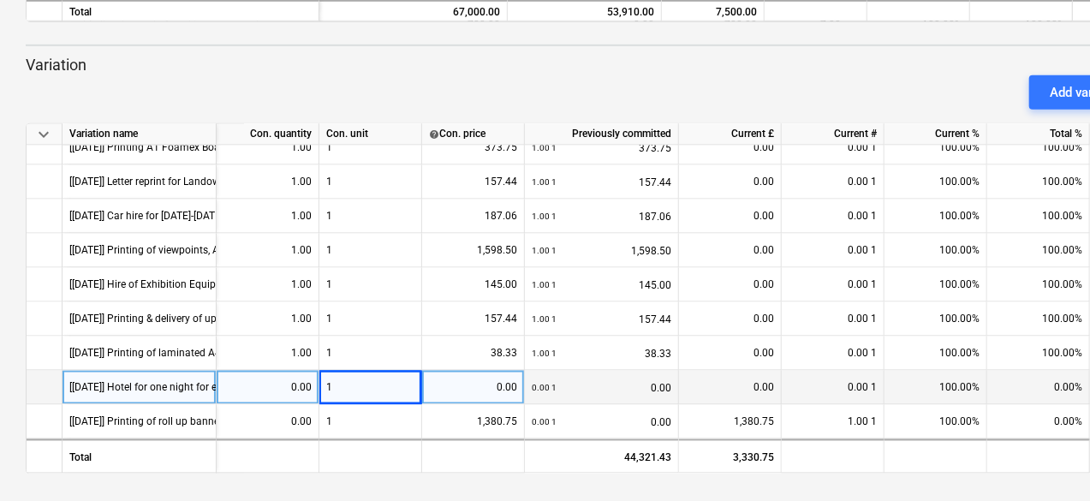
click at [473, 376] on div "0.00" at bounding box center [473, 388] width 88 height 34
type input "158.13"
click at [713, 376] on div "0.00" at bounding box center [730, 388] width 88 height 34
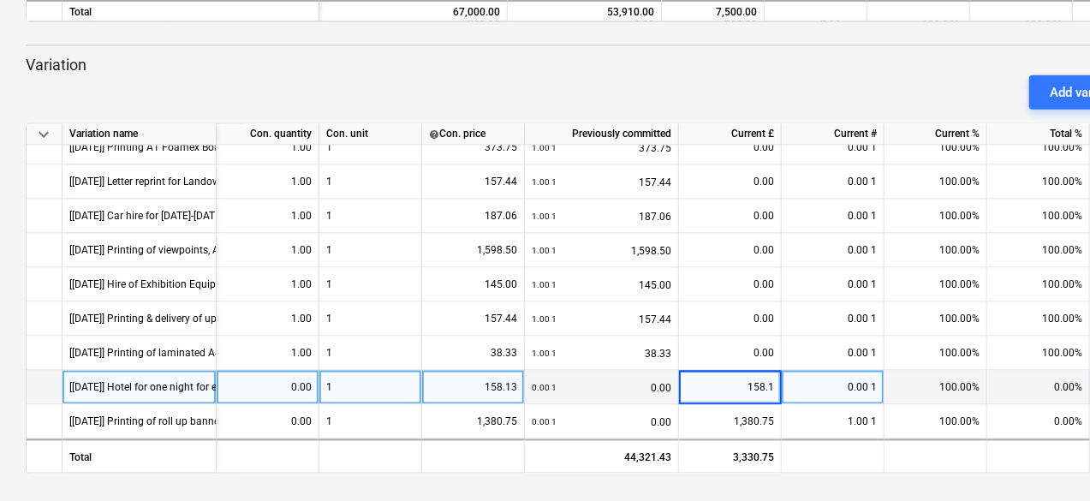
type input "158.13"
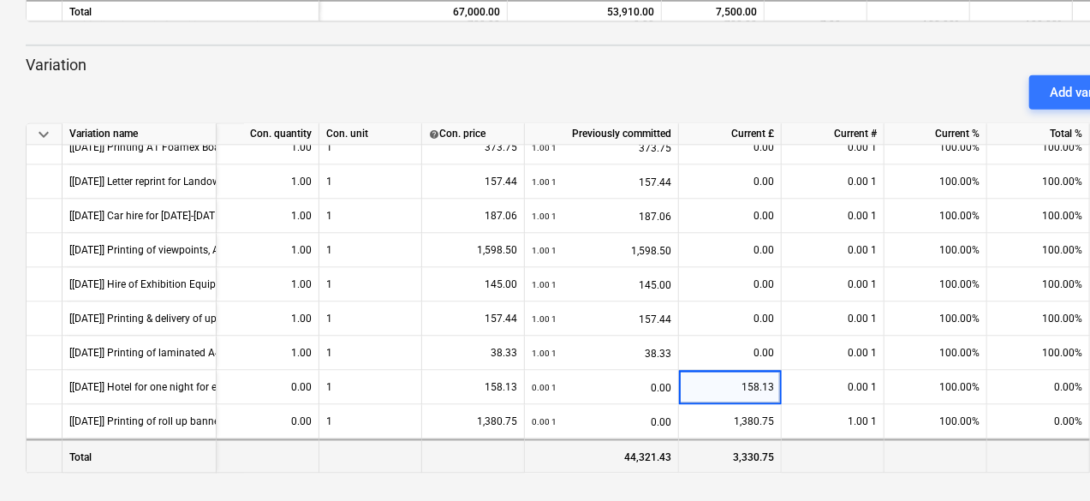
click at [812, 442] on div at bounding box center [833, 455] width 103 height 34
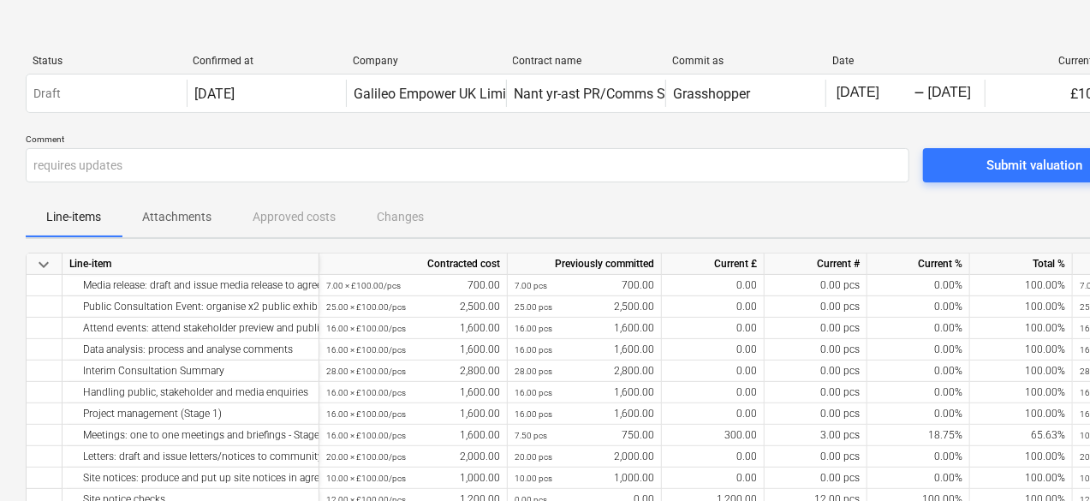
scroll to position [636, 104]
click at [829, 196] on div "Line-items Attachments Approved costs Changes" at bounding box center [586, 216] width 1120 height 41
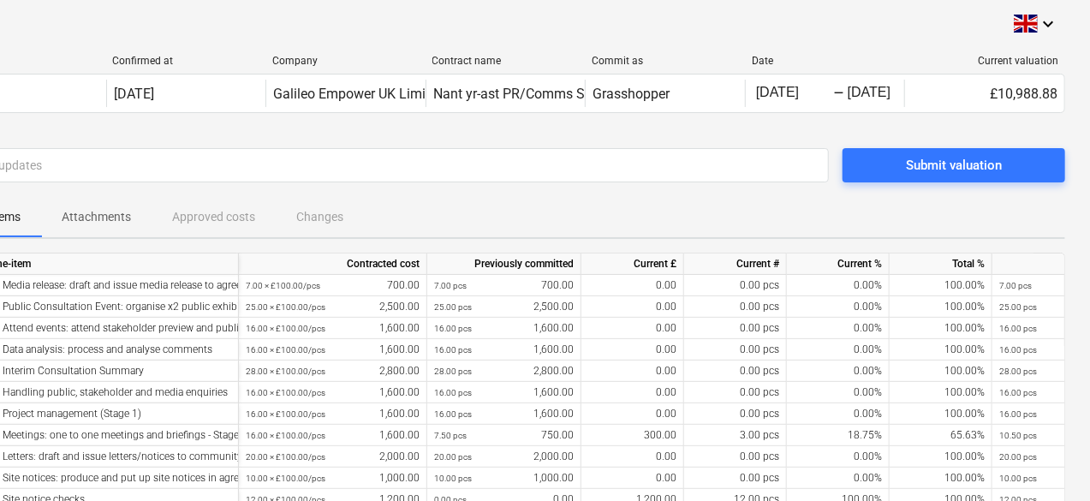
scroll to position [0, 80]
click at [920, 167] on div "Submit valuation" at bounding box center [954, 165] width 96 height 22
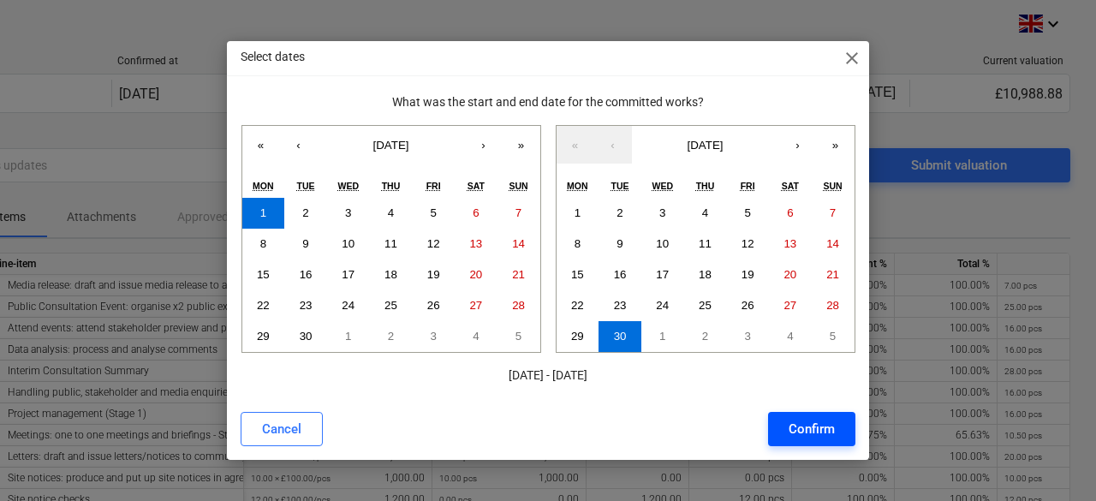
click at [808, 421] on div "Confirm" at bounding box center [812, 429] width 46 height 22
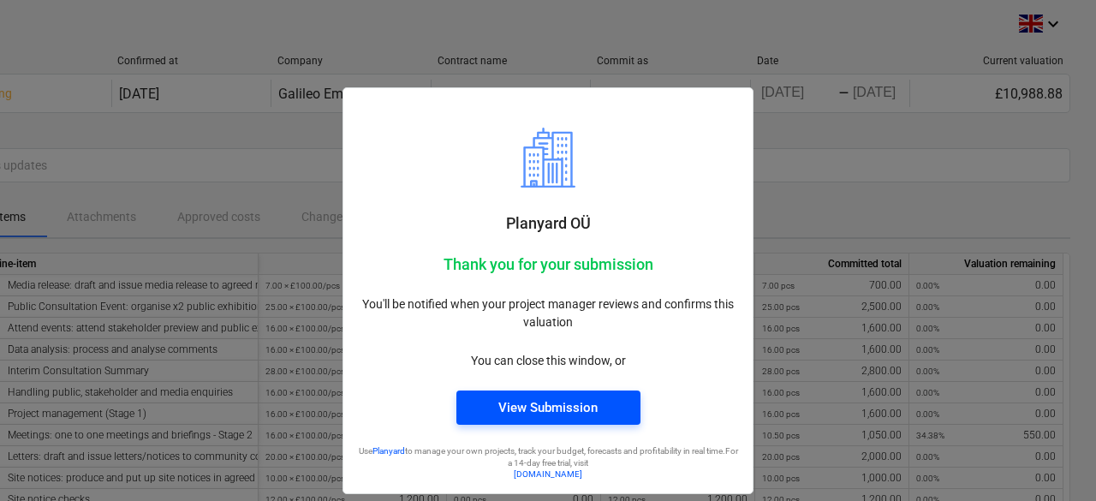
click at [578, 400] on div "View Submission" at bounding box center [547, 407] width 99 height 22
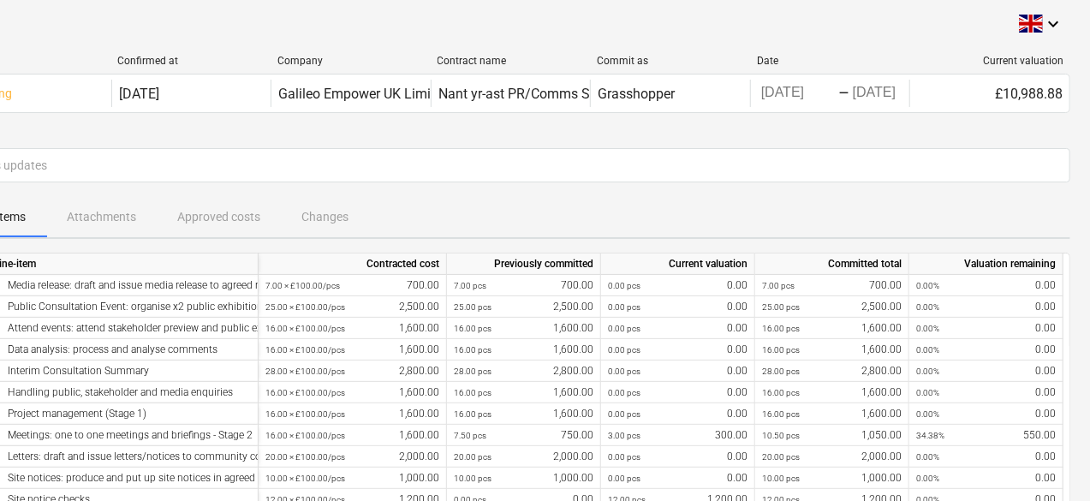
click at [603, 128] on div "Status Confirmed at Company Contract name Commit as Date Current valuation Revi…" at bounding box center [510, 87] width 1120 height 92
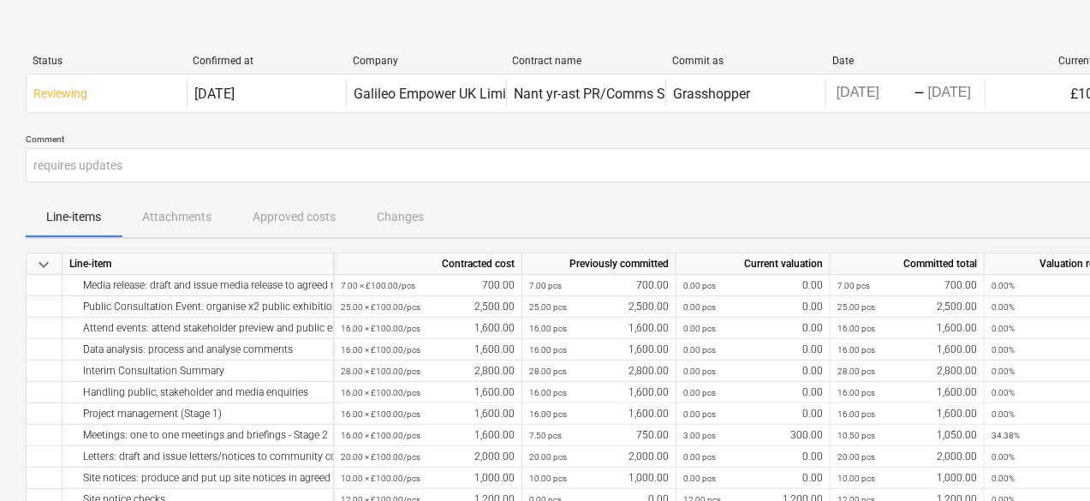
click at [488, 193] on div "Comment requires updates" at bounding box center [586, 165] width 1120 height 63
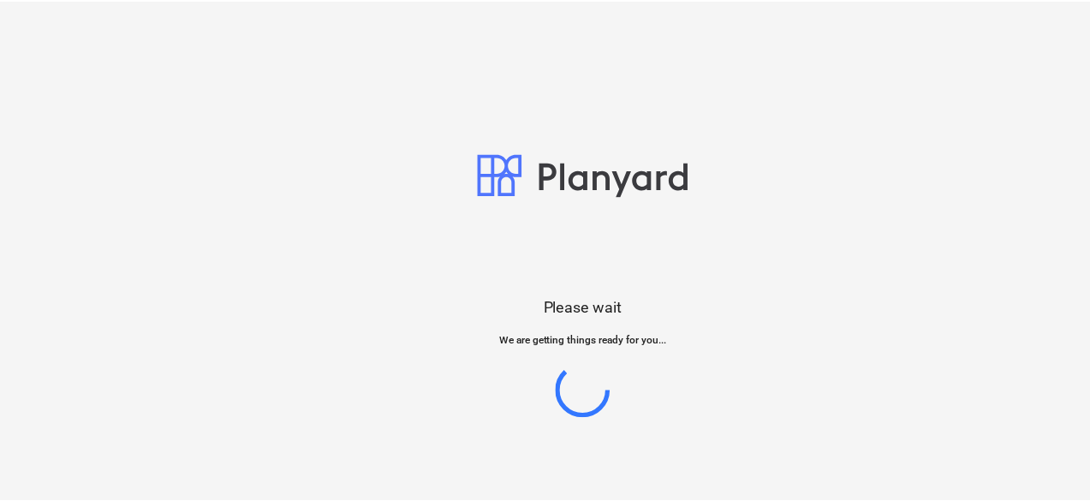
scroll to position [0, 75]
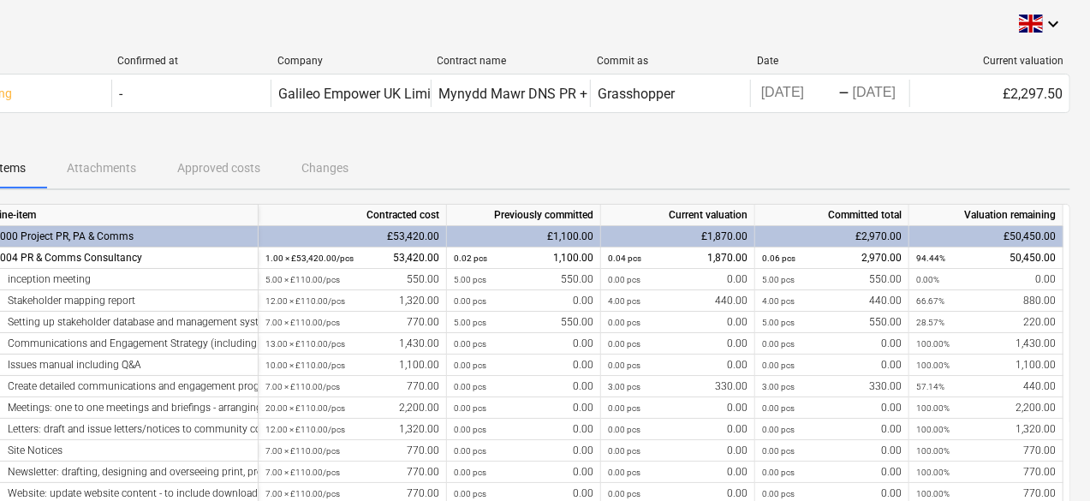
click at [560, 145] on div at bounding box center [510, 141] width 1120 height 14
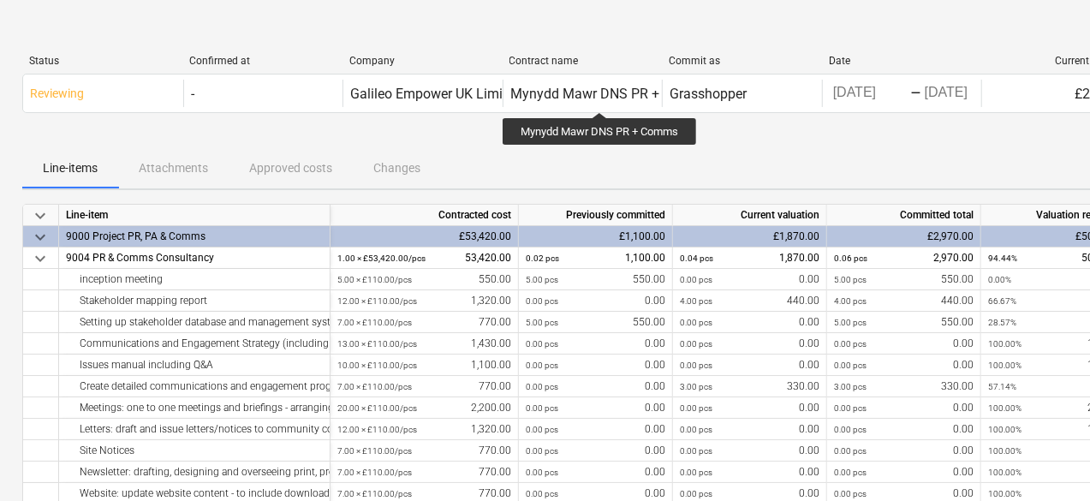
scroll to position [0, 0]
